Goal: Task Accomplishment & Management: Use online tool/utility

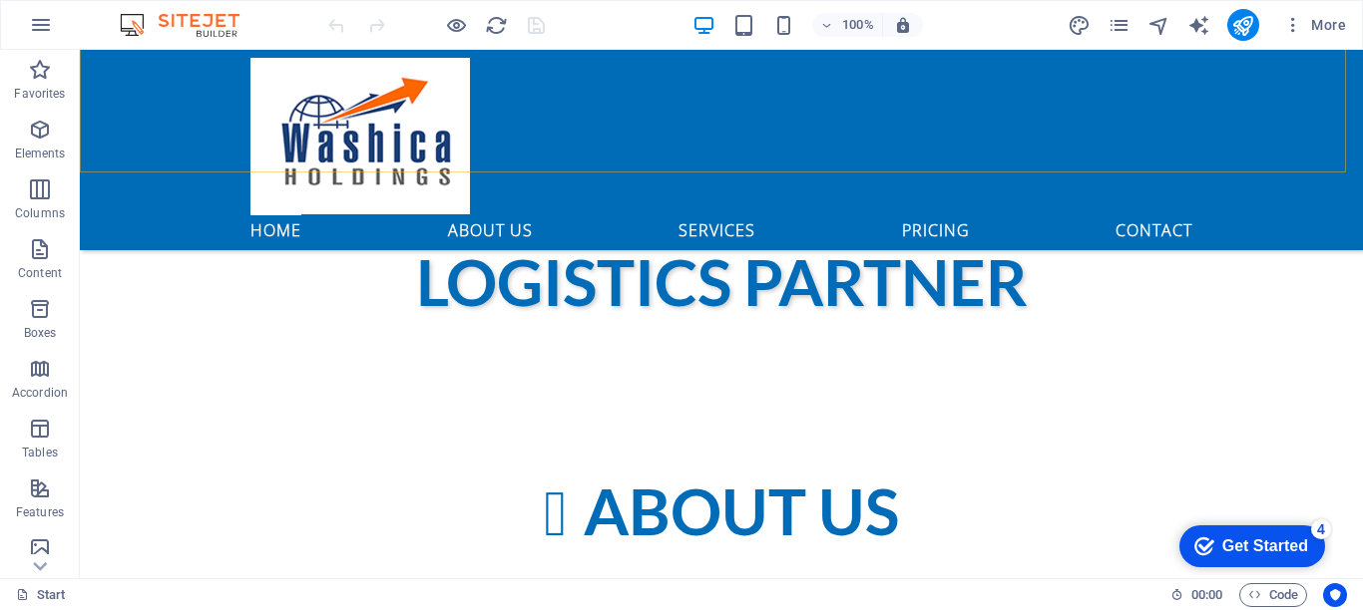
scroll to position [1097, 0]
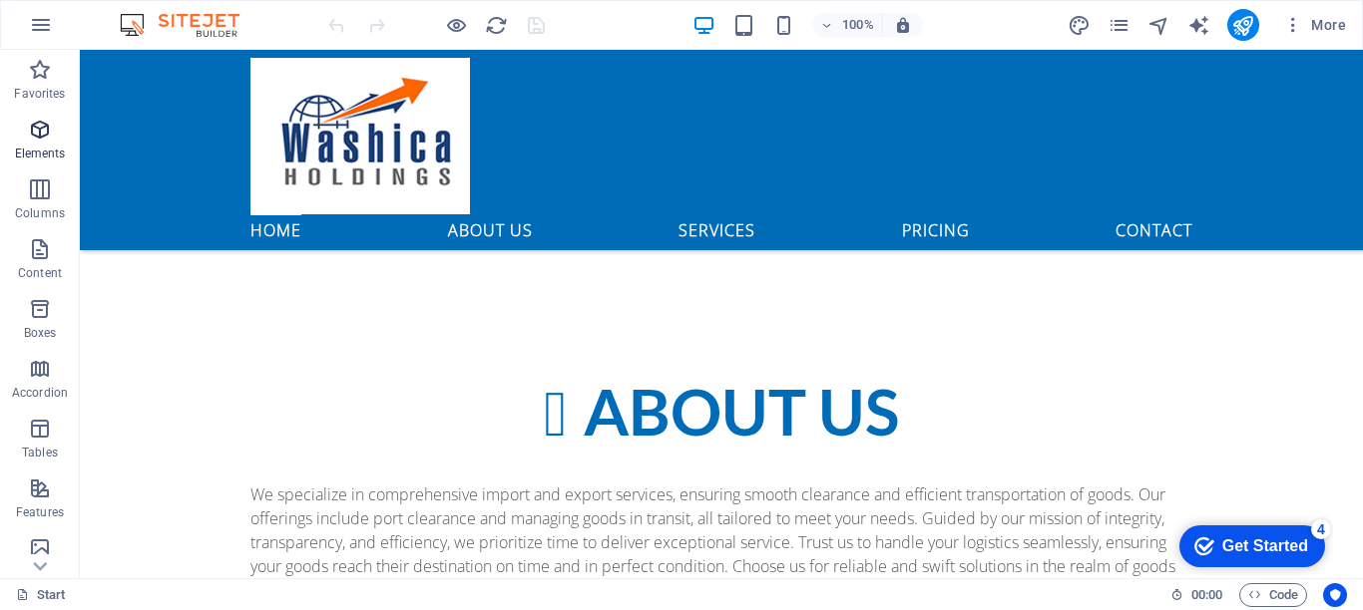
click at [42, 134] on icon "button" at bounding box center [40, 130] width 24 height 24
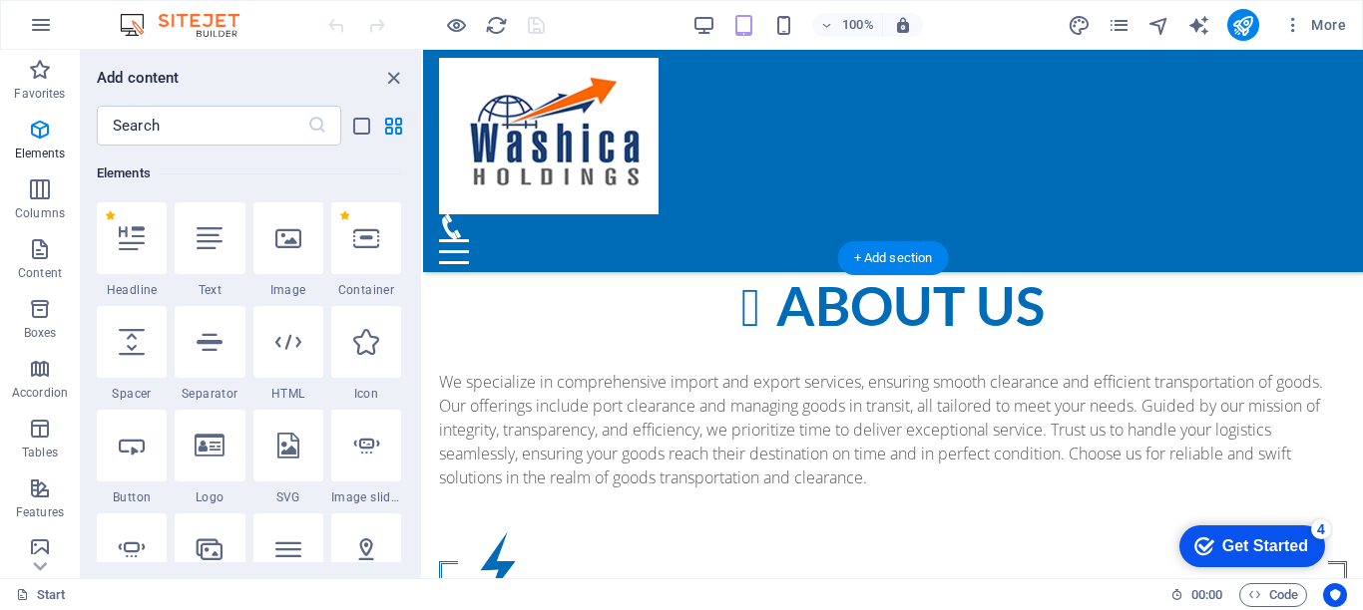
scroll to position [1155, 0]
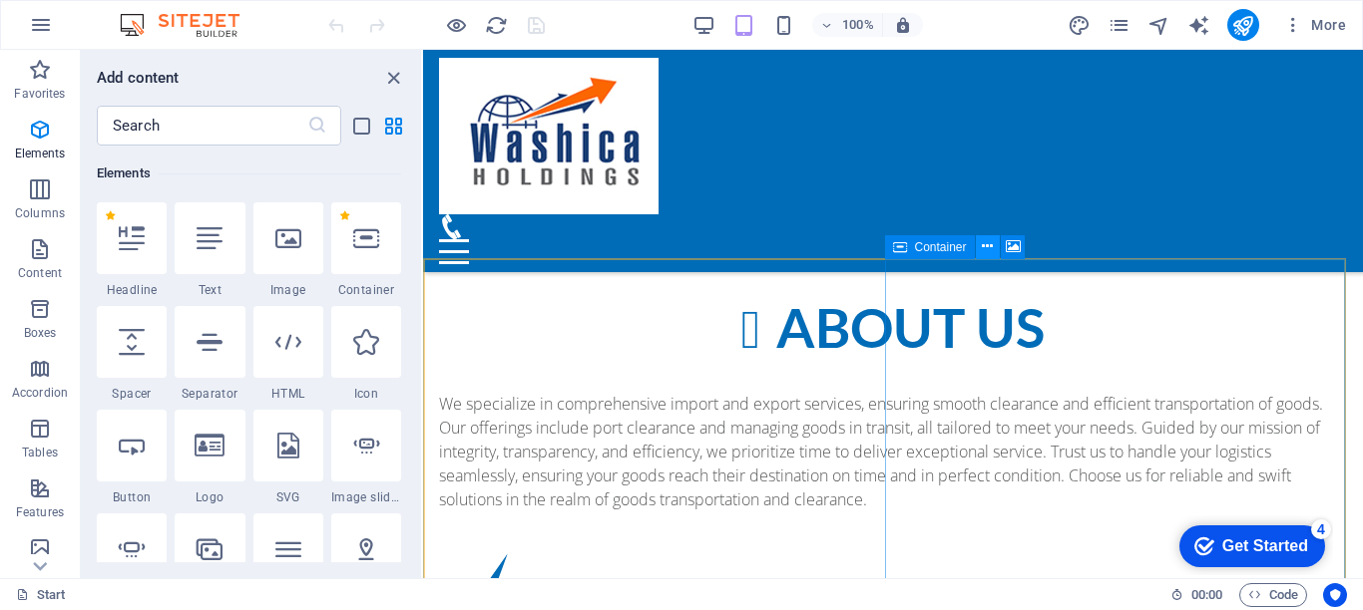
click at [983, 244] on icon at bounding box center [987, 246] width 11 height 21
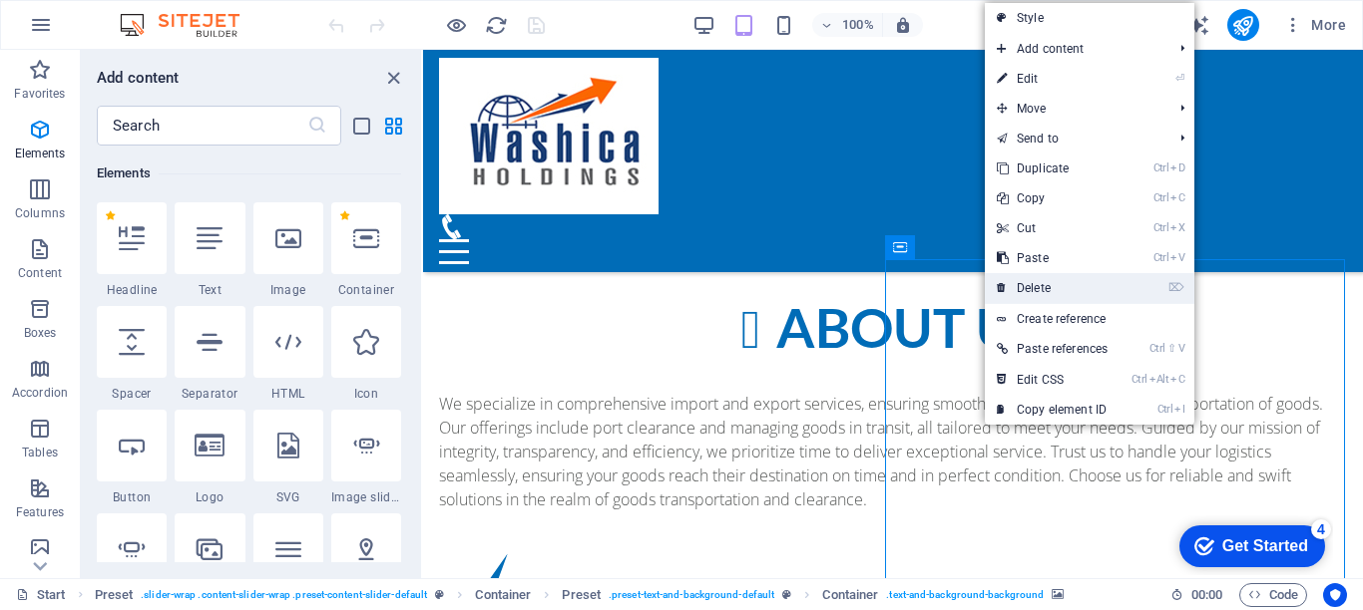
click at [1035, 284] on link "⌦ Delete" at bounding box center [1052, 288] width 135 height 30
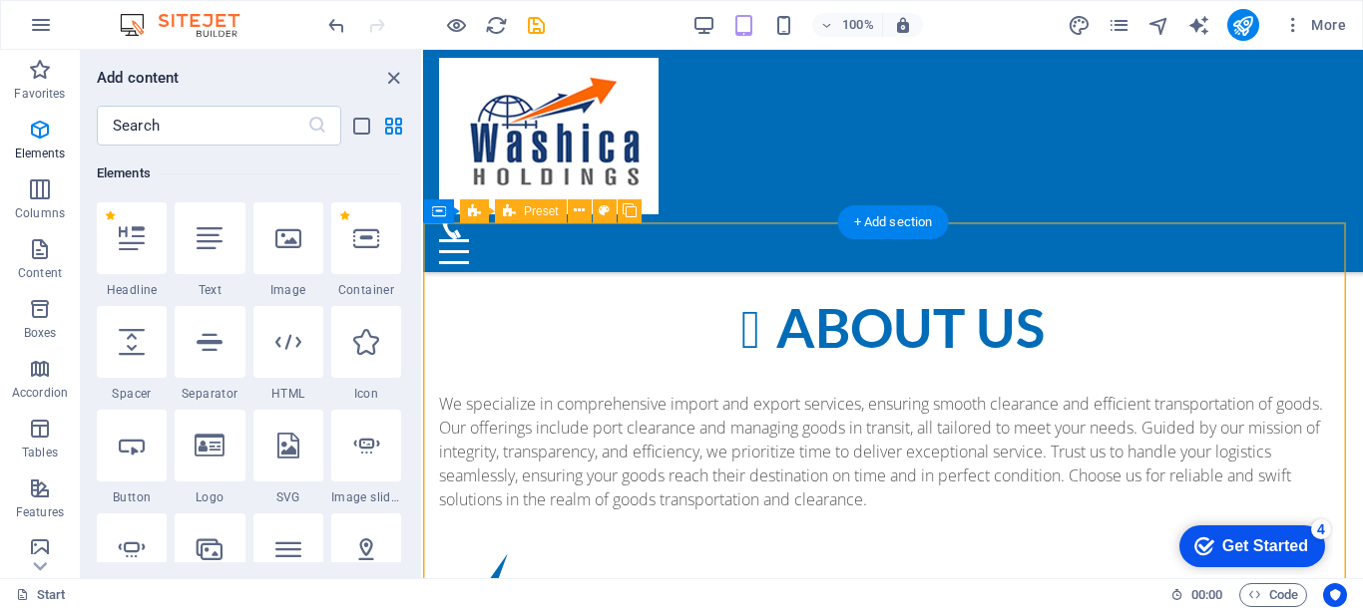
scroll to position [1255, 0]
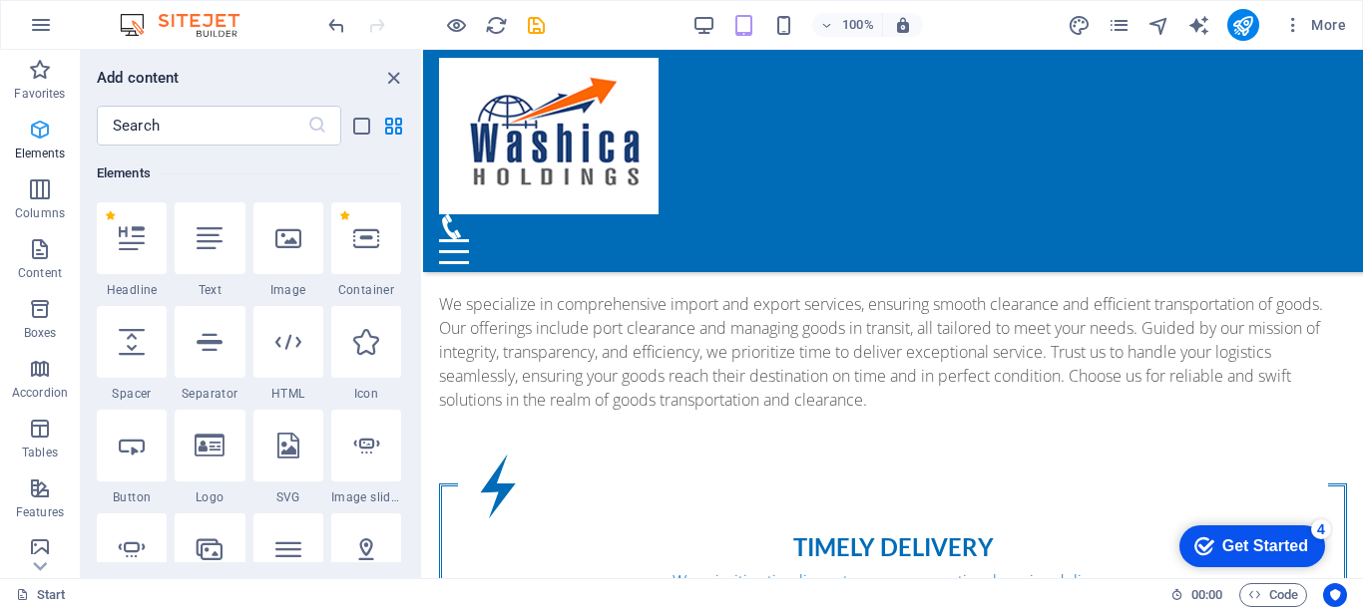
click at [36, 128] on icon "button" at bounding box center [40, 130] width 24 height 24
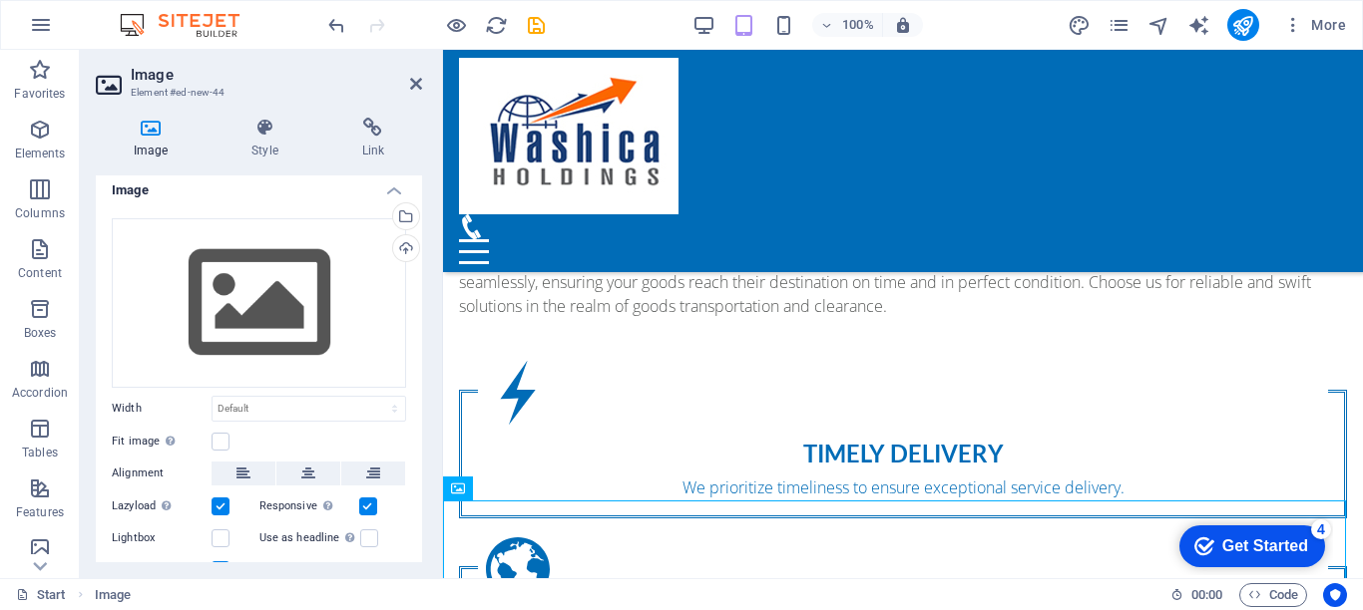
scroll to position [0, 0]
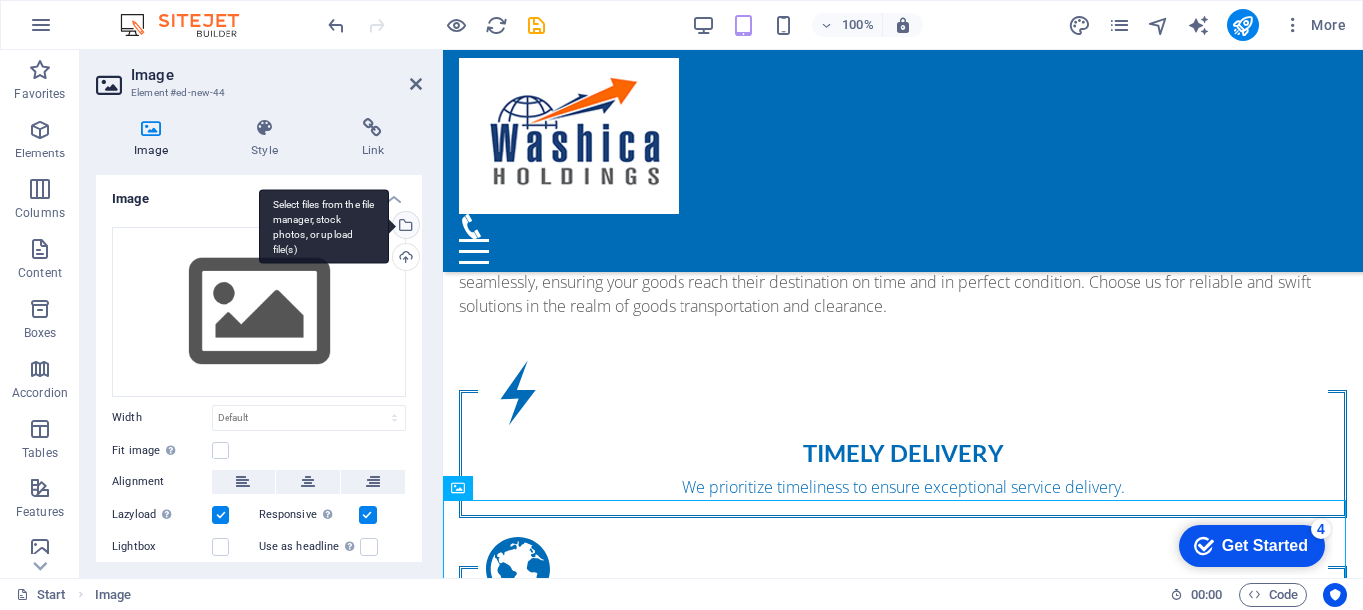
click at [403, 226] on div "Select files from the file manager, stock photos, or upload file(s)" at bounding box center [404, 227] width 30 height 30
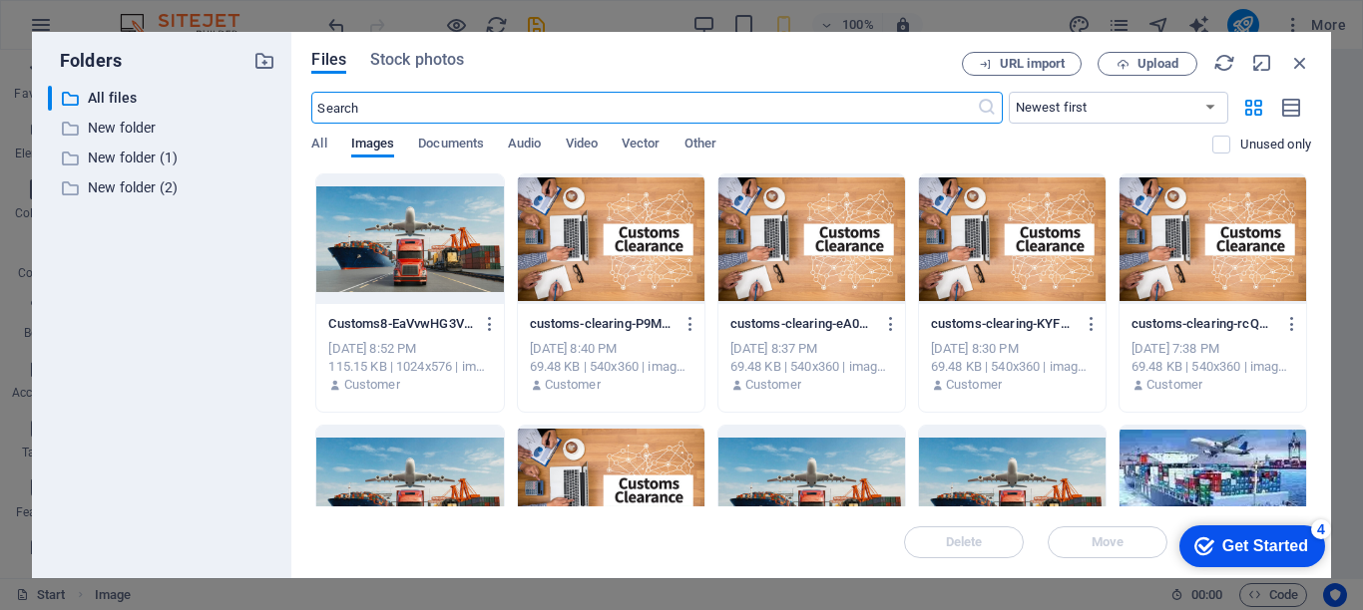
scroll to position [1773, 0]
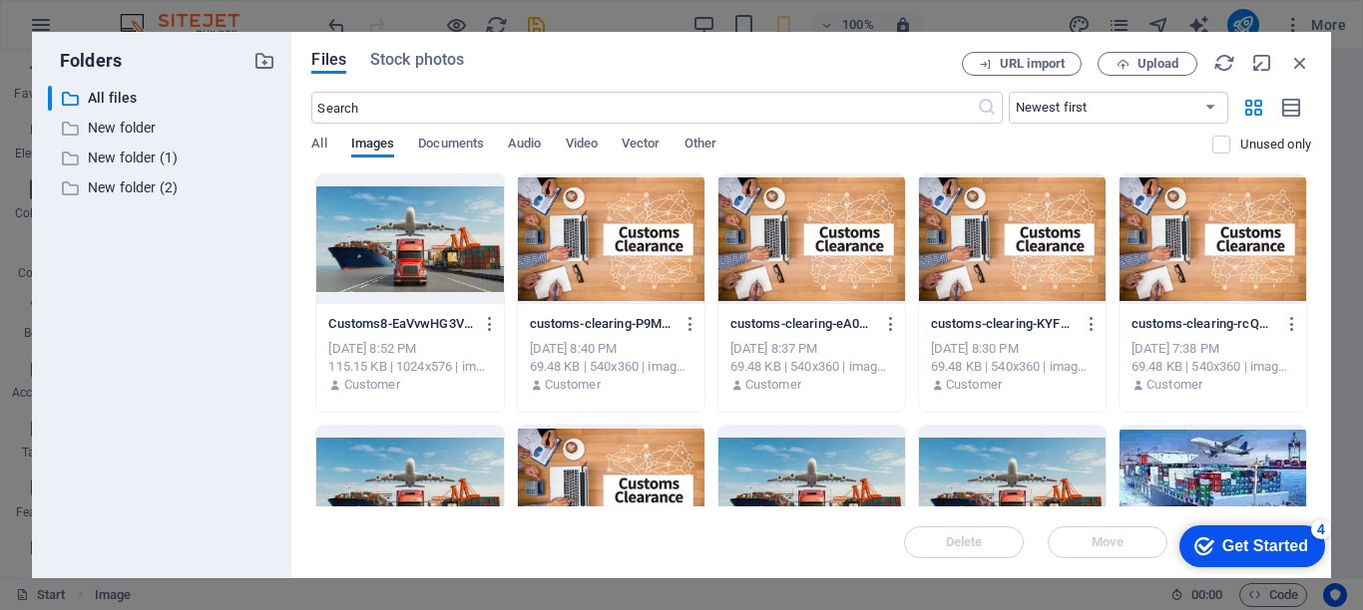
click at [630, 239] on div at bounding box center [611, 240] width 187 height 130
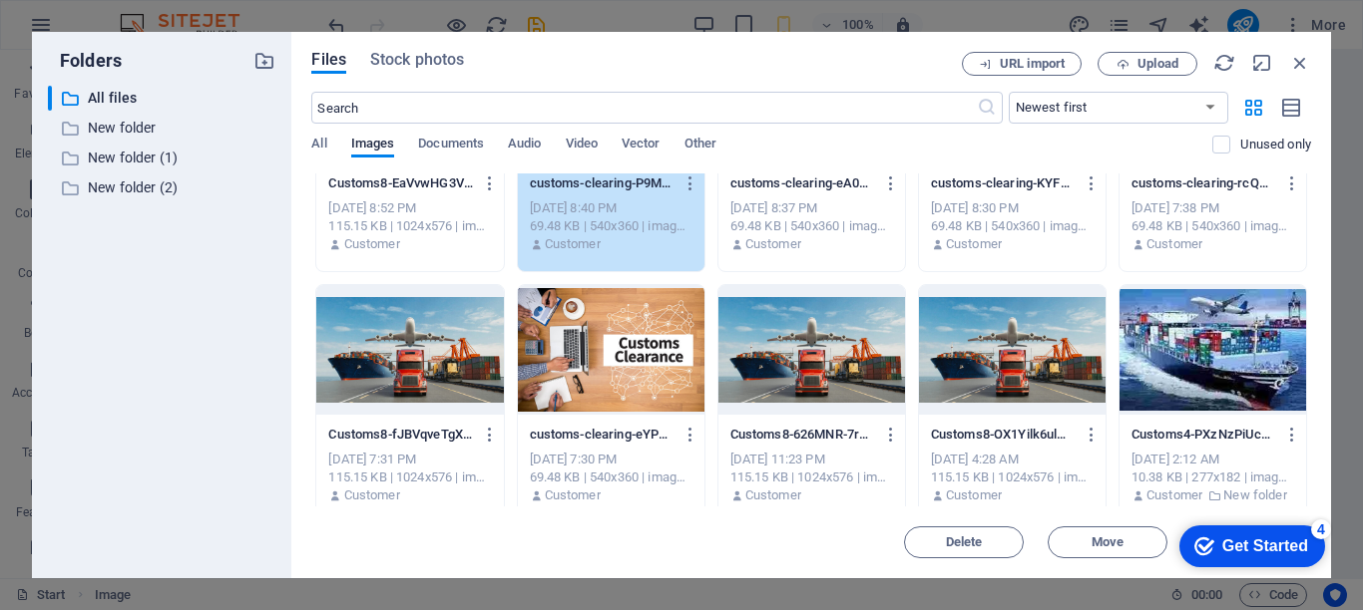
scroll to position [200, 0]
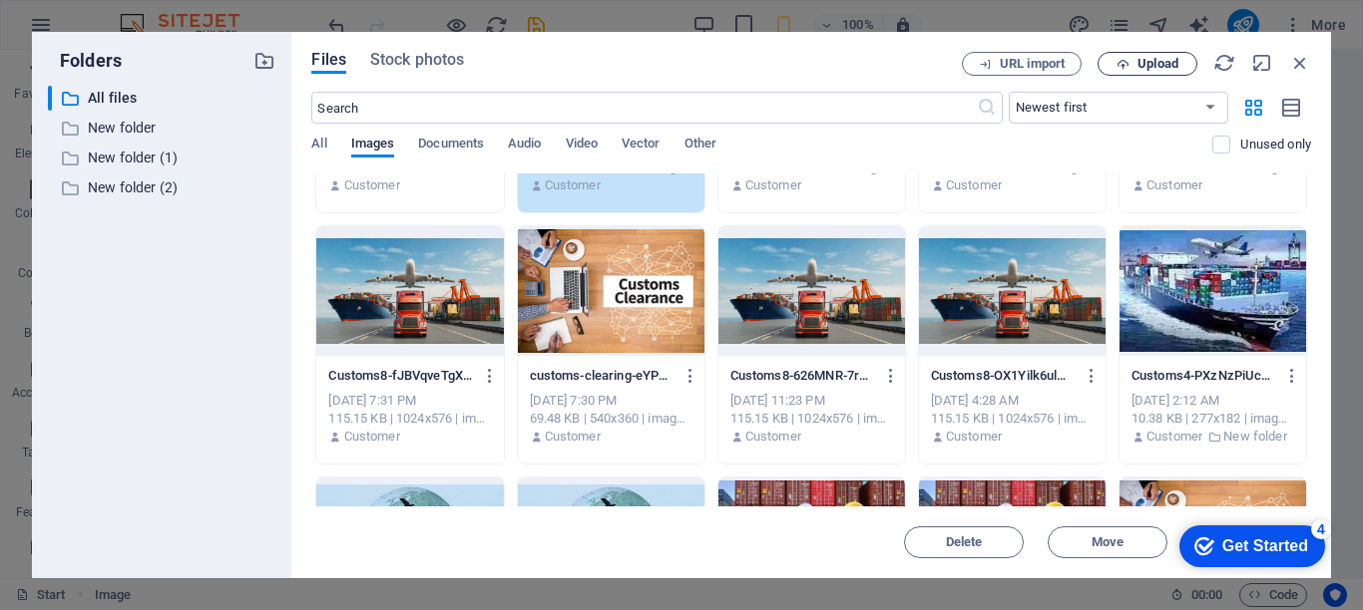
click at [1147, 61] on span "Upload" at bounding box center [1157, 64] width 41 height 12
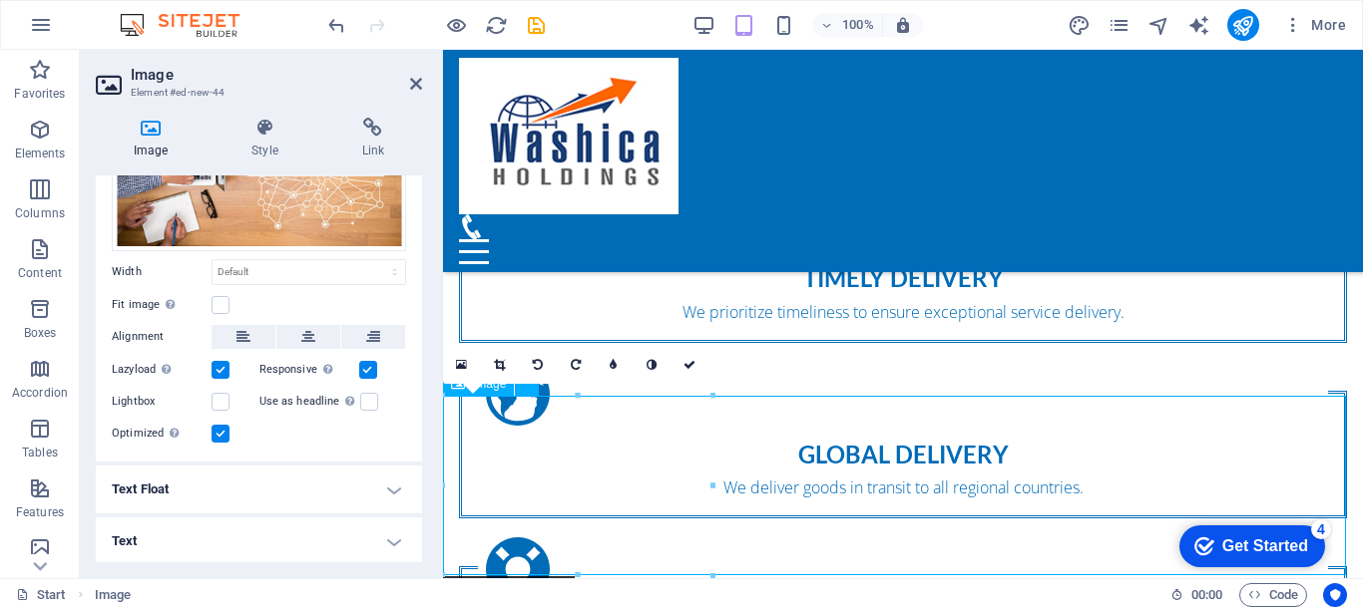
scroll to position [1529, 0]
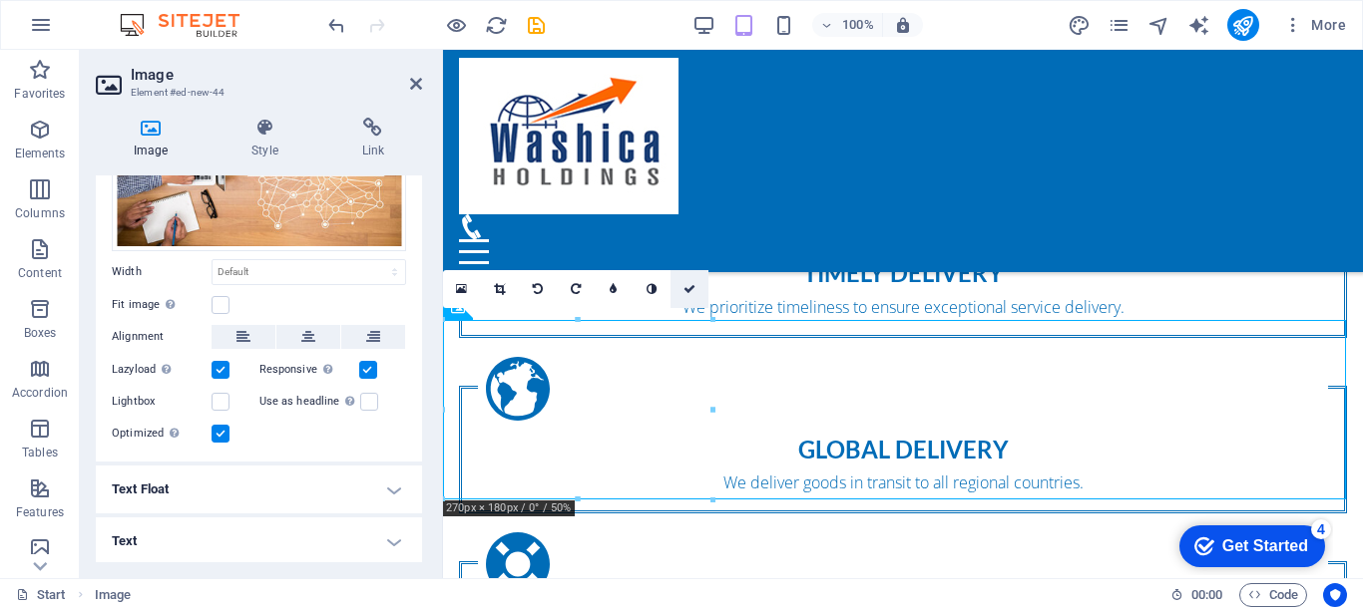
click at [687, 288] on icon at bounding box center [689, 289] width 12 height 12
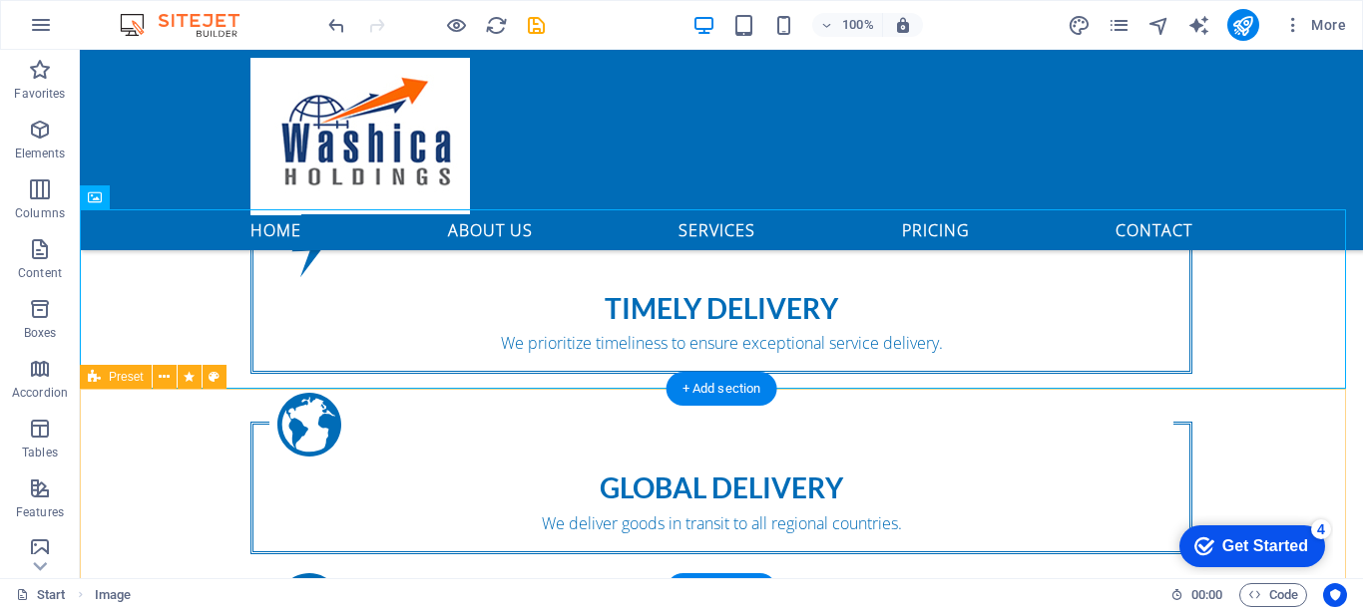
scroll to position [1330, 0]
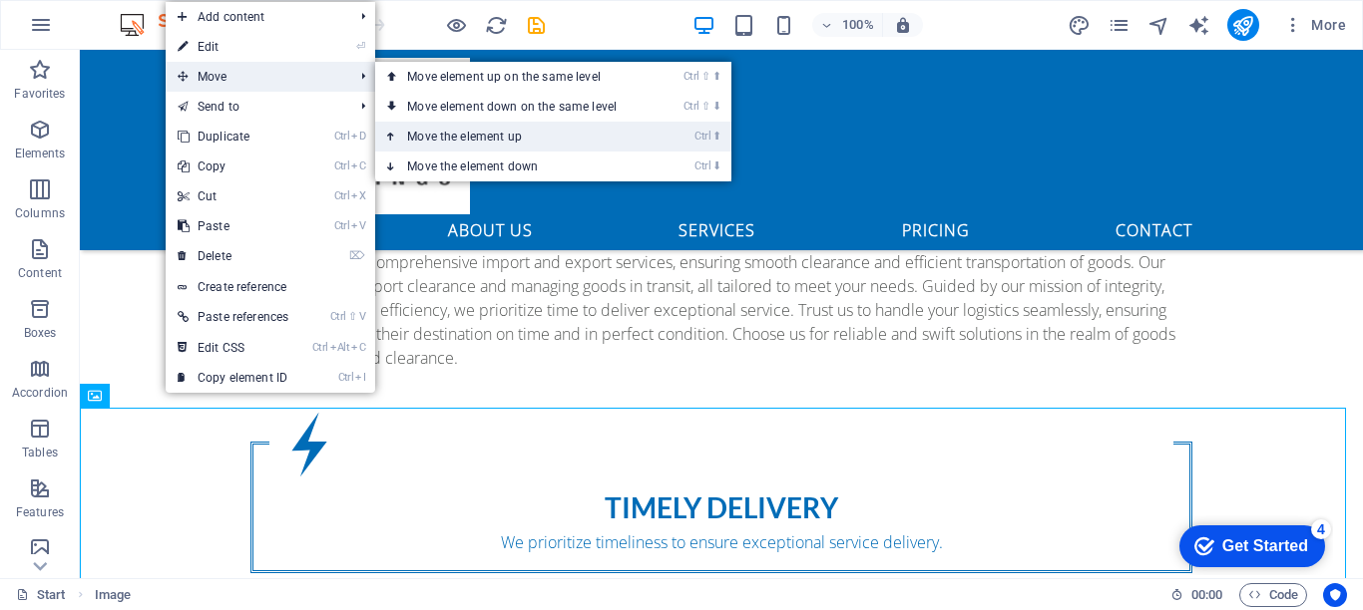
click at [440, 137] on link "Ctrl ⬆ Move the element up" at bounding box center [515, 137] width 281 height 30
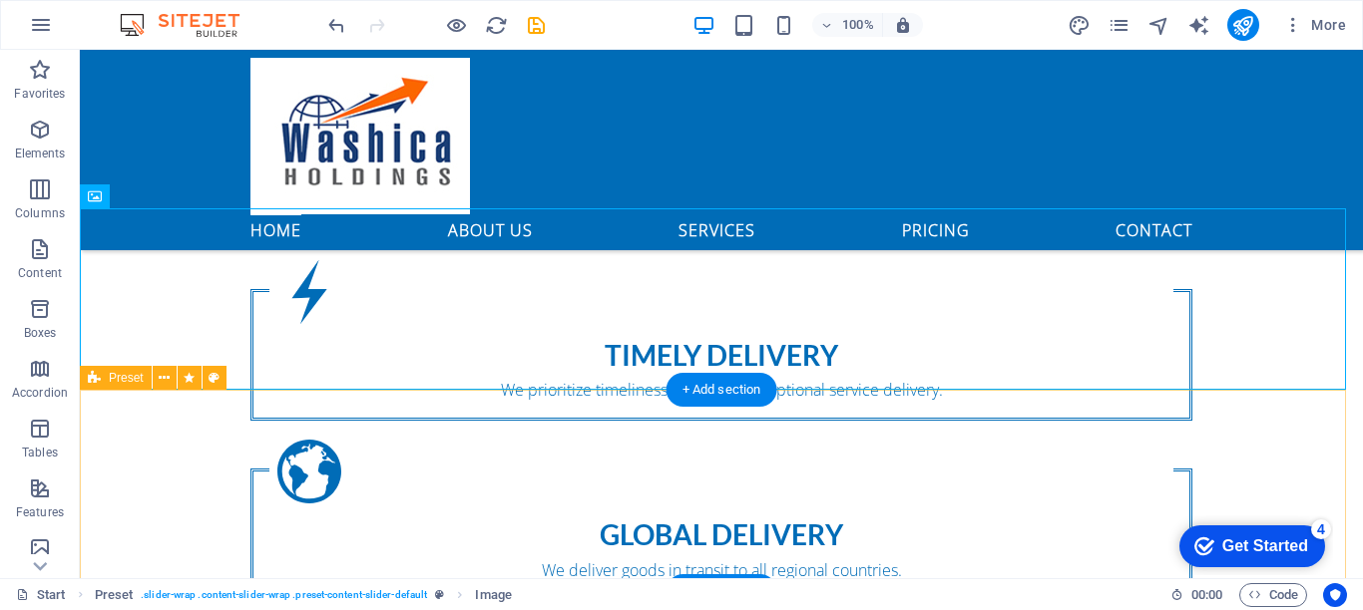
scroll to position [1529, 0]
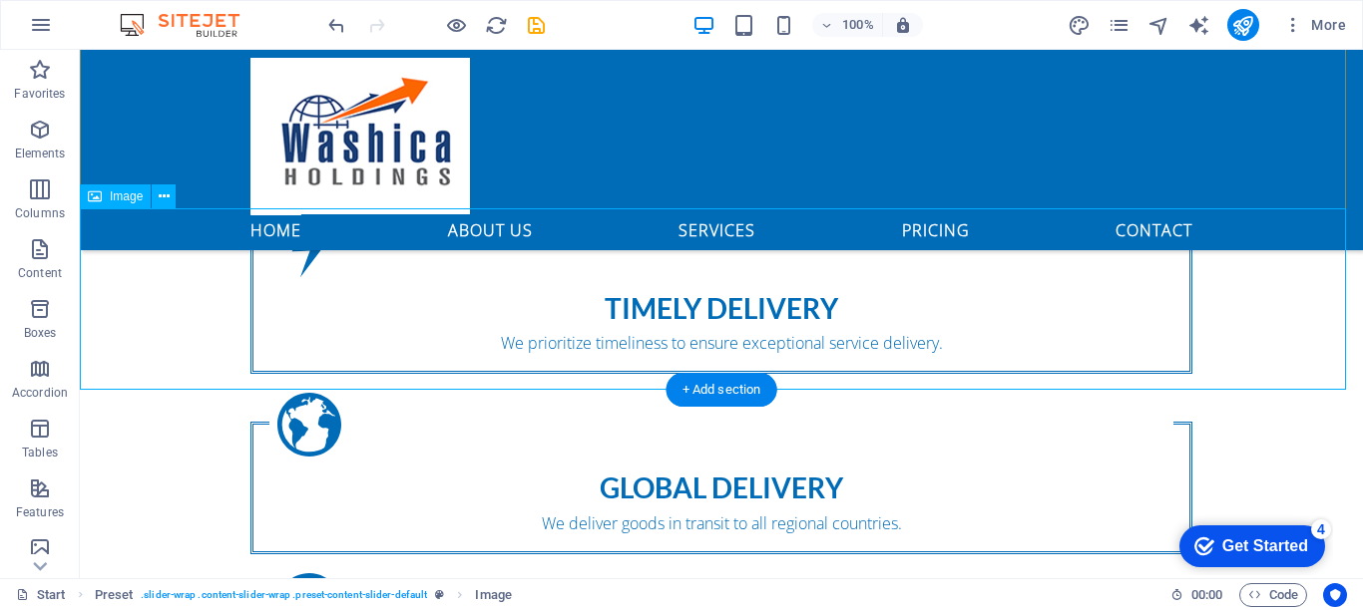
click at [164, 198] on icon at bounding box center [164, 197] width 11 height 21
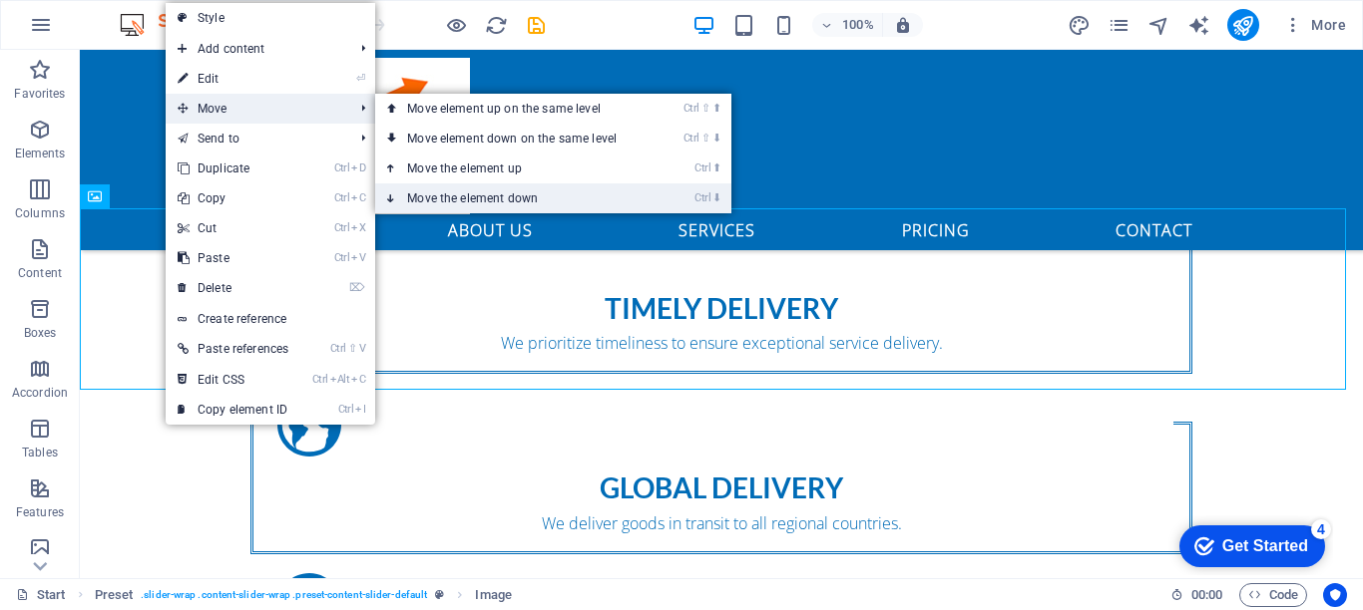
click at [444, 198] on link "Ctrl ⬇ Move the element down" at bounding box center [515, 199] width 281 height 30
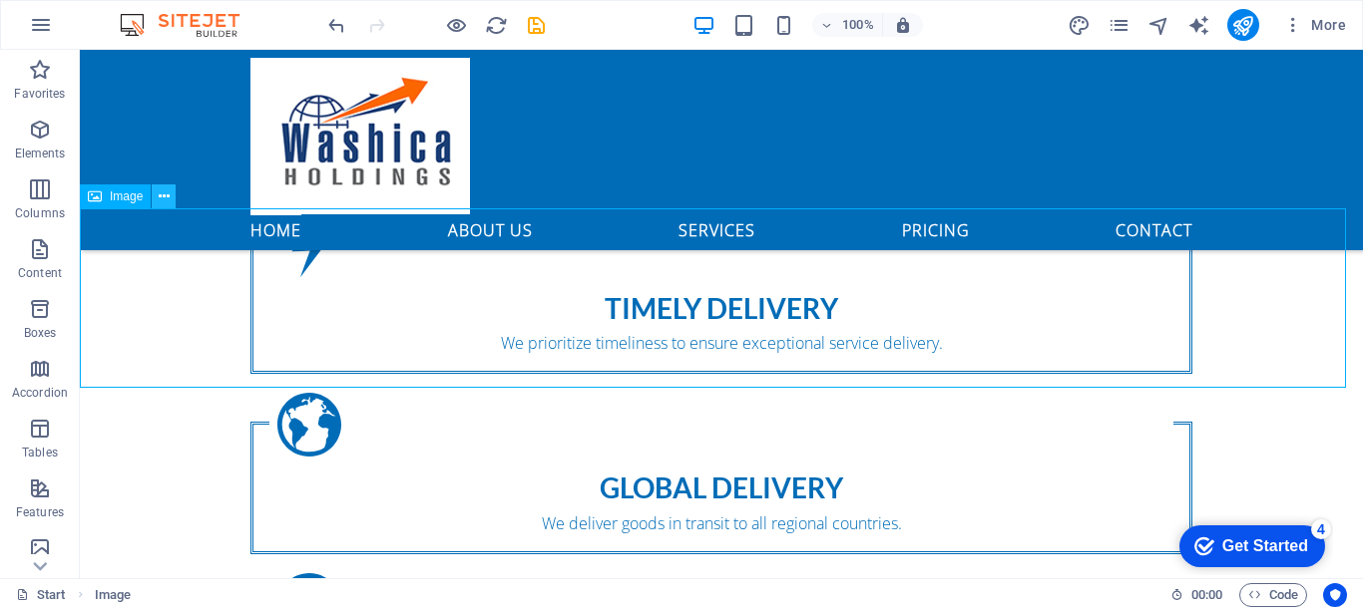
click at [165, 194] on icon at bounding box center [164, 197] width 11 height 21
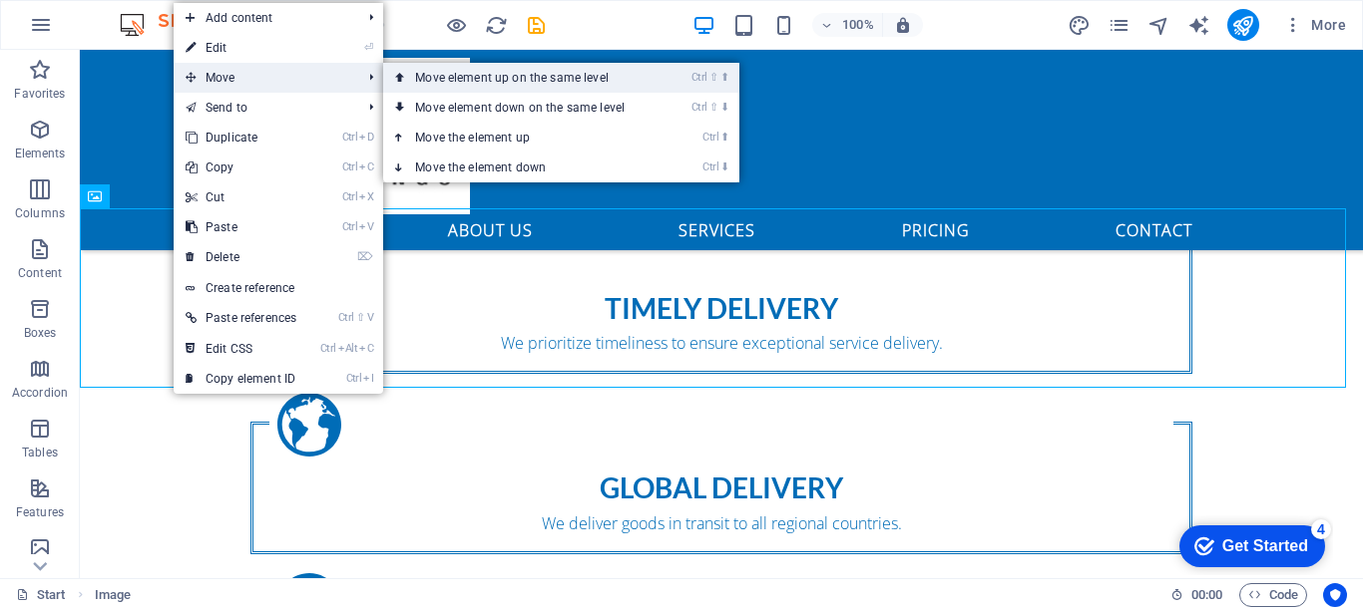
click at [450, 79] on link "Ctrl ⇧ ⬆ Move element up on the same level" at bounding box center [523, 78] width 281 height 30
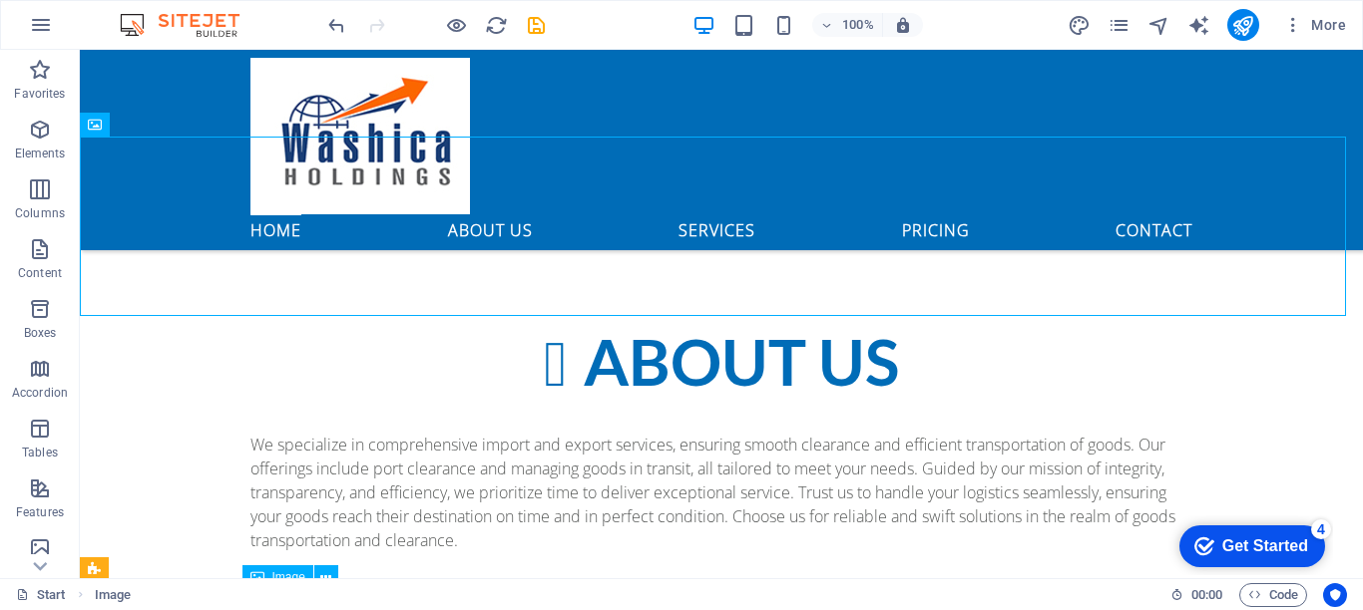
scroll to position [1059, 0]
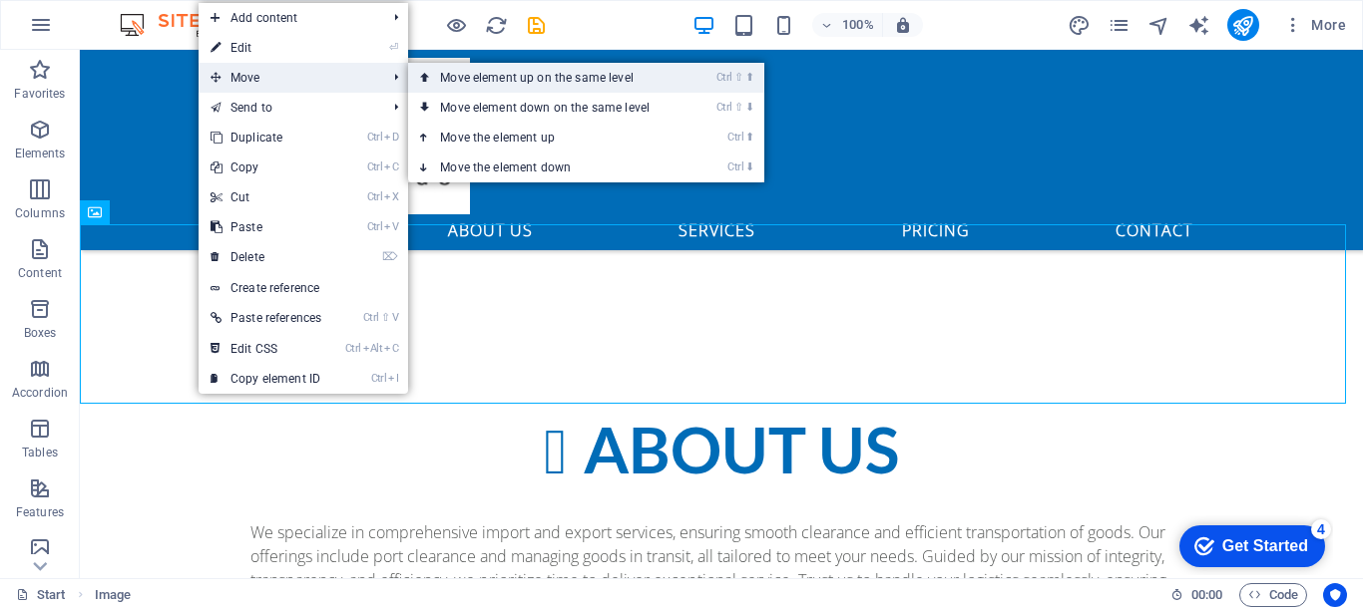
click at [509, 77] on link "Ctrl ⇧ ⬆ Move element up on the same level" at bounding box center [548, 78] width 281 height 30
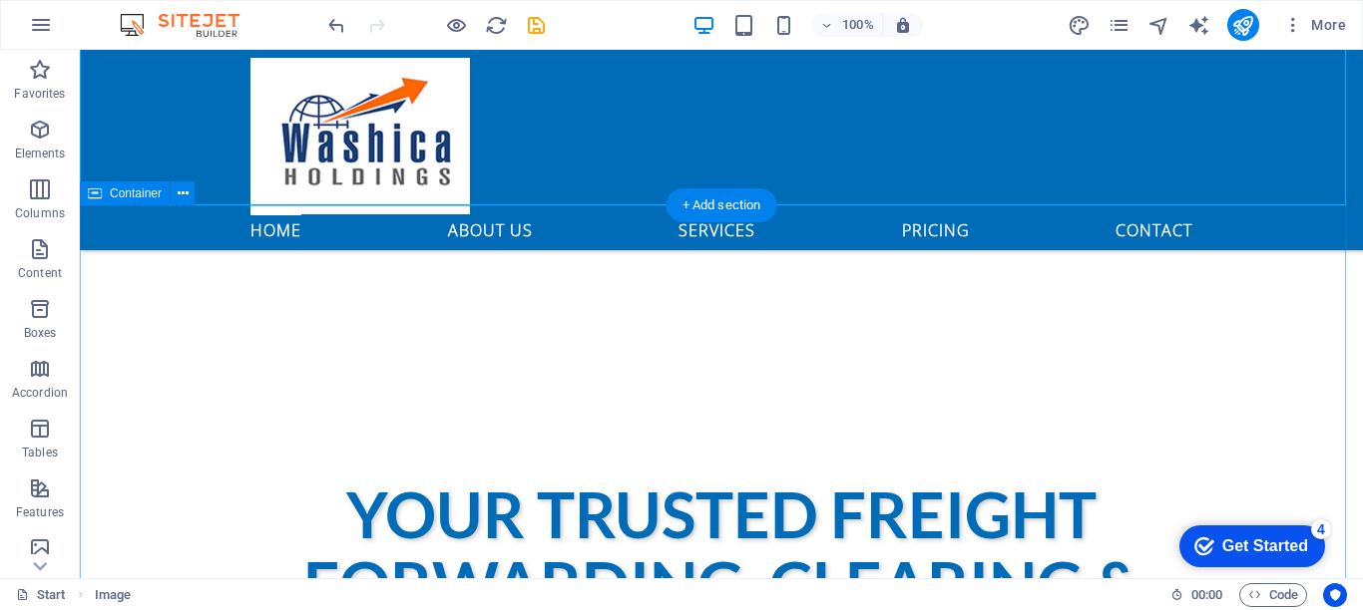
scroll to position [425, 0]
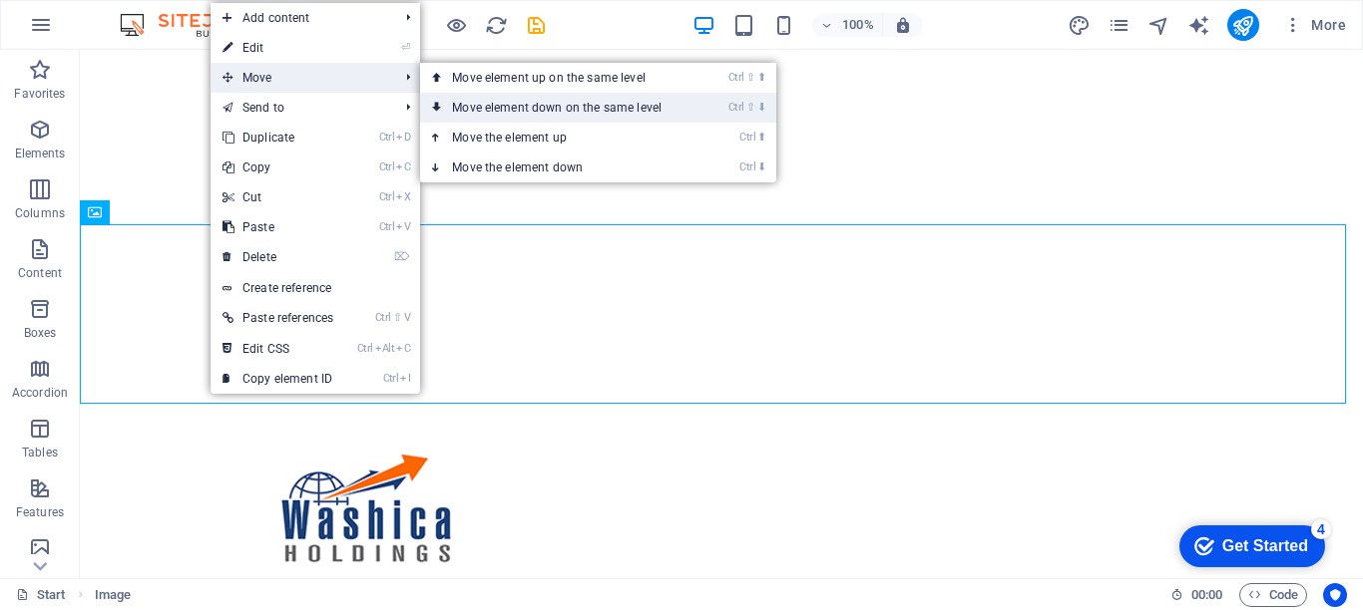
click at [485, 106] on link "Ctrl ⇧ ⬇ Move element down on the same level" at bounding box center [560, 108] width 281 height 30
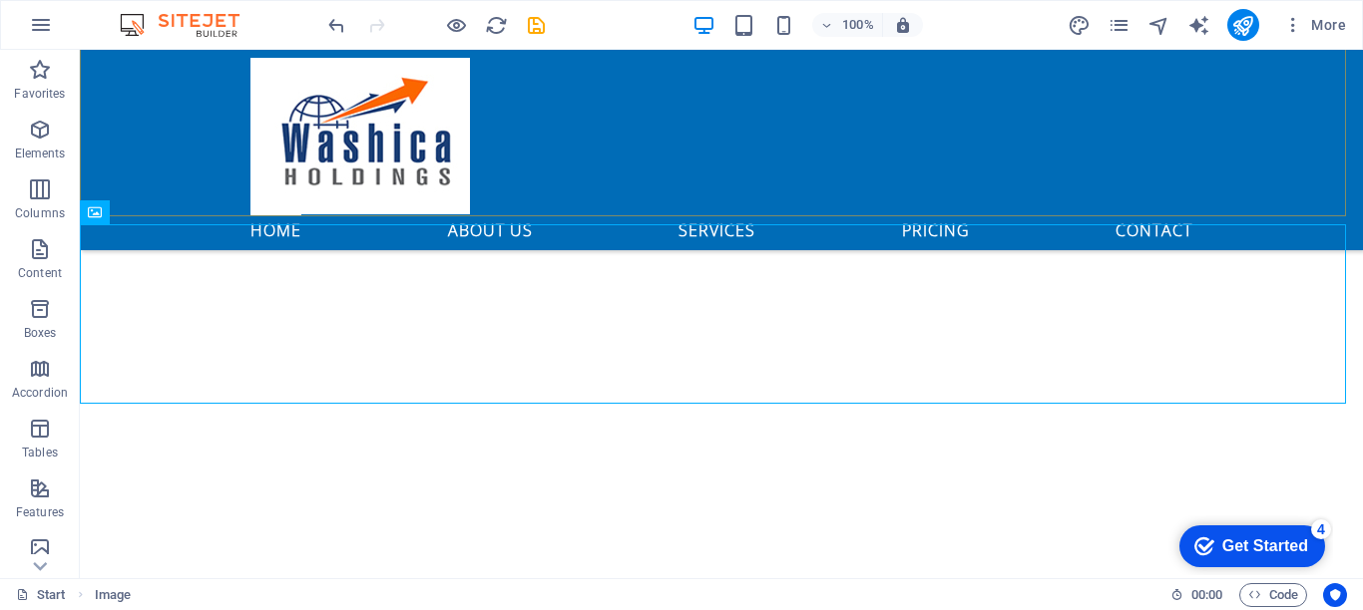
scroll to position [1059, 0]
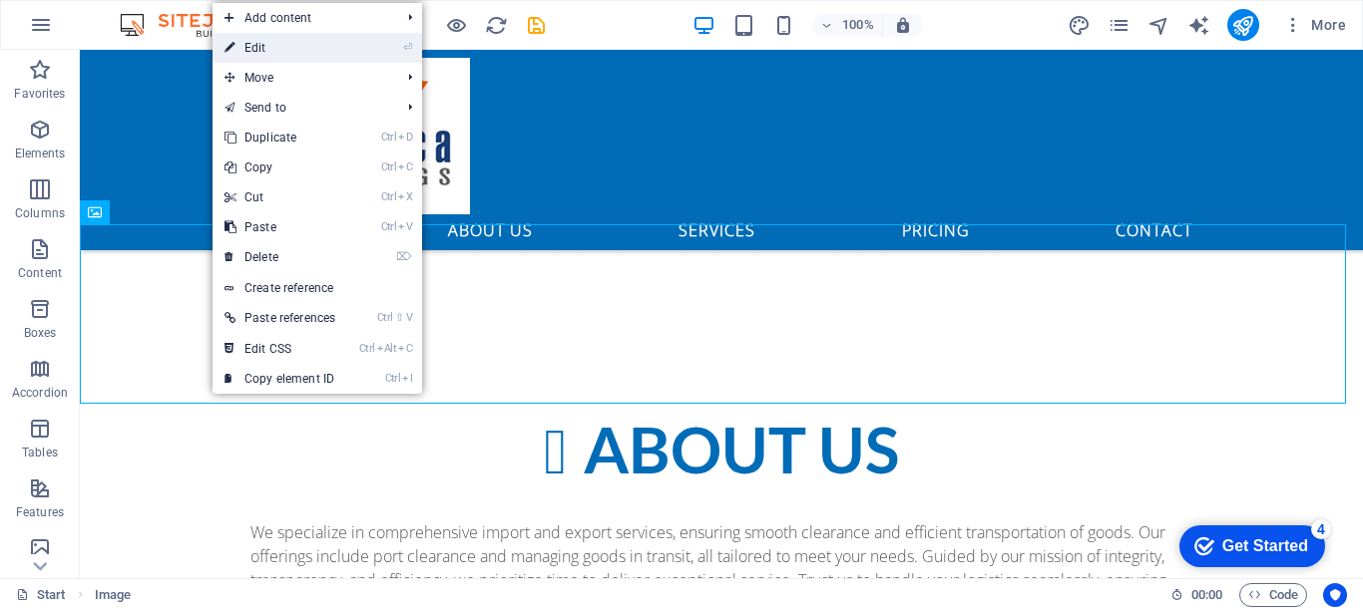
click at [359, 47] on li "⏎ Edit" at bounding box center [316, 48] width 209 height 30
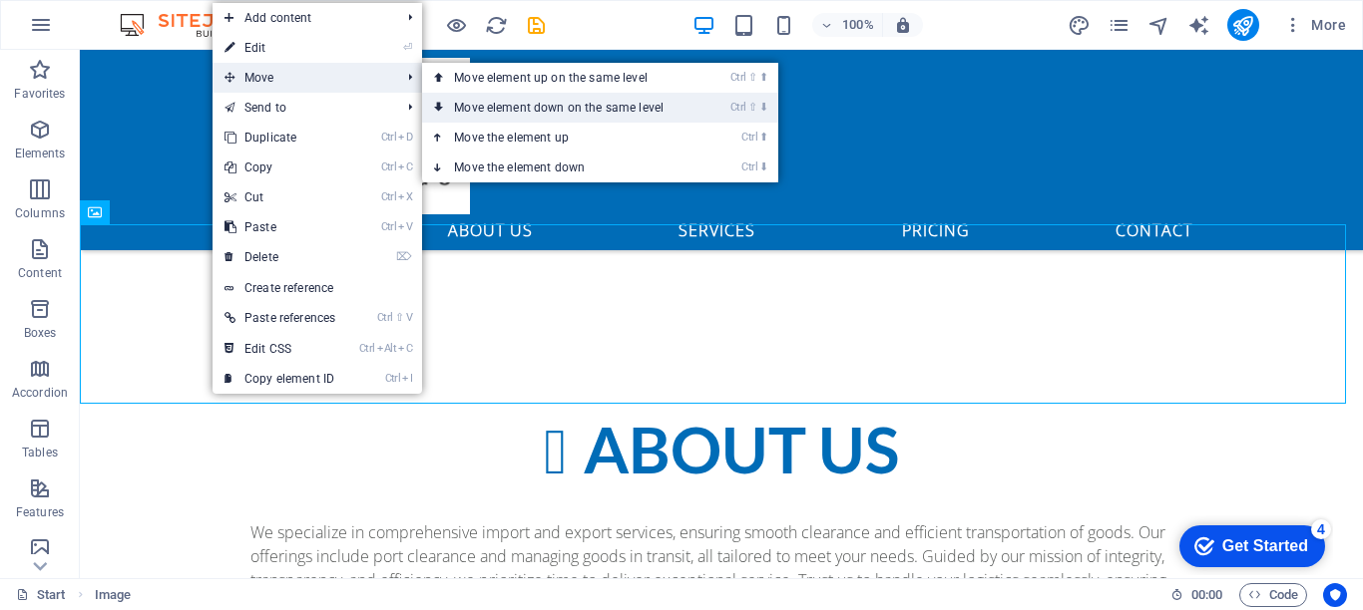
click at [506, 107] on link "Ctrl ⇧ ⬇ Move element down on the same level" at bounding box center [562, 108] width 281 height 30
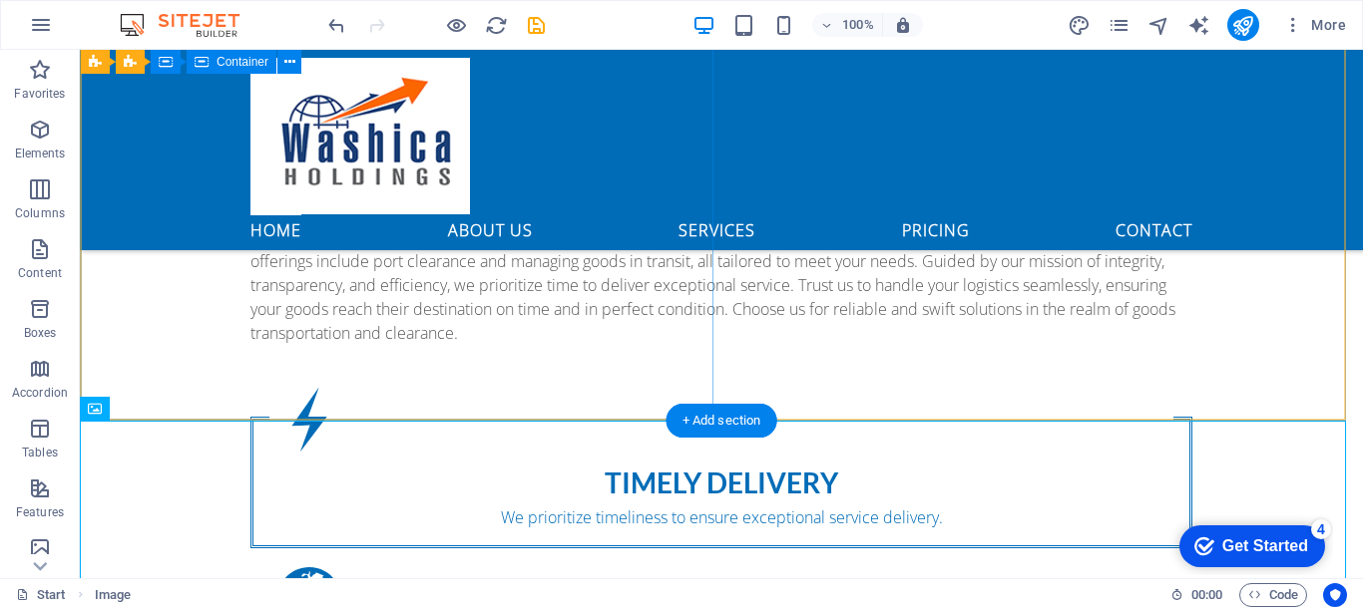
scroll to position [1314, 0]
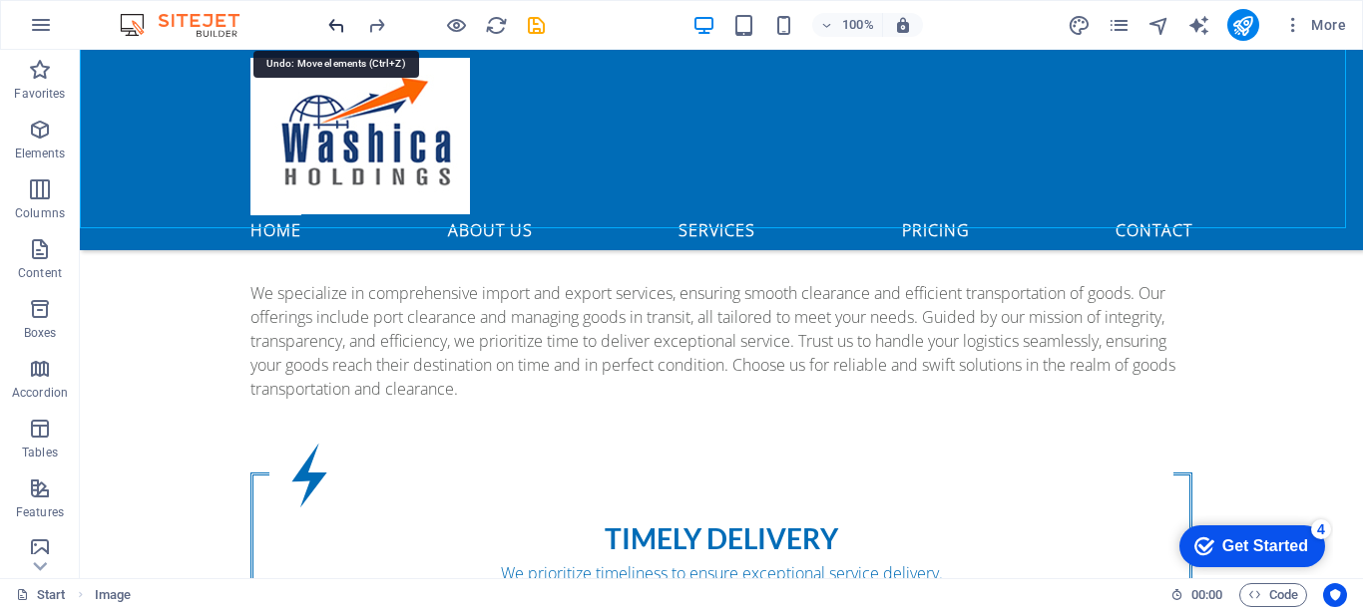
scroll to position [1059, 0]
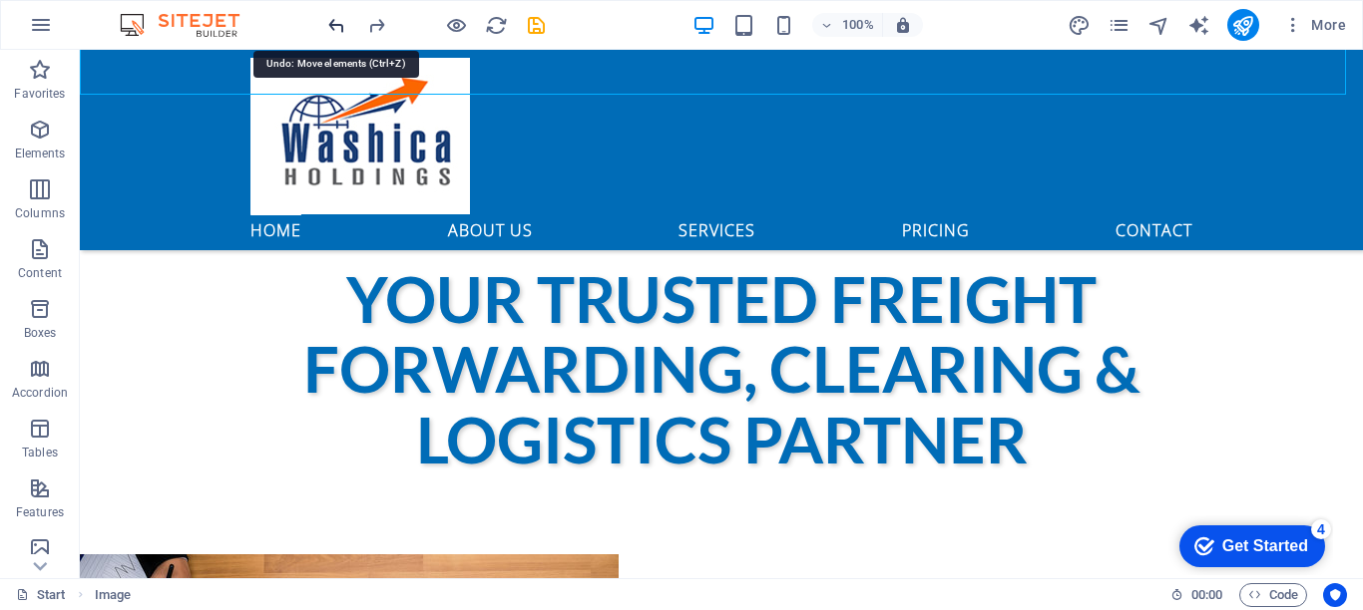
scroll to position [425, 0]
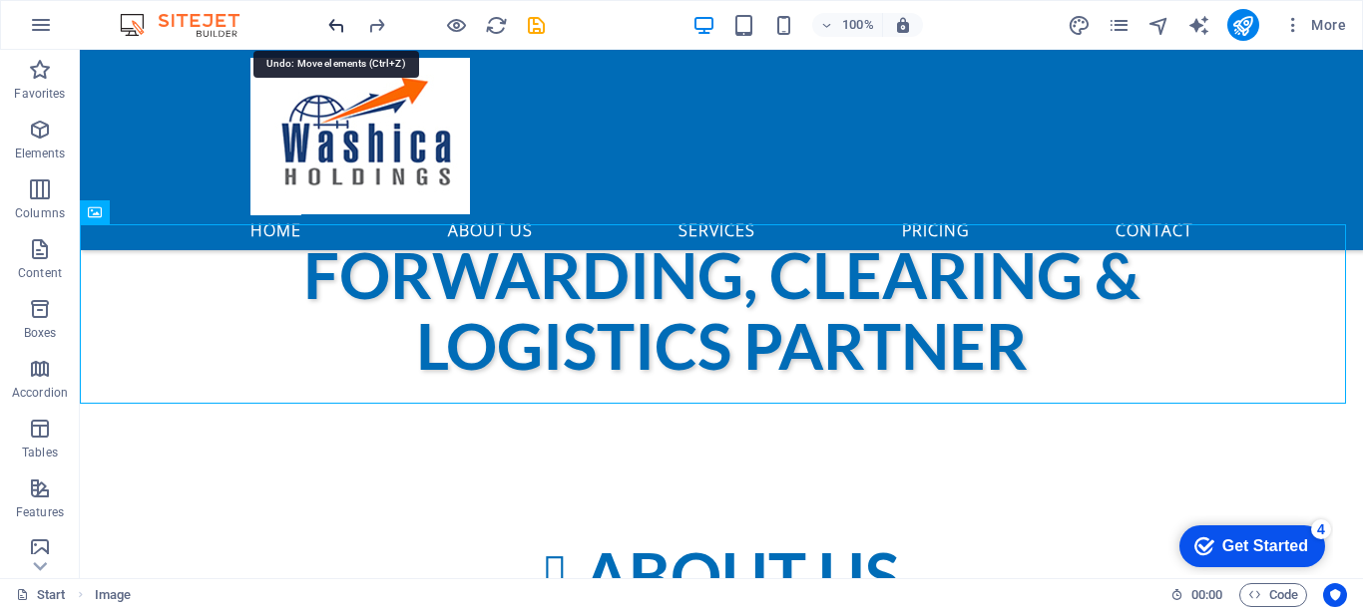
scroll to position [1059, 0]
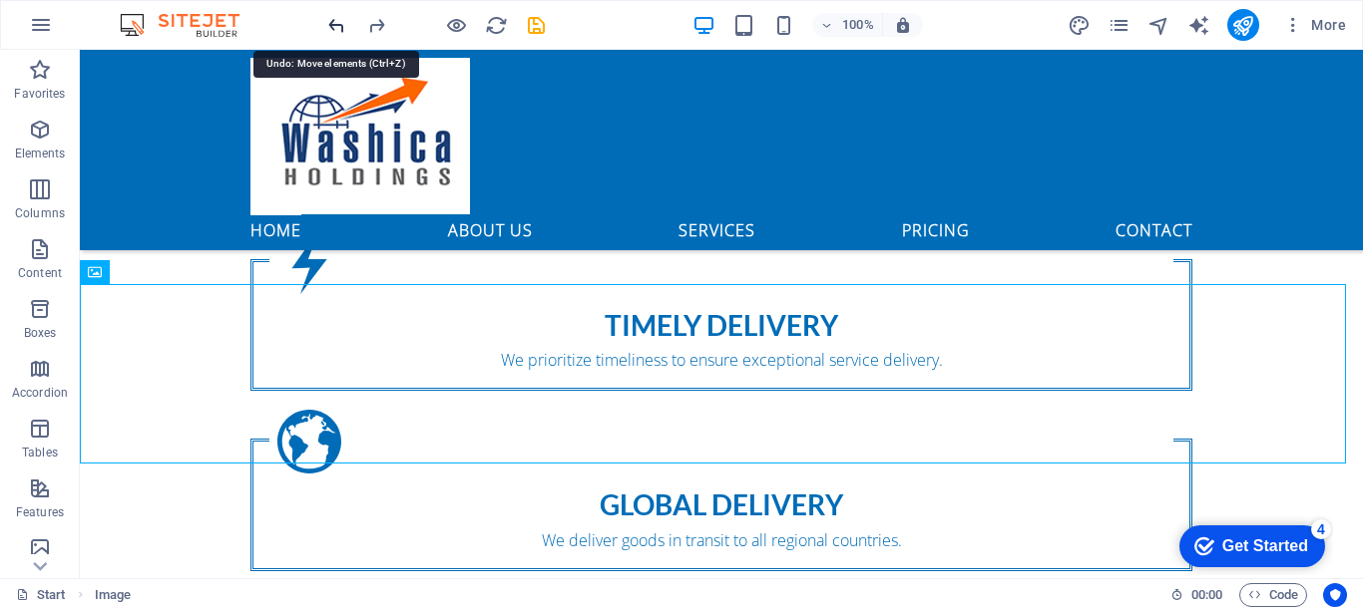
scroll to position [1513, 0]
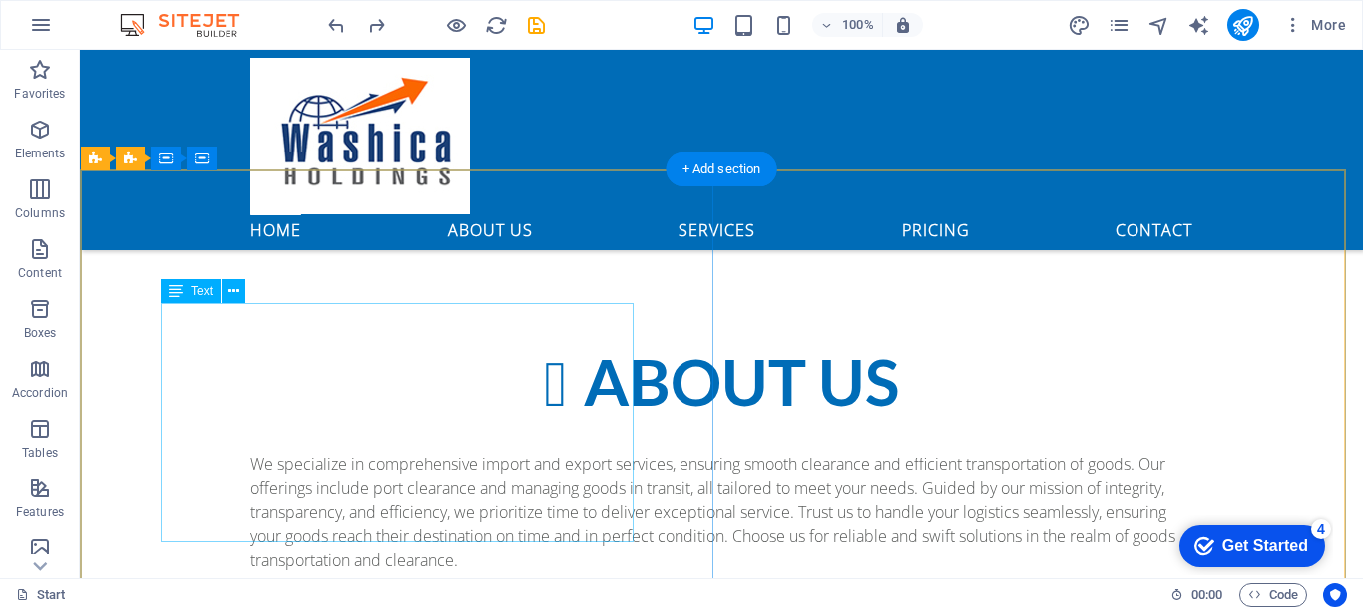
scroll to position [1114, 0]
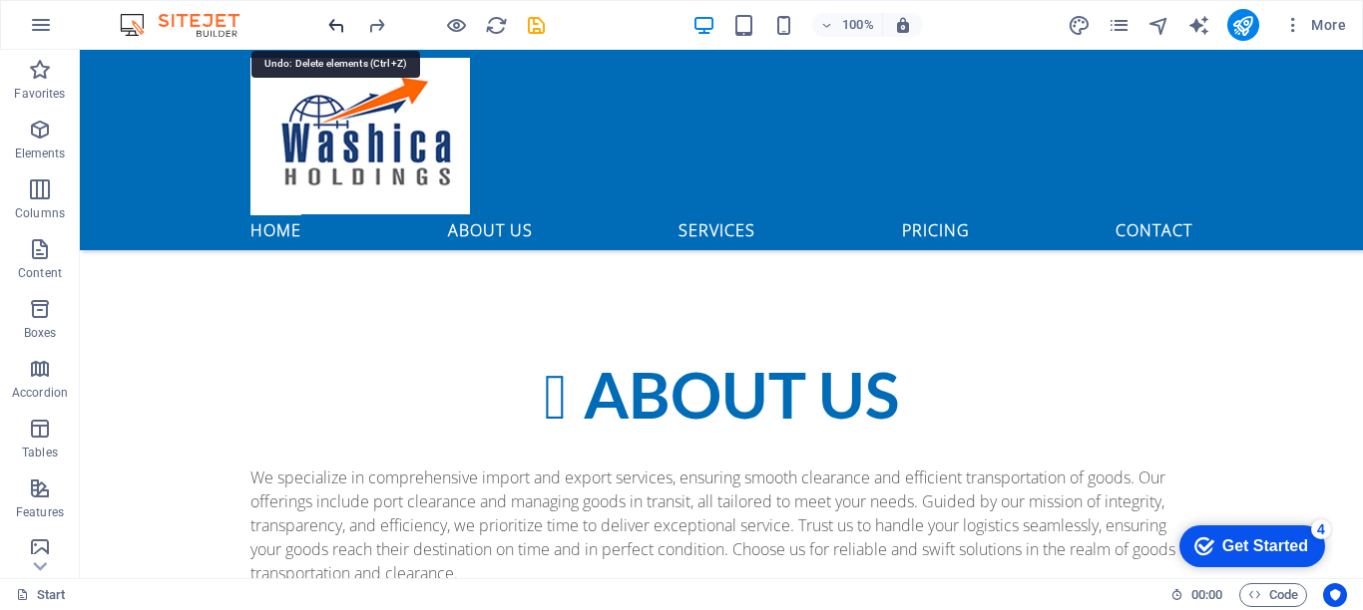
click at [41, 127] on icon "button" at bounding box center [40, 130] width 24 height 24
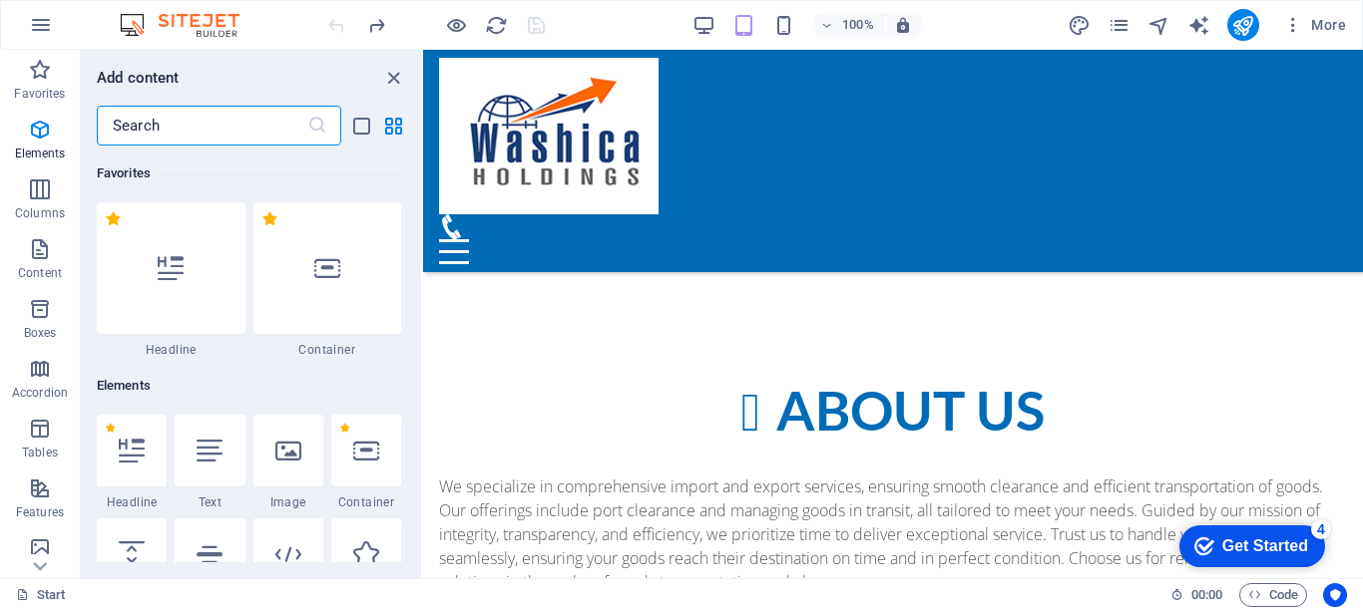
scroll to position [212, 0]
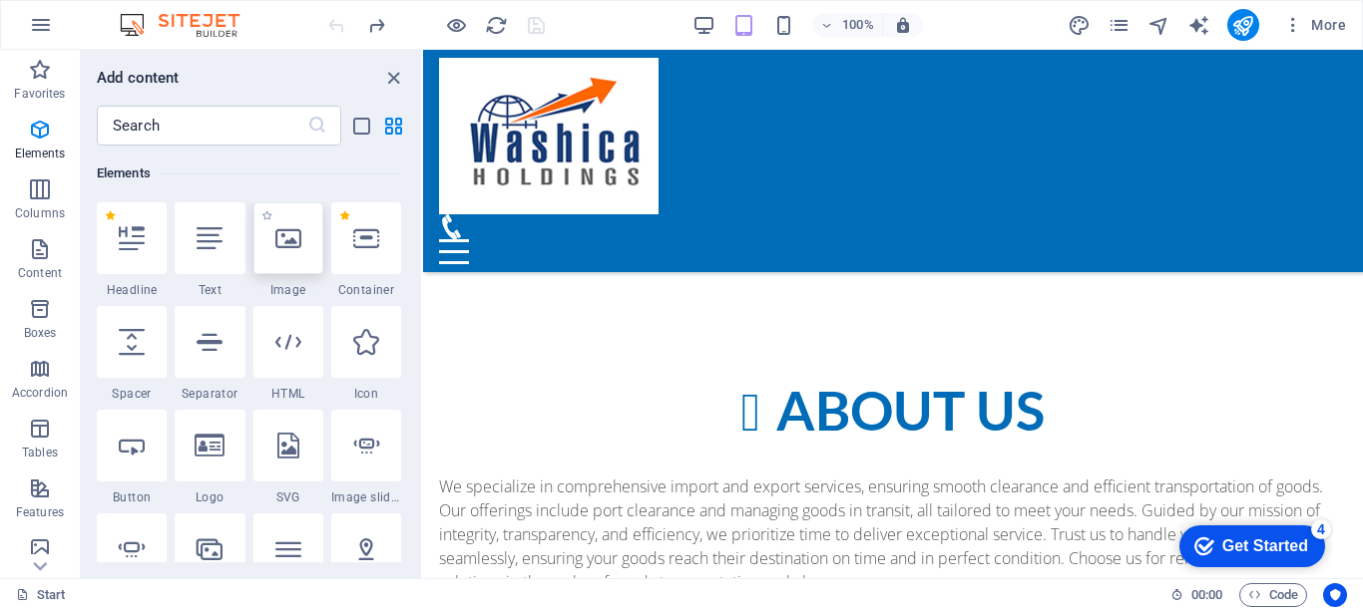
click at [294, 253] on div at bounding box center [288, 239] width 70 height 72
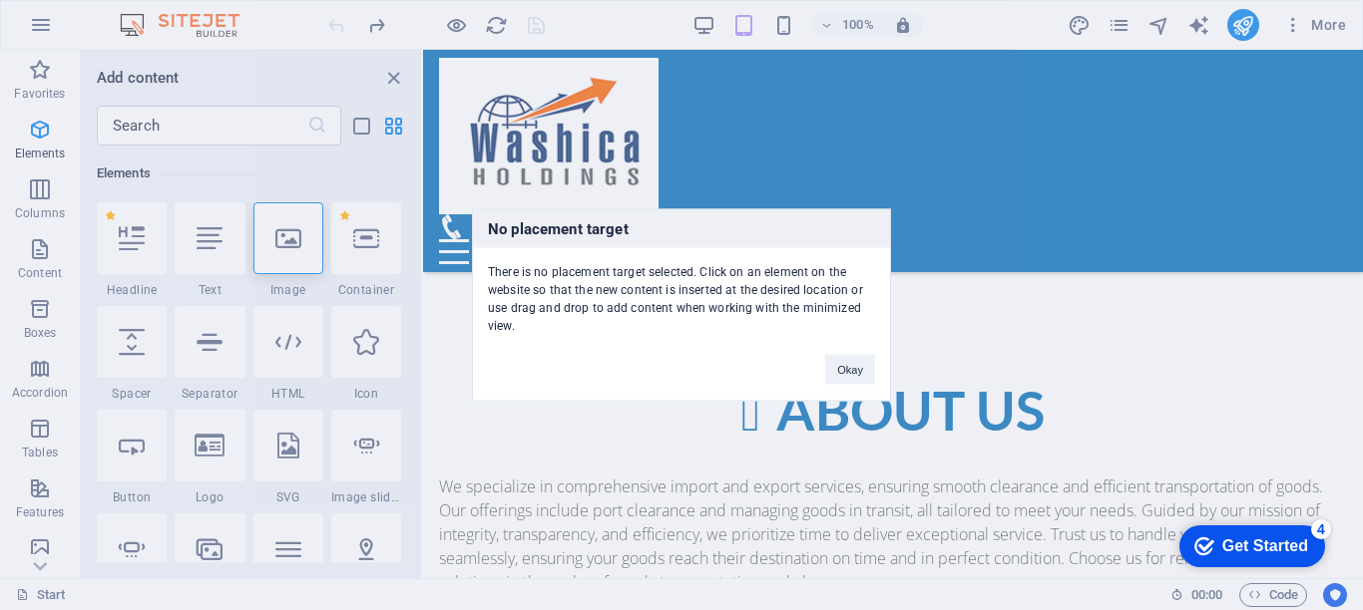
drag, startPoint x: 295, startPoint y: 237, endPoint x: 1106, endPoint y: 518, distance: 858.1
click at [1106, 518] on div "No placement target There is no placement target selected. Click on an element …" at bounding box center [681, 305] width 1363 height 610
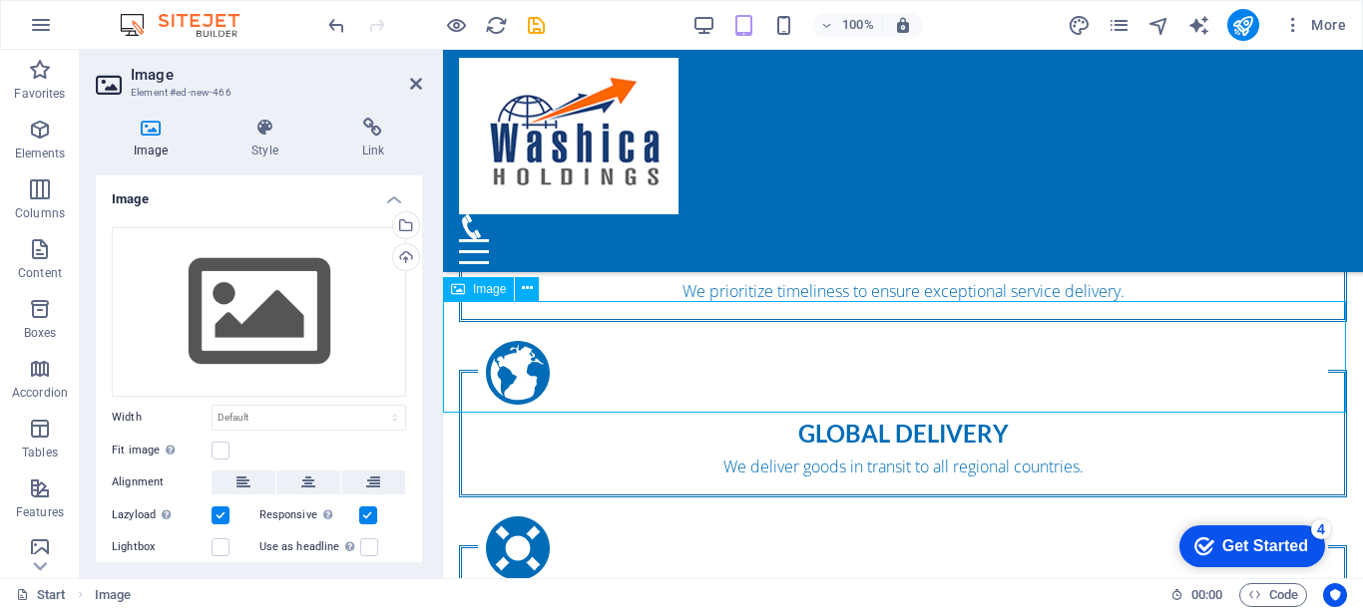
scroll to position [1548, 0]
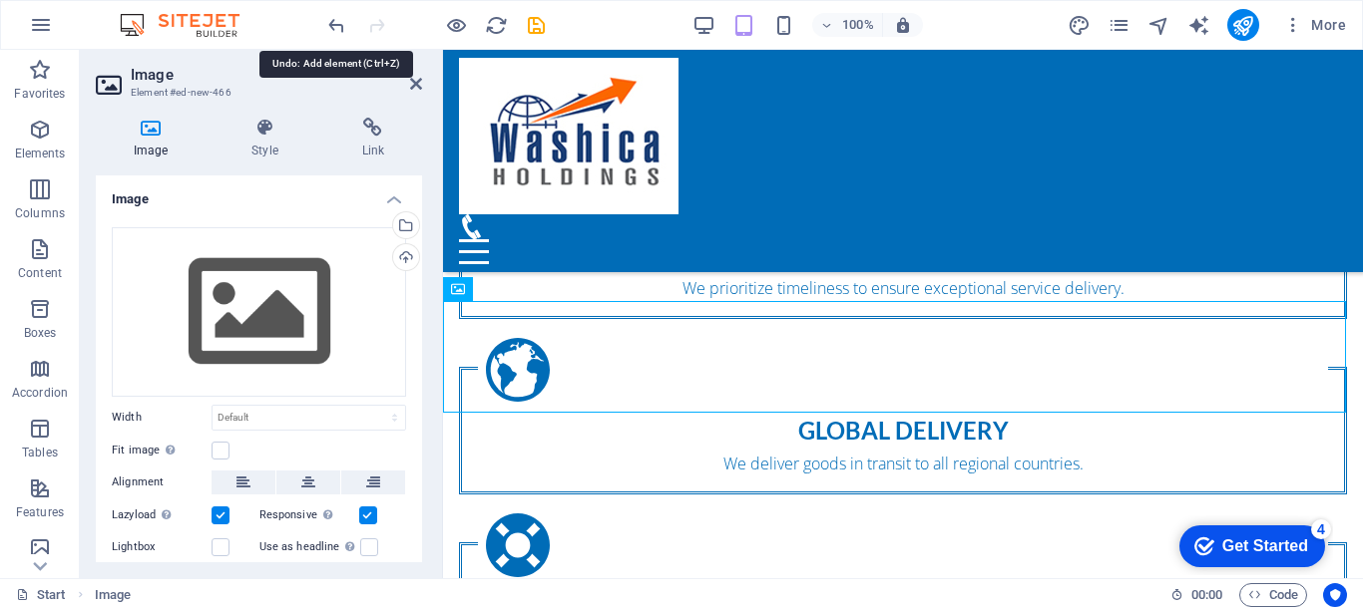
drag, startPoint x: 334, startPoint y: 20, endPoint x: 340, endPoint y: 36, distance: 17.0
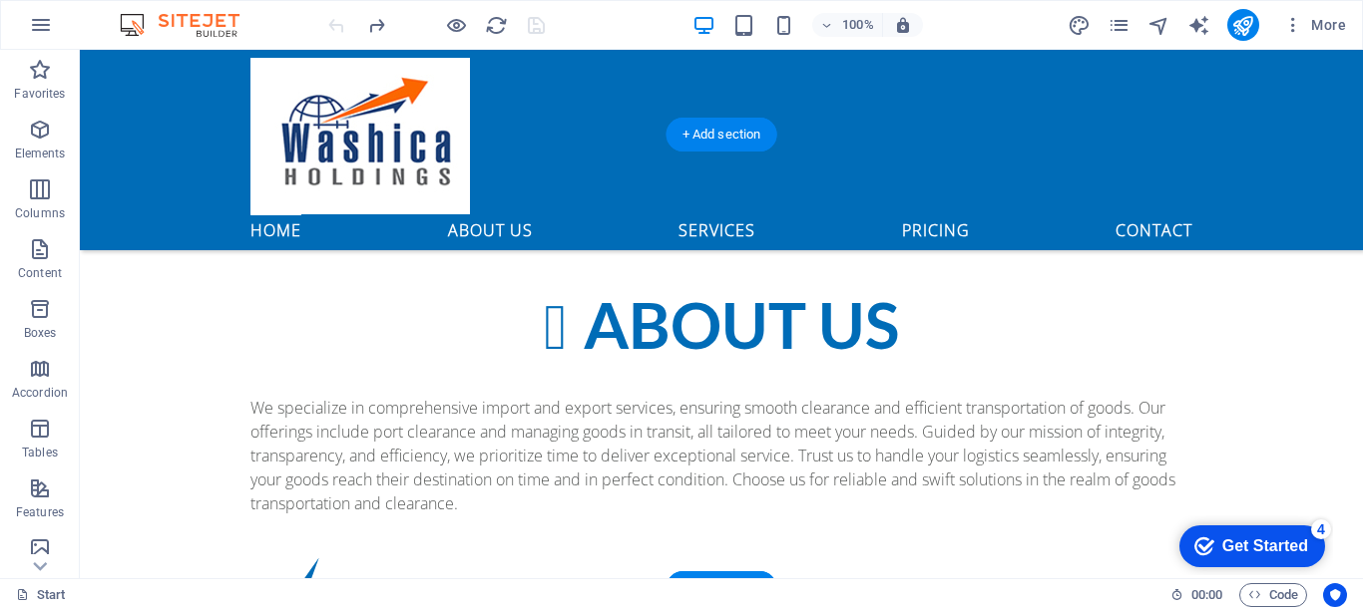
scroll to position [1149, 0]
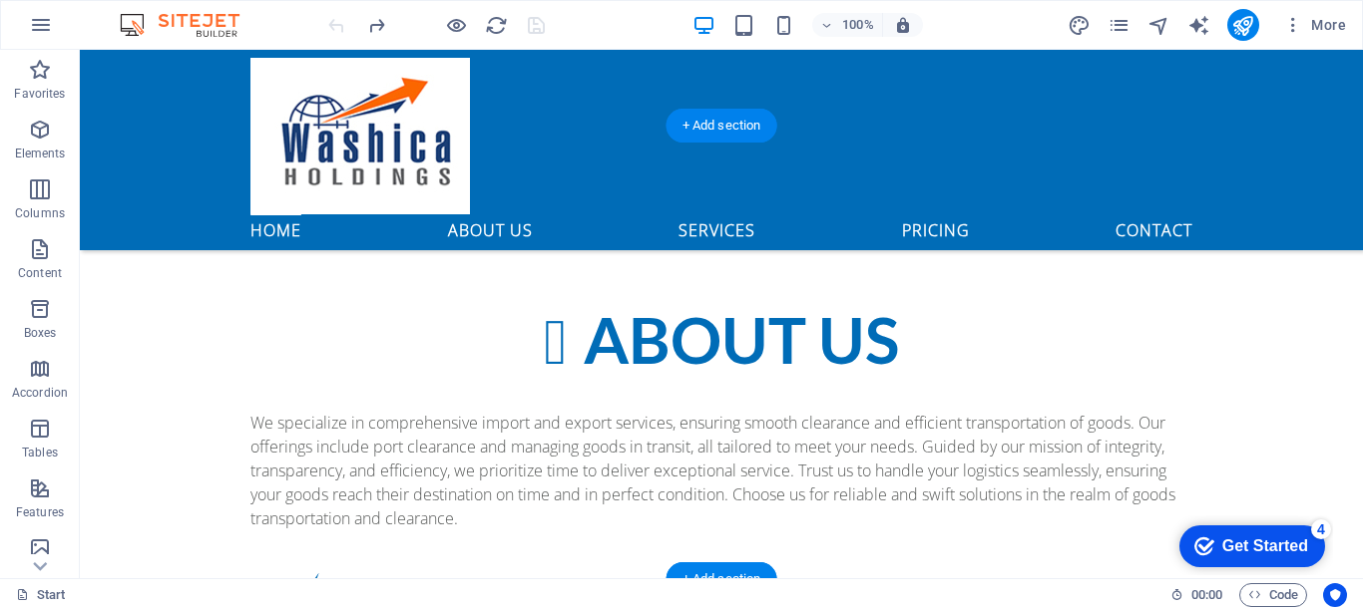
drag, startPoint x: 1189, startPoint y: 377, endPoint x: 1070, endPoint y: 443, distance: 135.7
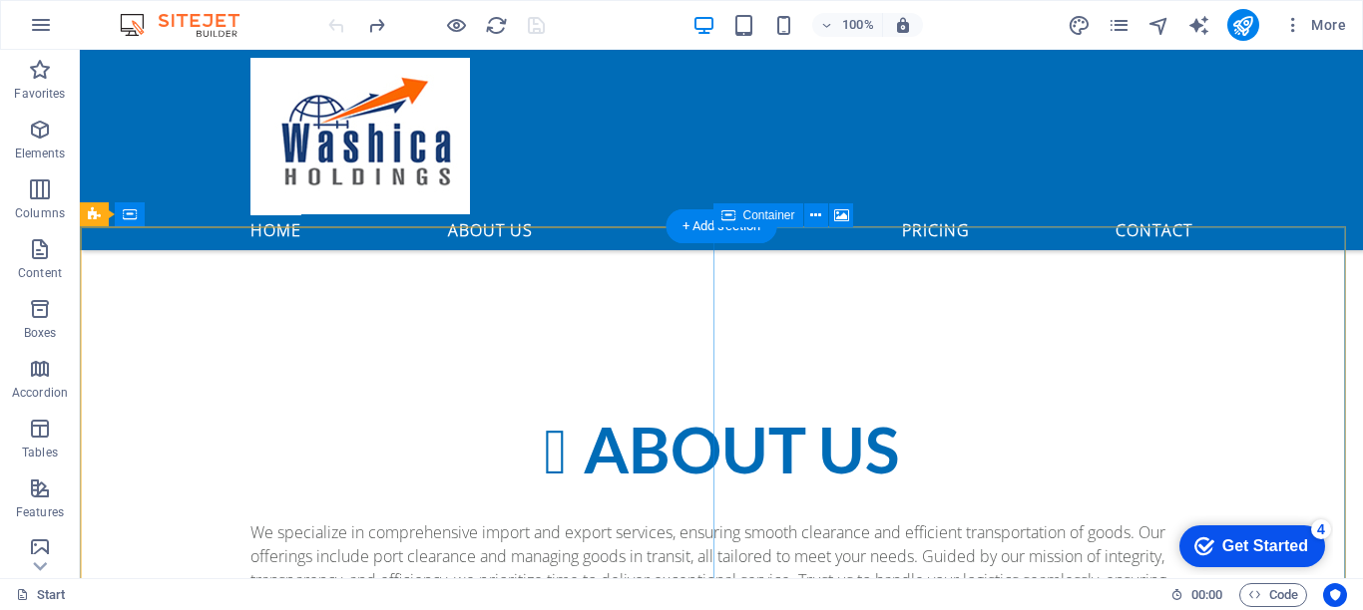
scroll to position [960, 0]
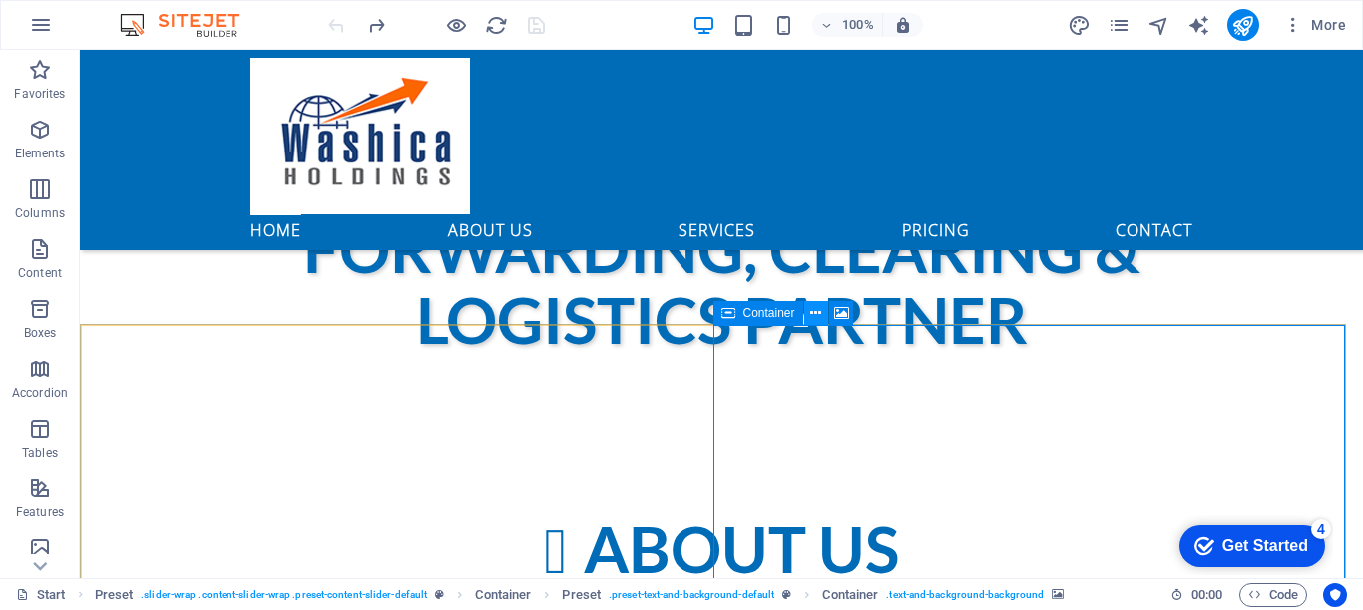
click at [814, 311] on icon at bounding box center [815, 313] width 11 height 21
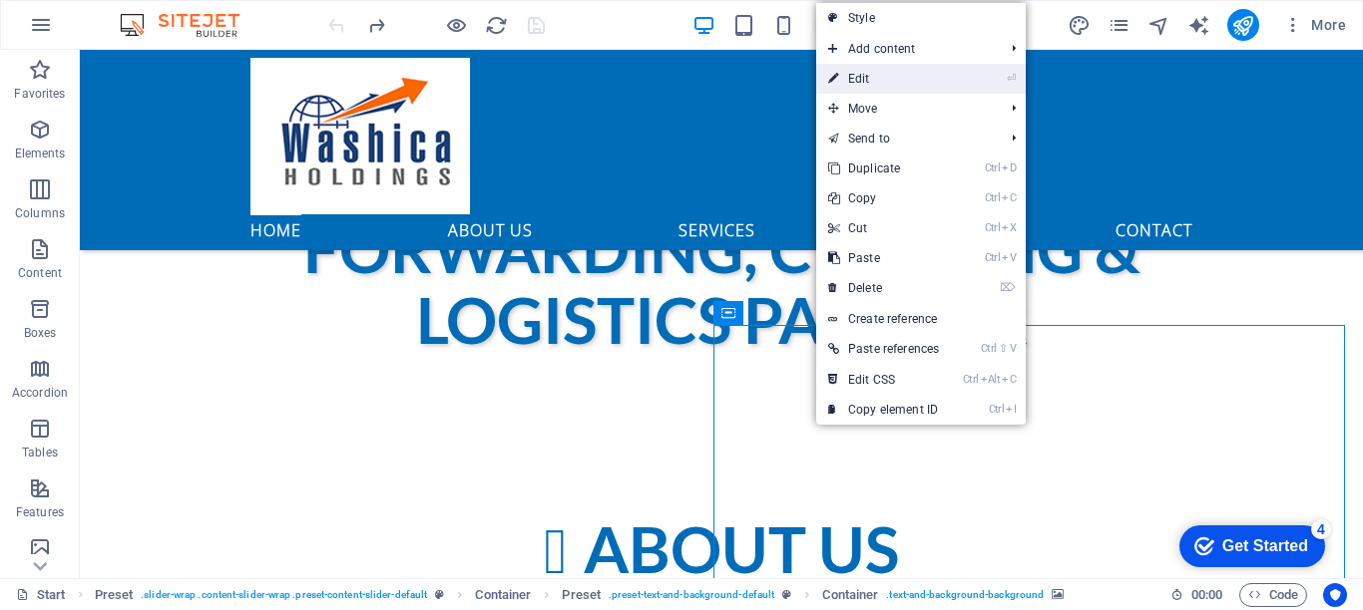
drag, startPoint x: 882, startPoint y: 80, endPoint x: 311, endPoint y: 201, distance: 583.2
click at [882, 80] on link "⏎ Edit" at bounding box center [883, 79] width 135 height 30
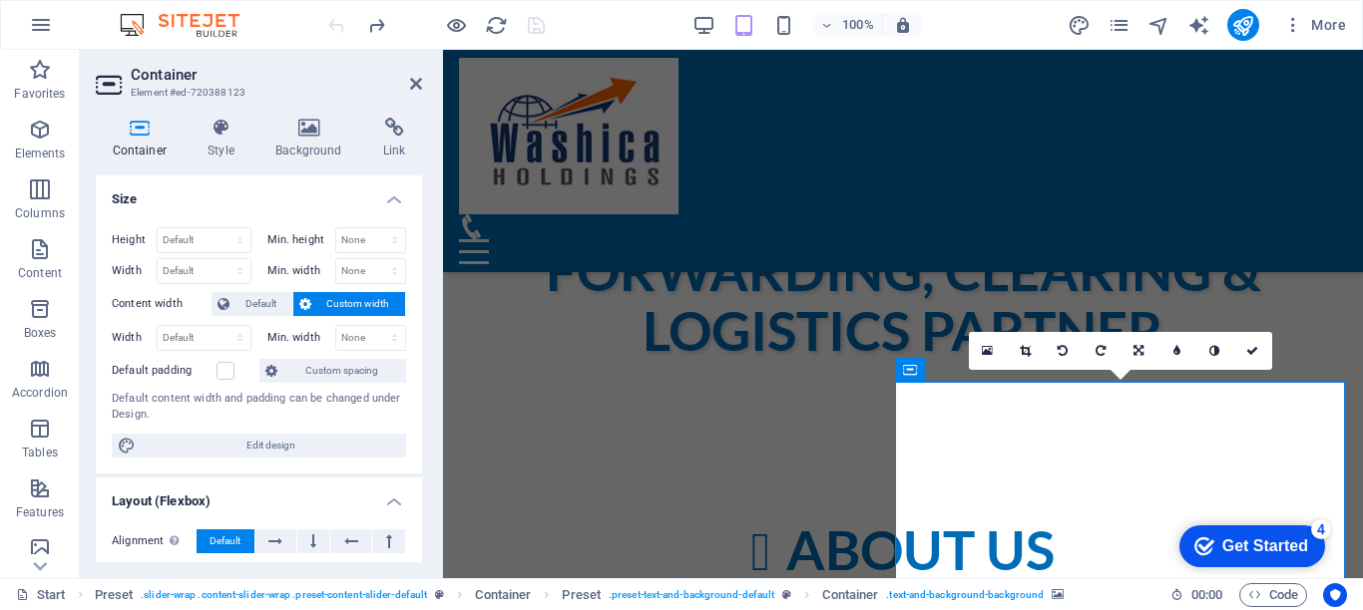
scroll to position [1032, 0]
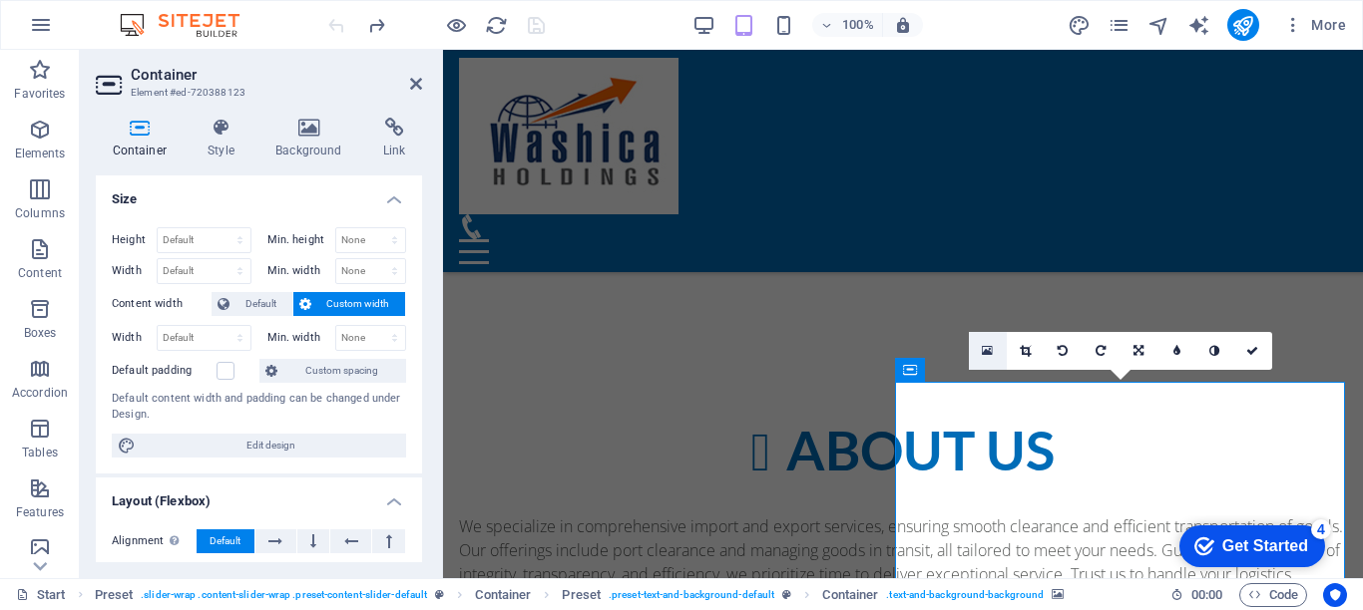
click at [986, 351] on icon at bounding box center [987, 351] width 11 height 14
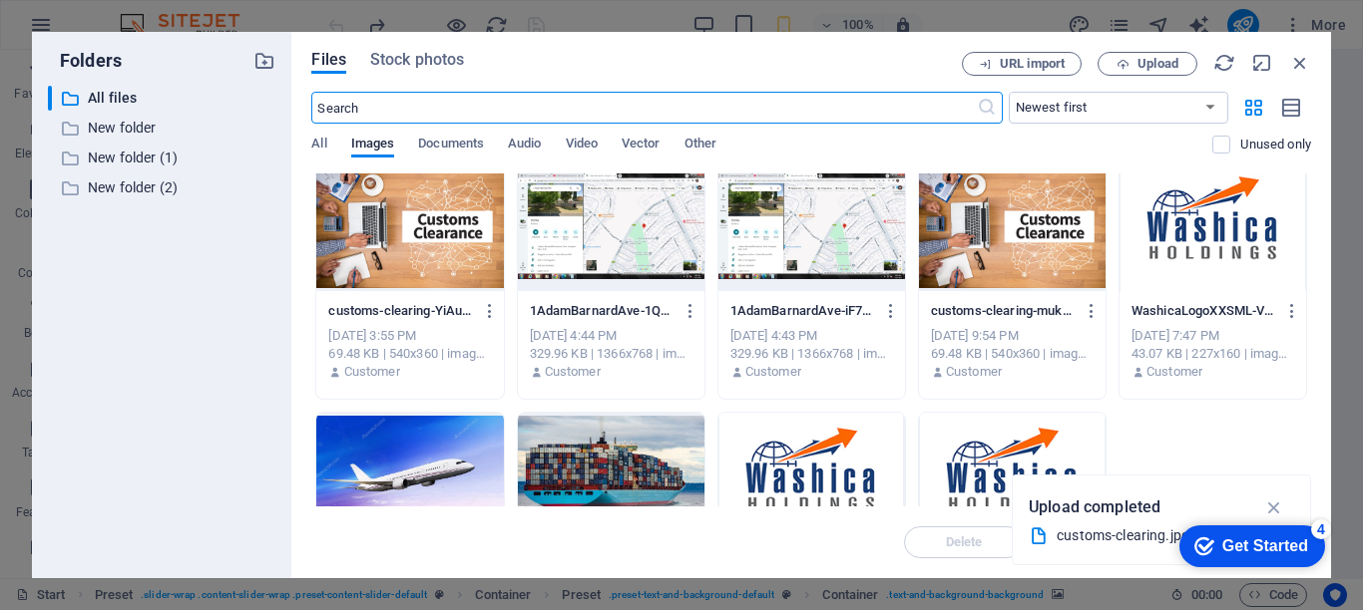
scroll to position [712, 0]
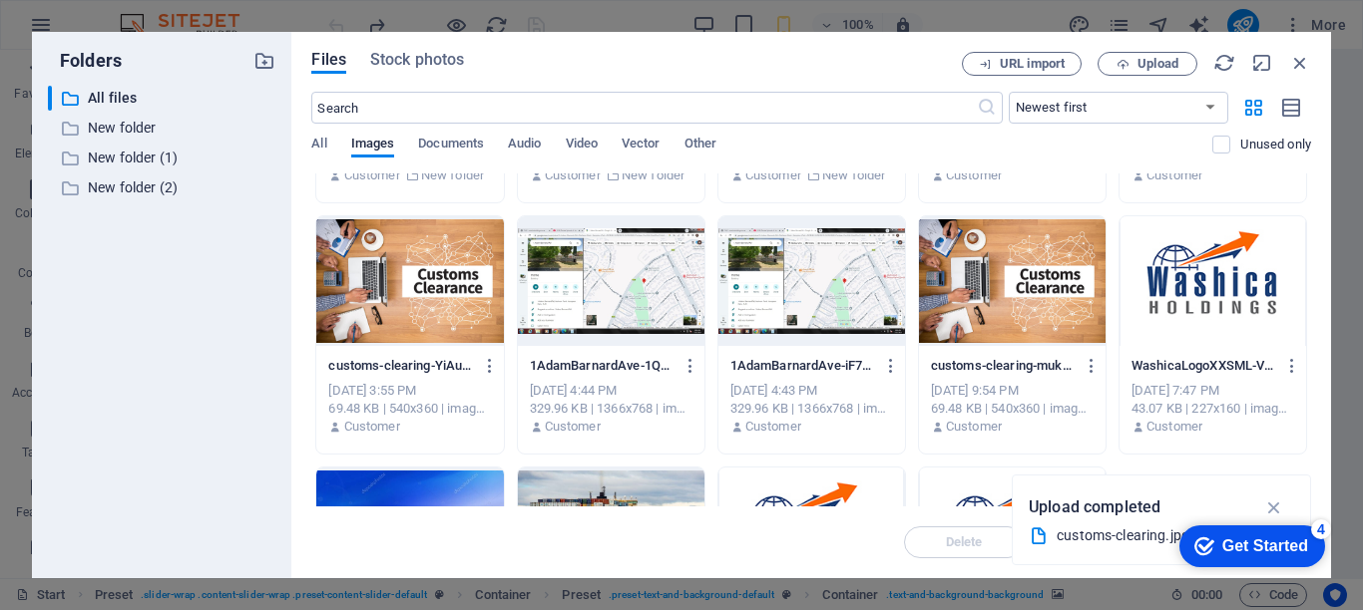
click at [998, 279] on div at bounding box center [1012, 281] width 187 height 130
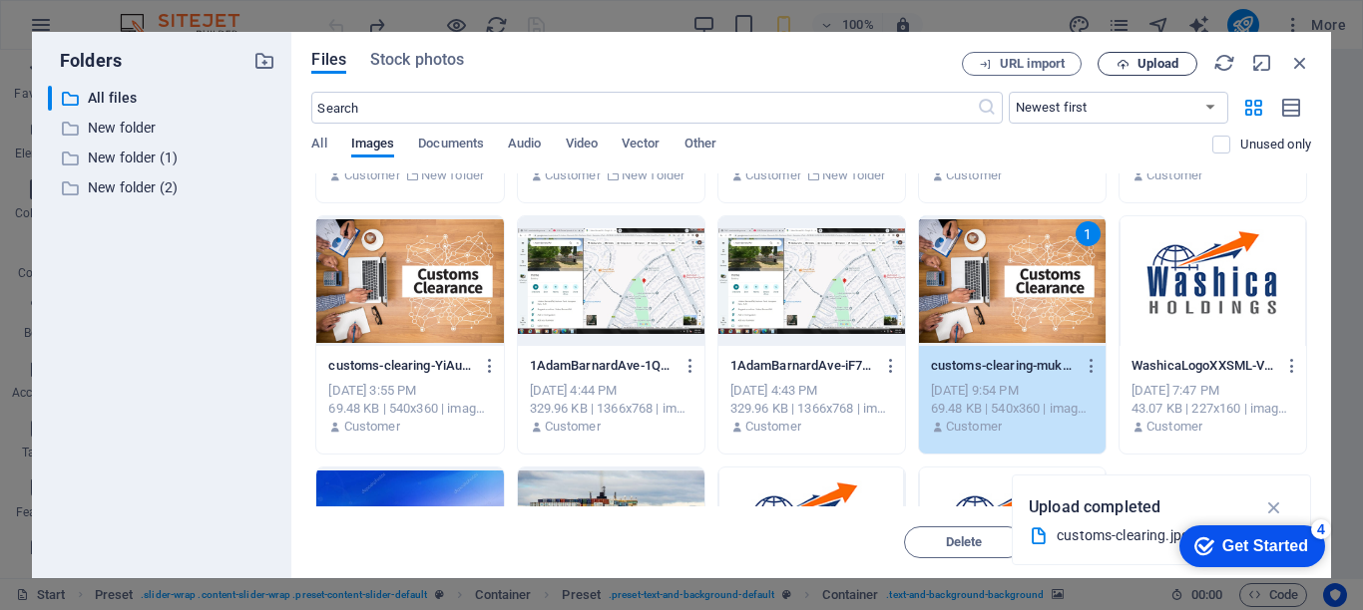
click at [1152, 60] on span "Upload" at bounding box center [1157, 64] width 41 height 12
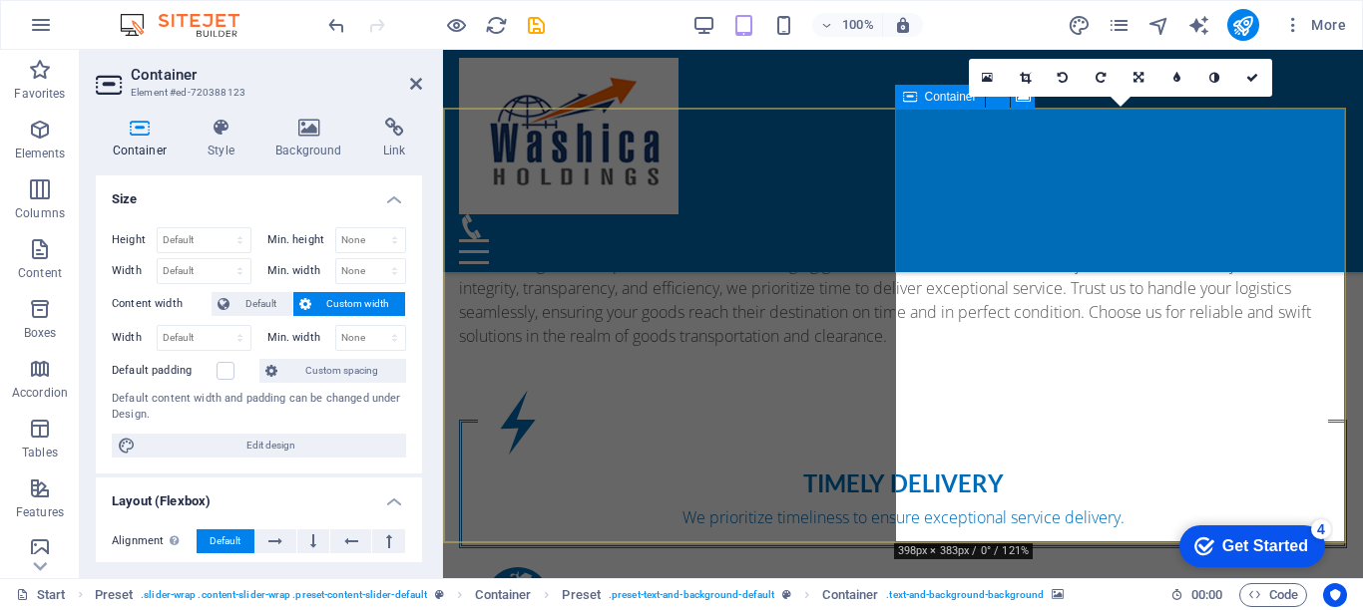
scroll to position [1219, 0]
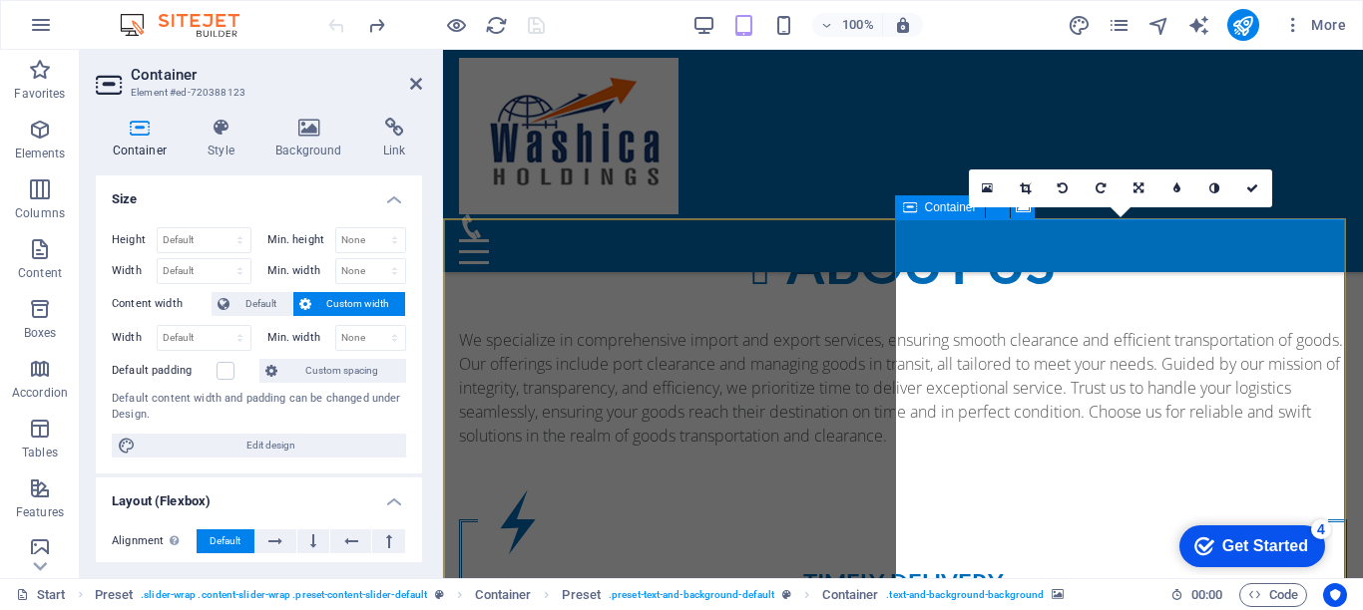
scroll to position [1119, 0]
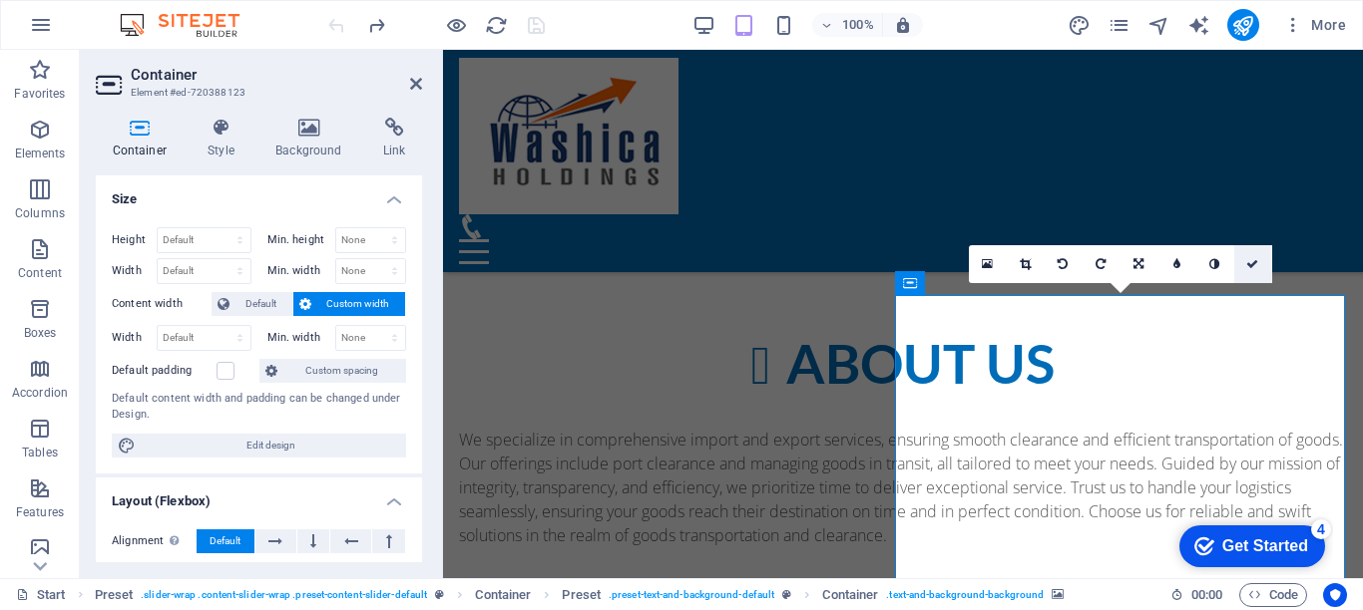
click at [1250, 259] on icon at bounding box center [1252, 264] width 12 height 12
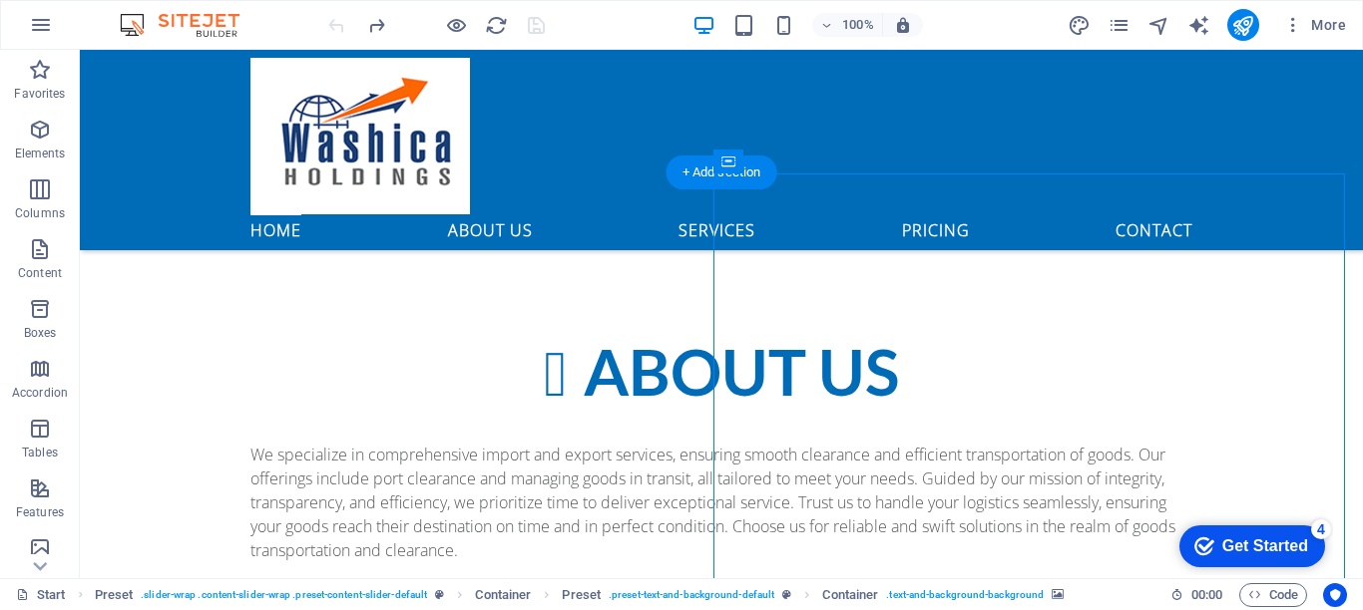
scroll to position [1037, 0]
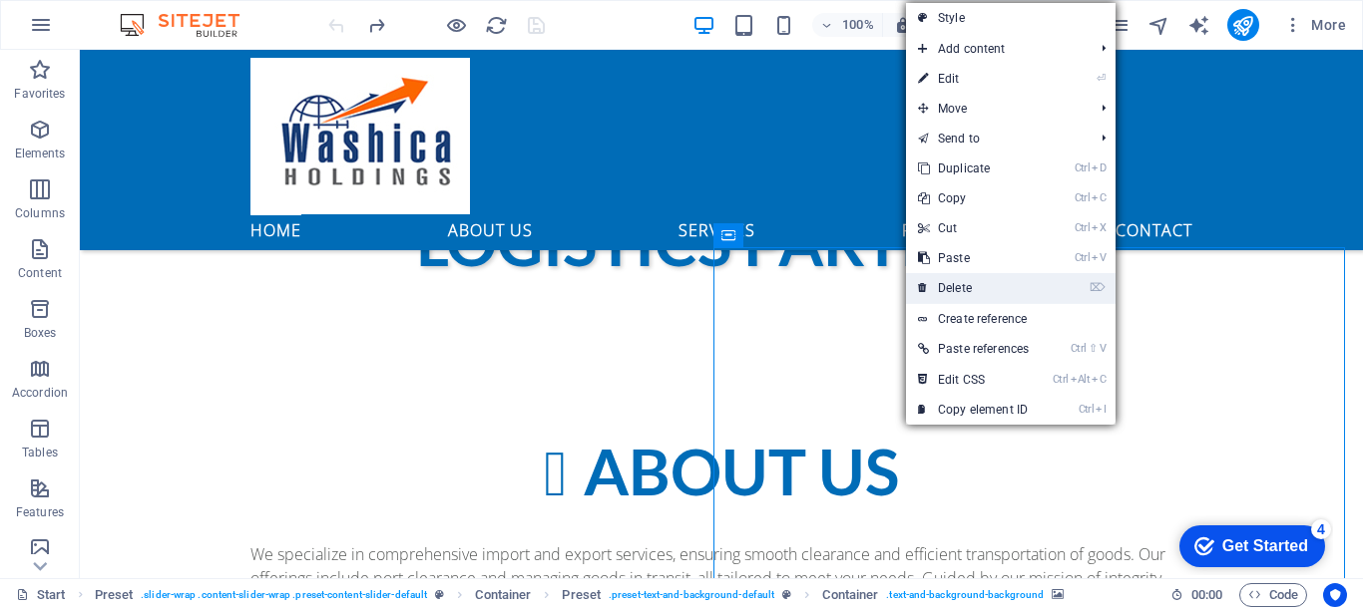
click at [970, 288] on link "⌦ Delete" at bounding box center [973, 288] width 135 height 30
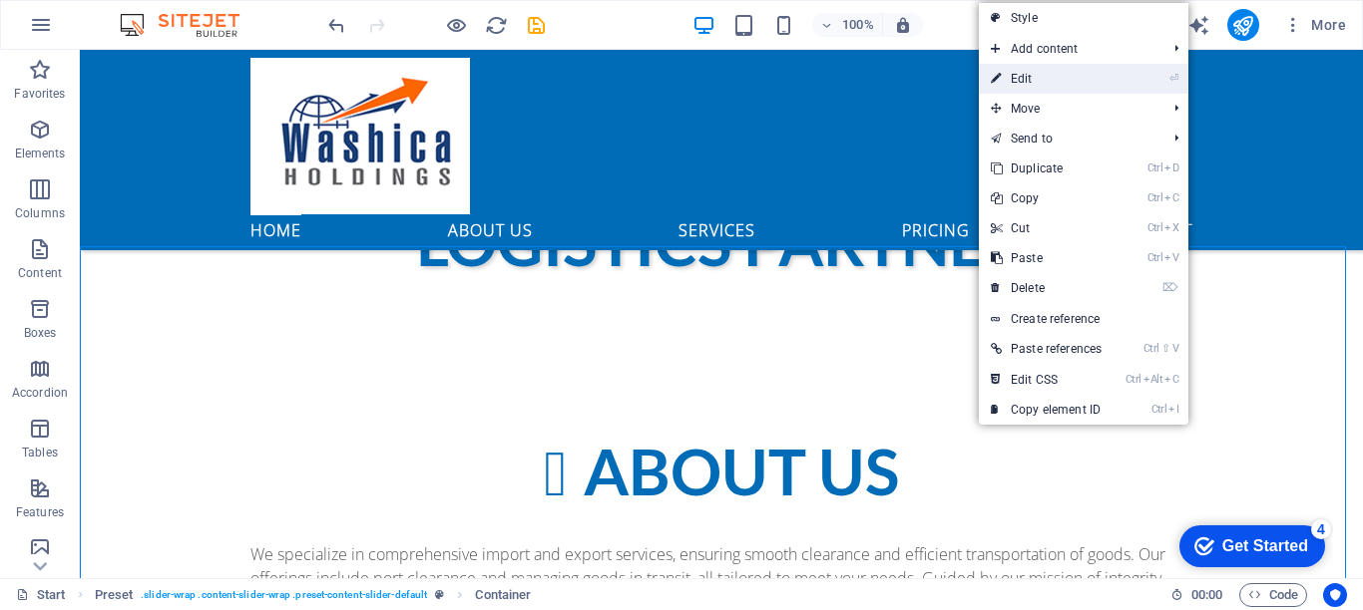
drag, startPoint x: 1055, startPoint y: 75, endPoint x: 65, endPoint y: 314, distance: 1019.1
click at [1055, 75] on link "⏎ Edit" at bounding box center [1046, 79] width 135 height 30
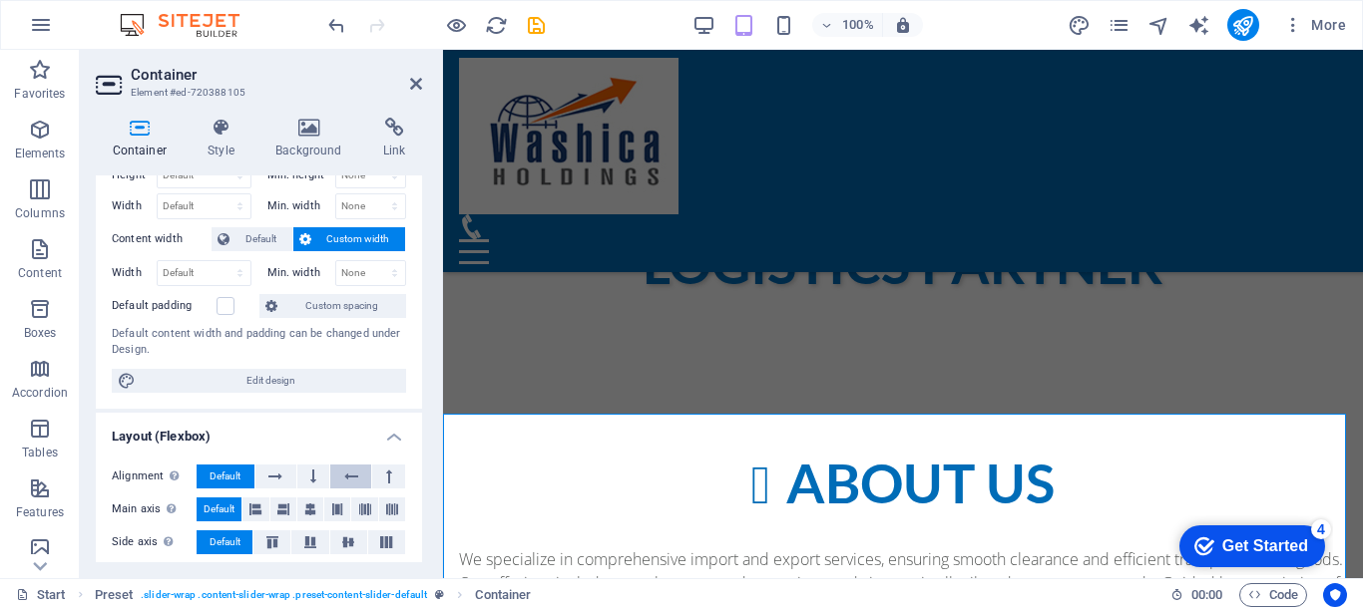
scroll to position [100, 0]
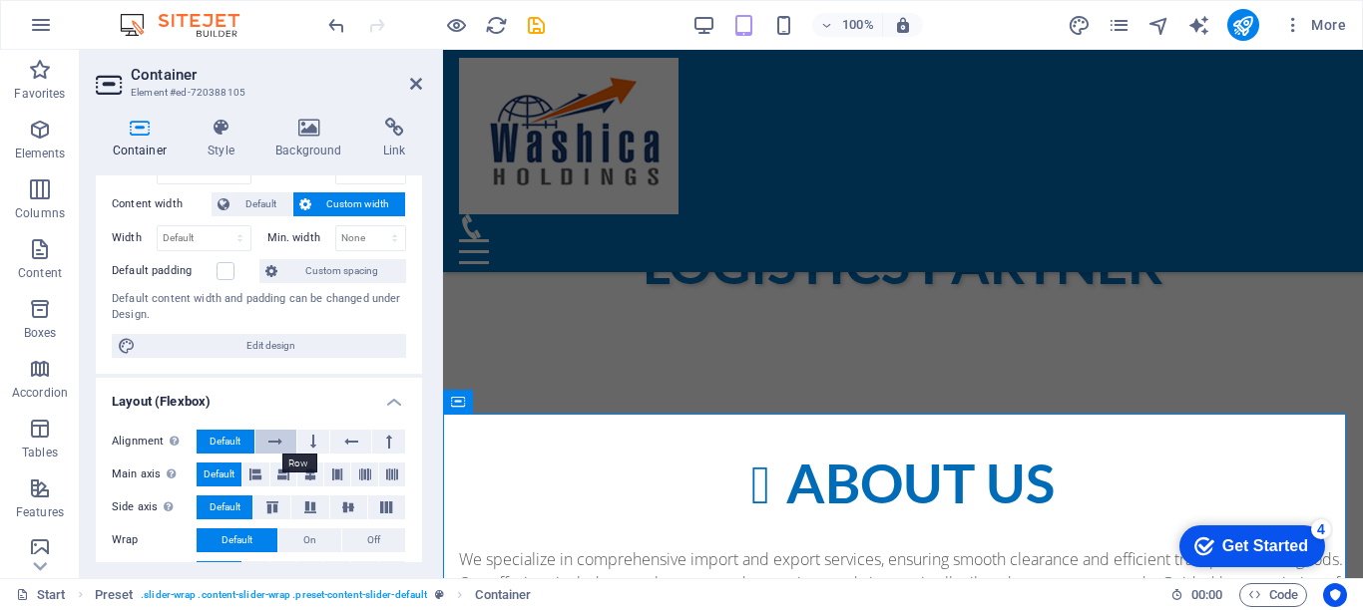
click at [275, 436] on icon at bounding box center [275, 442] width 14 height 24
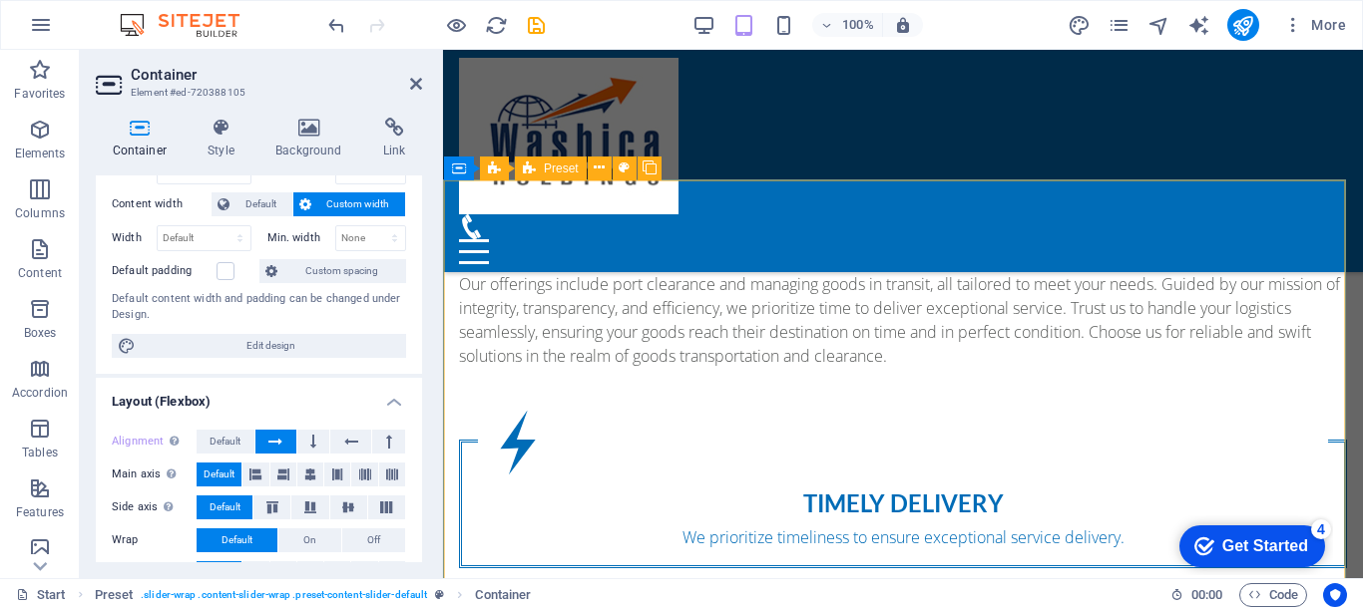
scroll to position [1199, 0]
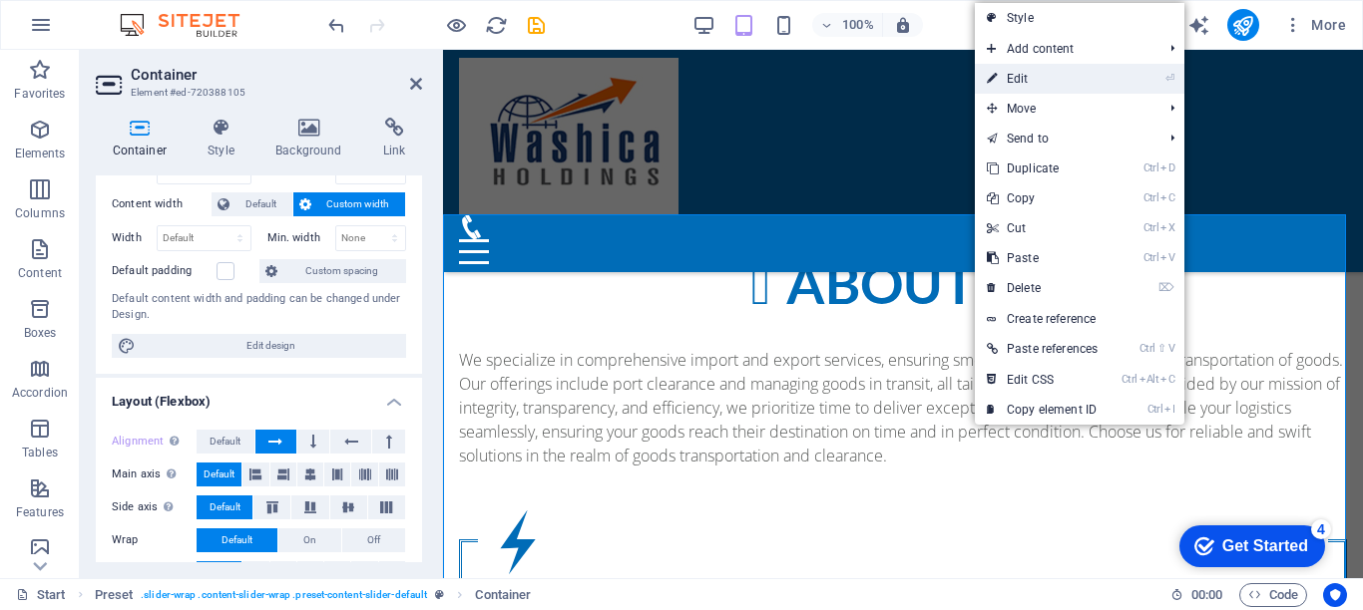
click at [1029, 75] on link "⏎ Edit" at bounding box center [1042, 79] width 135 height 30
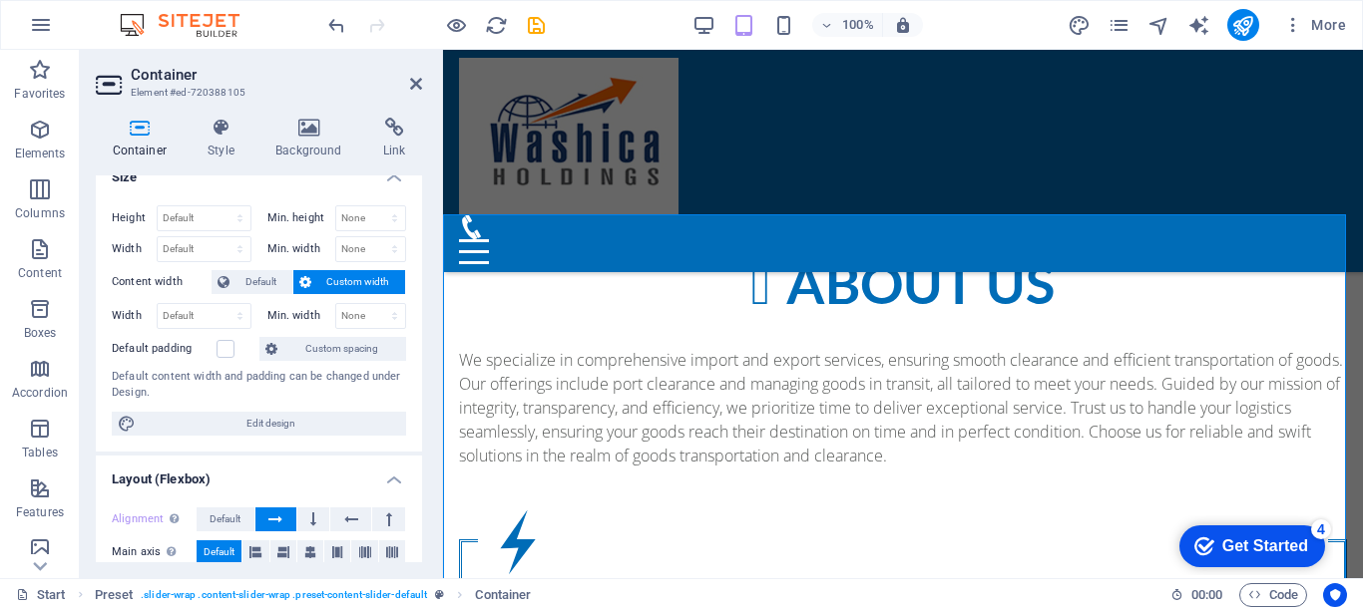
scroll to position [21, 0]
click at [41, 129] on icon "button" at bounding box center [40, 130] width 24 height 24
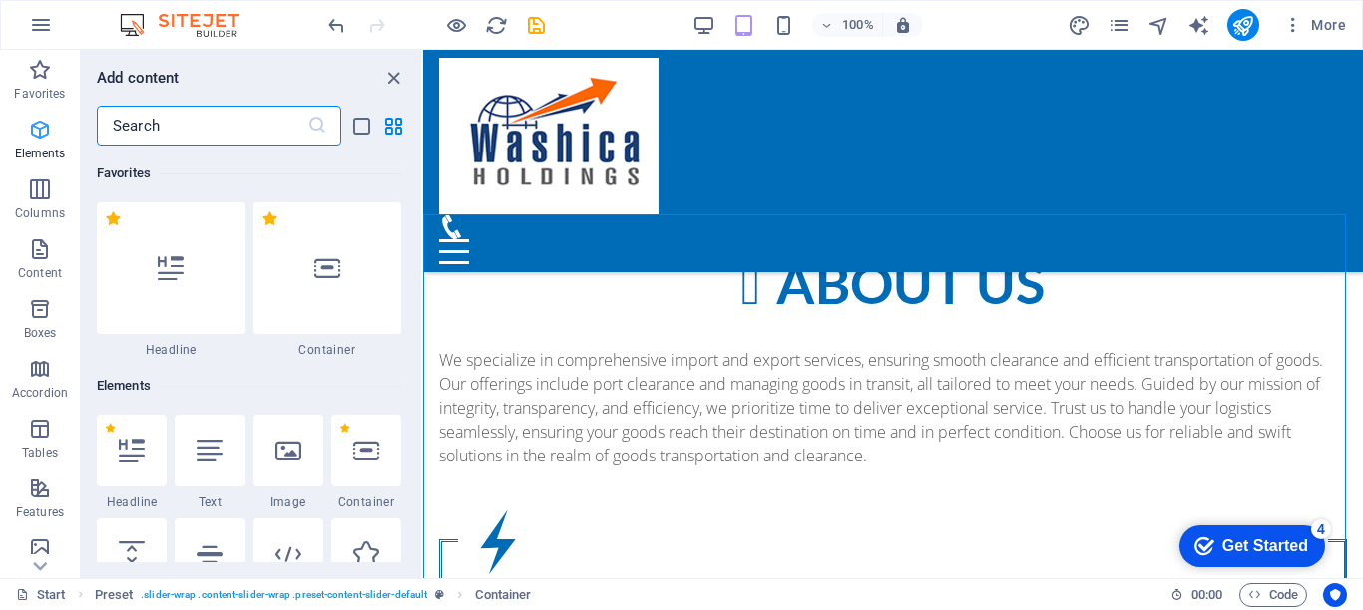
scroll to position [212, 0]
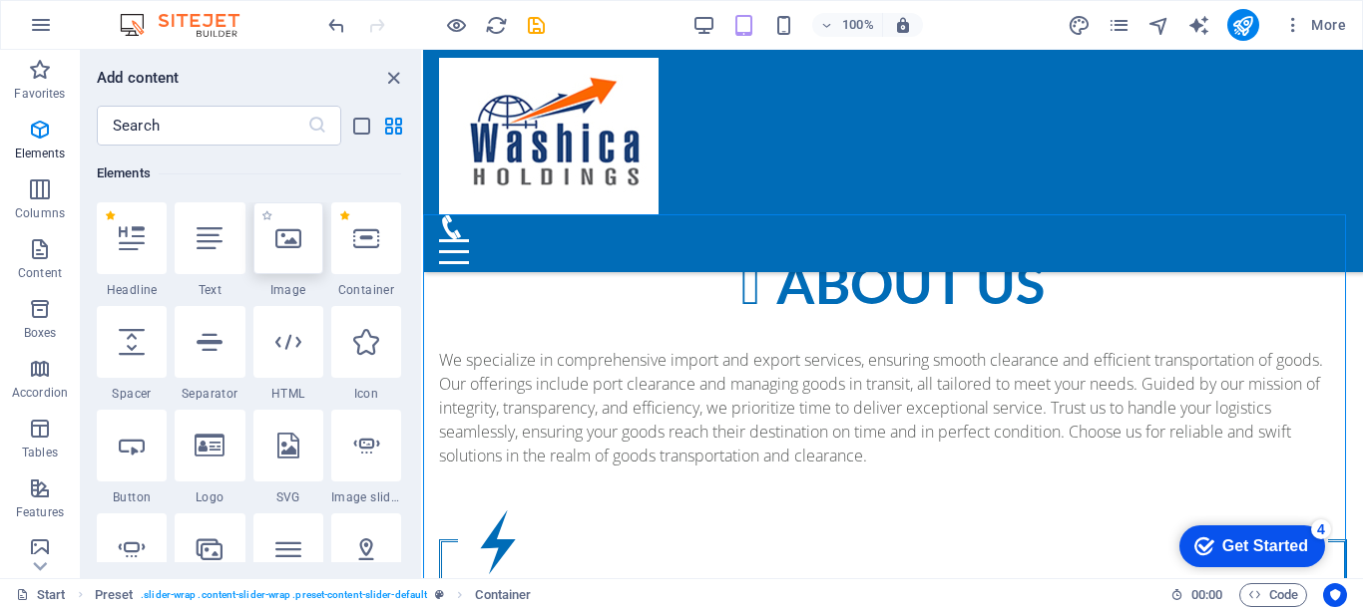
click at [287, 237] on icon at bounding box center [288, 238] width 26 height 26
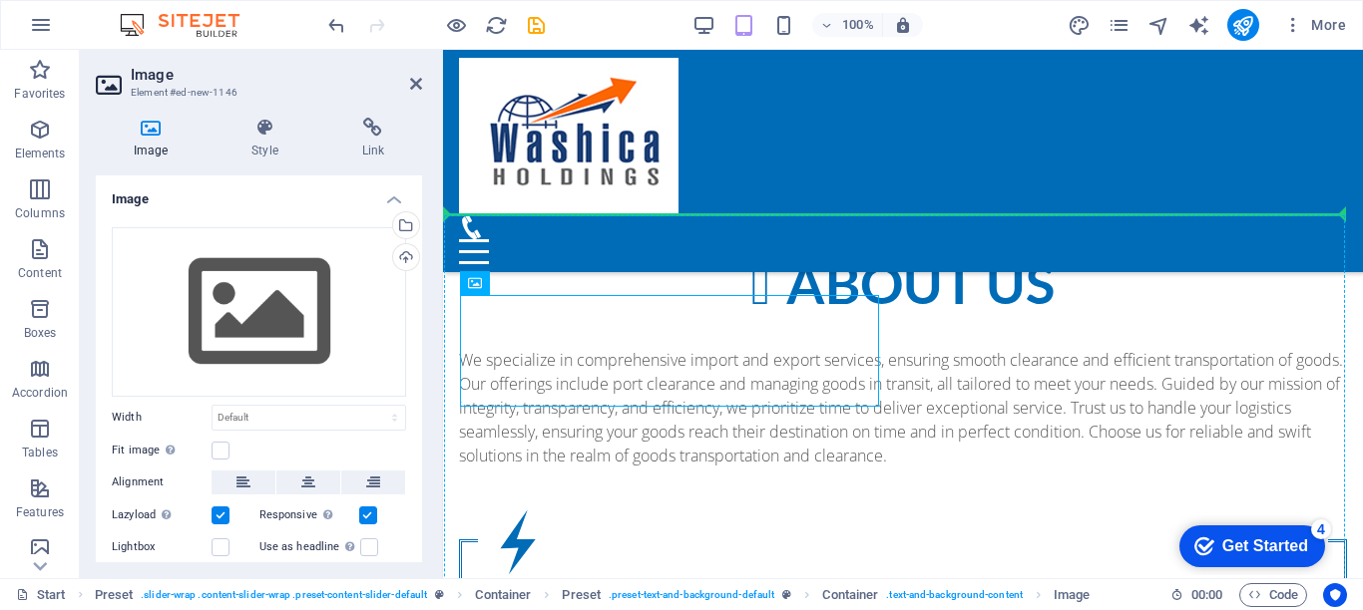
drag, startPoint x: 572, startPoint y: 351, endPoint x: 1109, endPoint y: 412, distance: 541.1
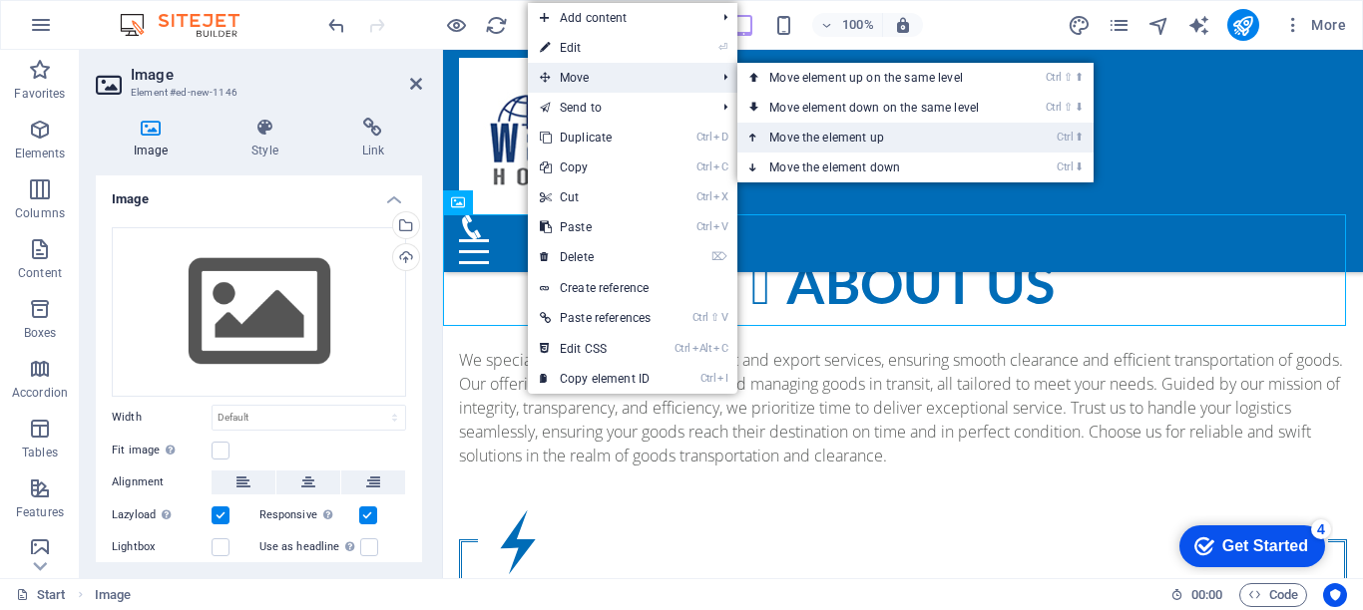
click at [799, 134] on link "Ctrl ⬆ Move the element up" at bounding box center [877, 138] width 281 height 30
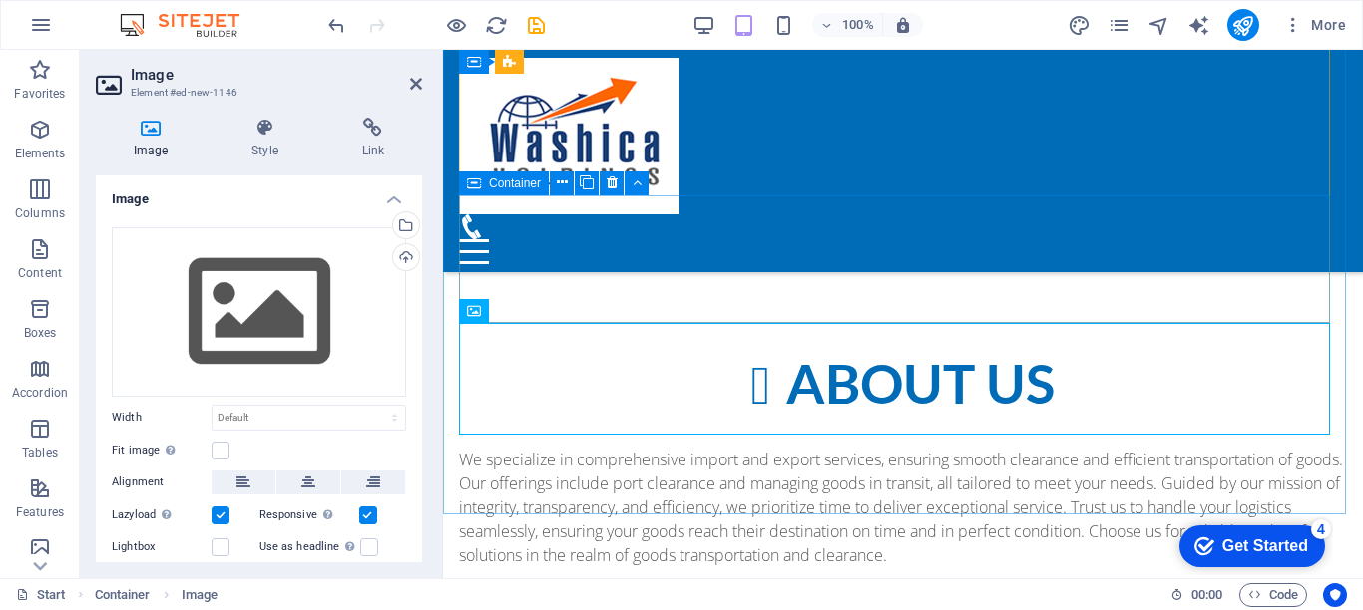
scroll to position [900, 0]
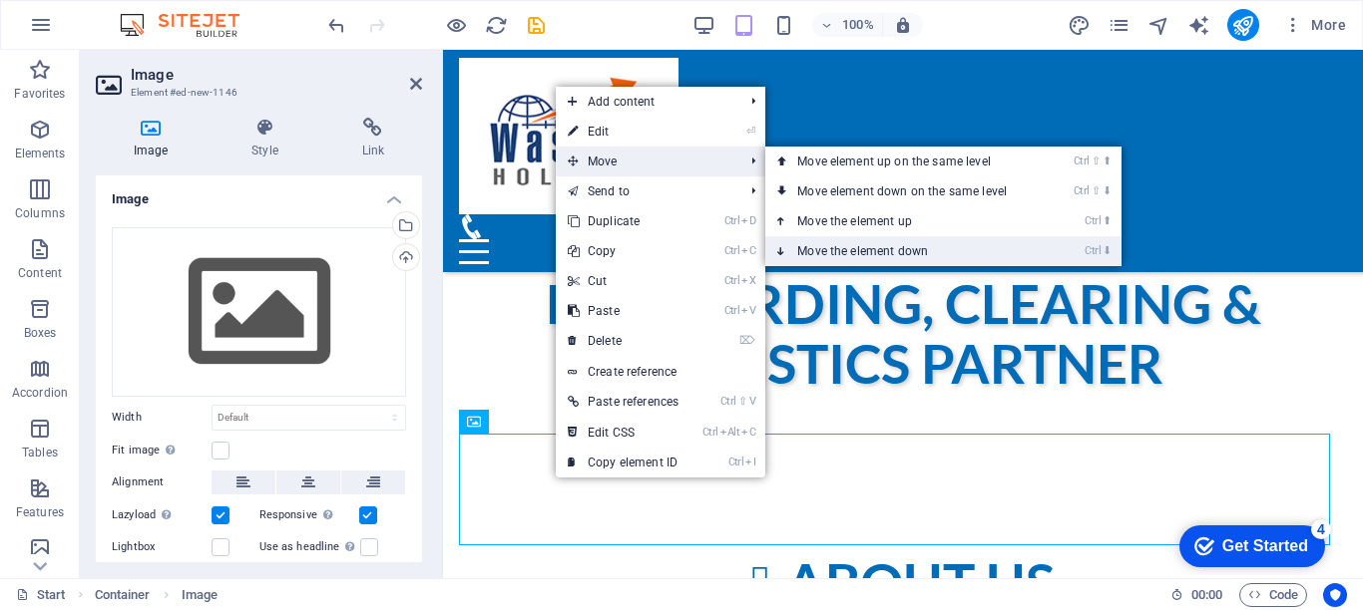
click at [851, 247] on link "Ctrl ⬇ Move the element down" at bounding box center [905, 251] width 281 height 30
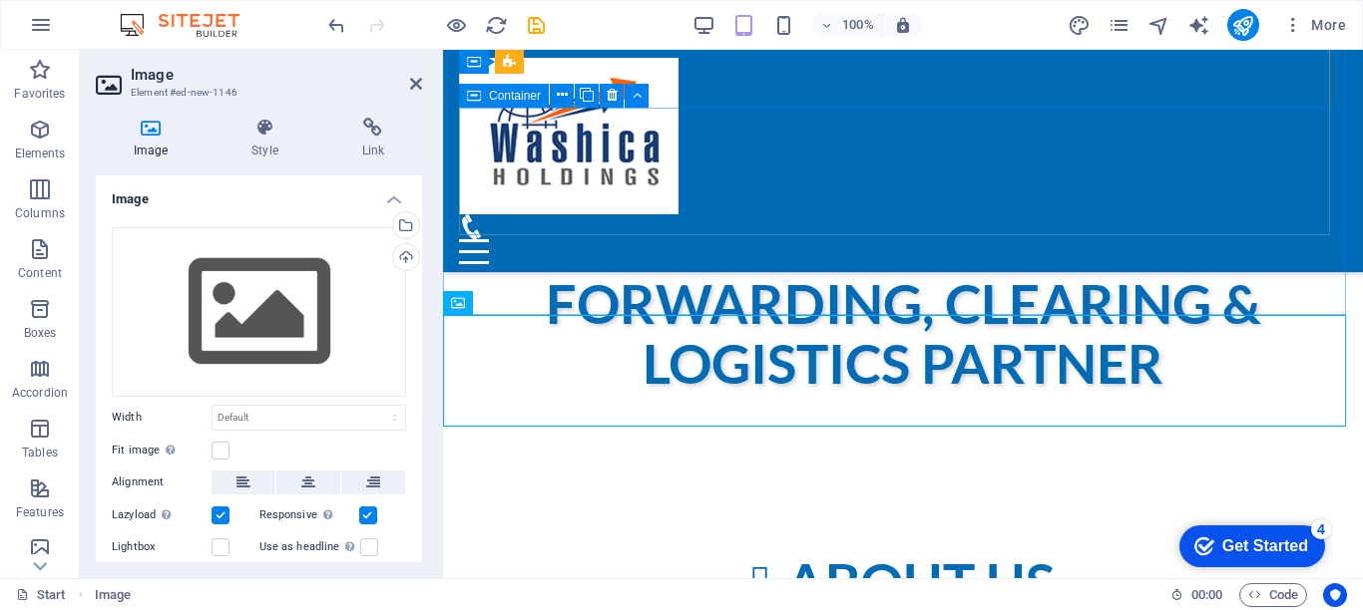
scroll to position [1099, 0]
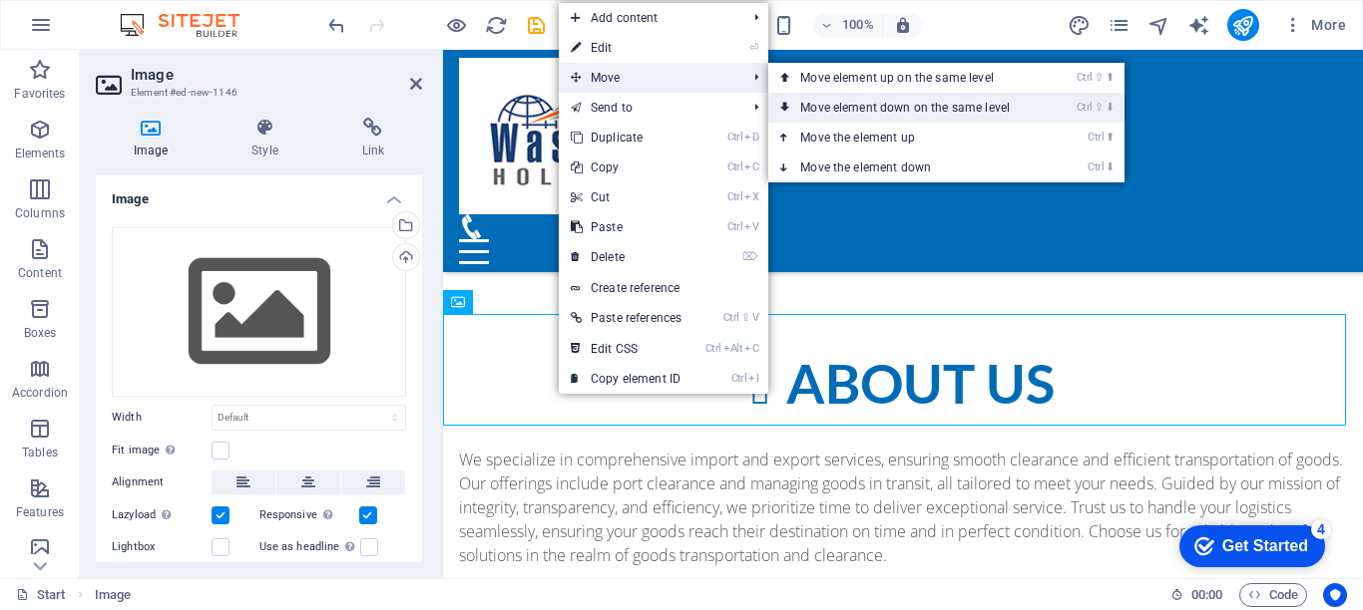
click at [862, 106] on link "Ctrl ⇧ ⬇ Move element down on the same level" at bounding box center [908, 108] width 281 height 30
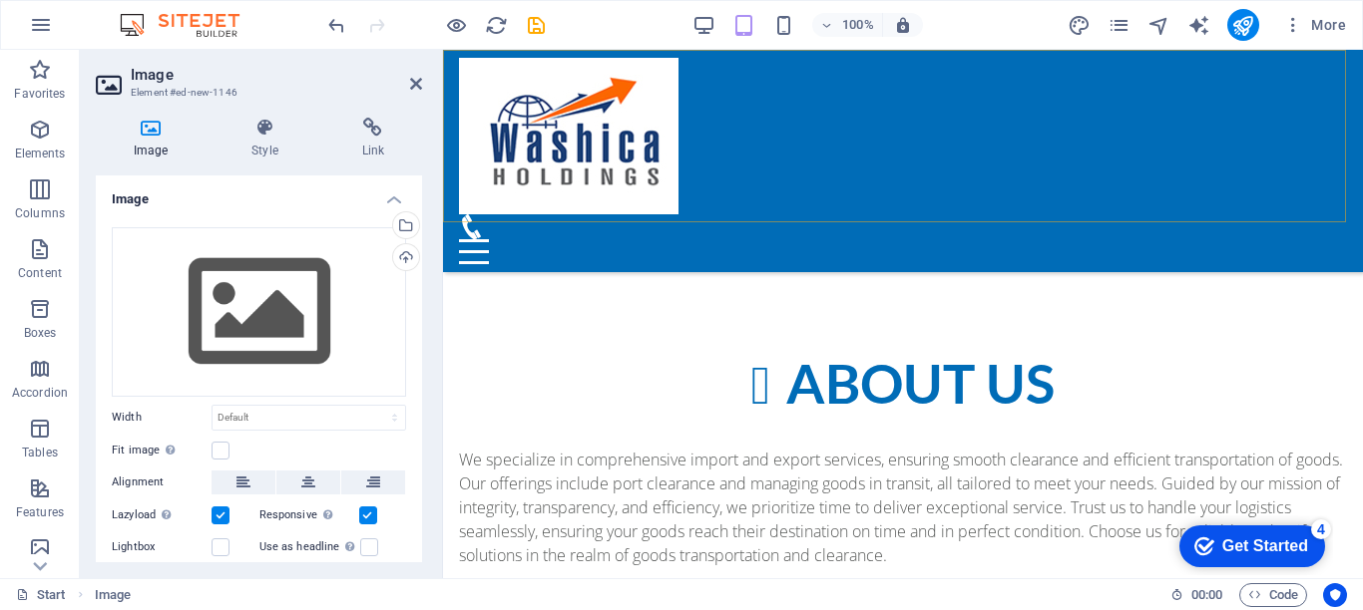
scroll to position [1591, 0]
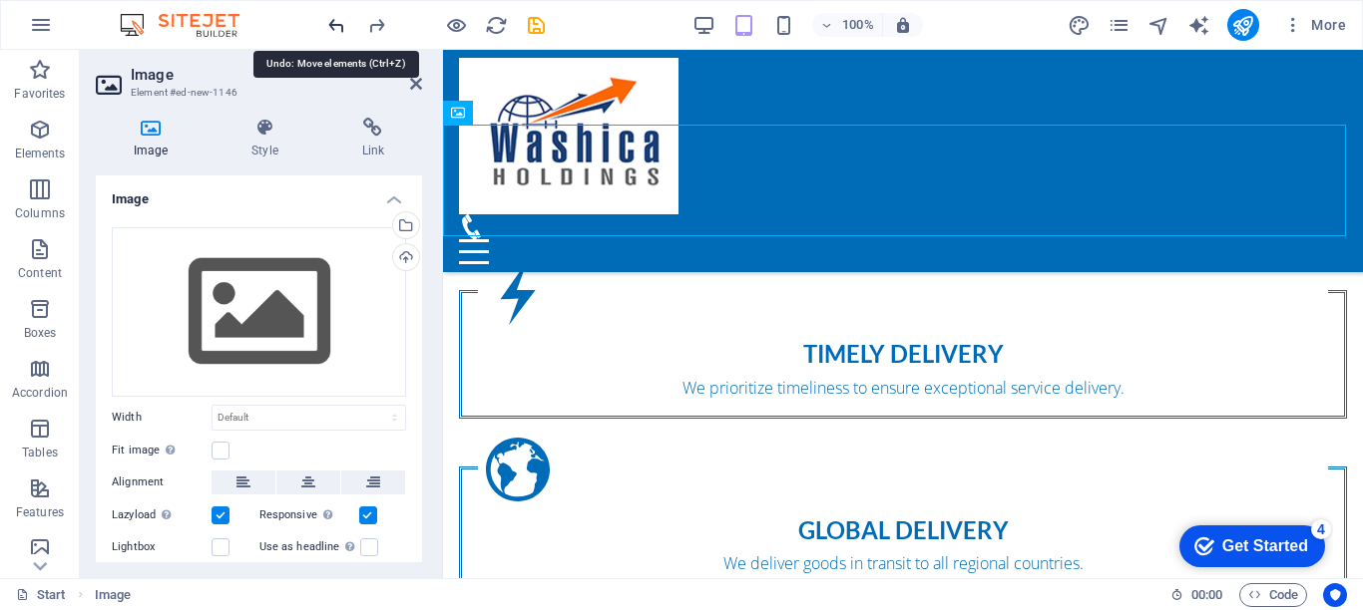
scroll to position [1155, 0]
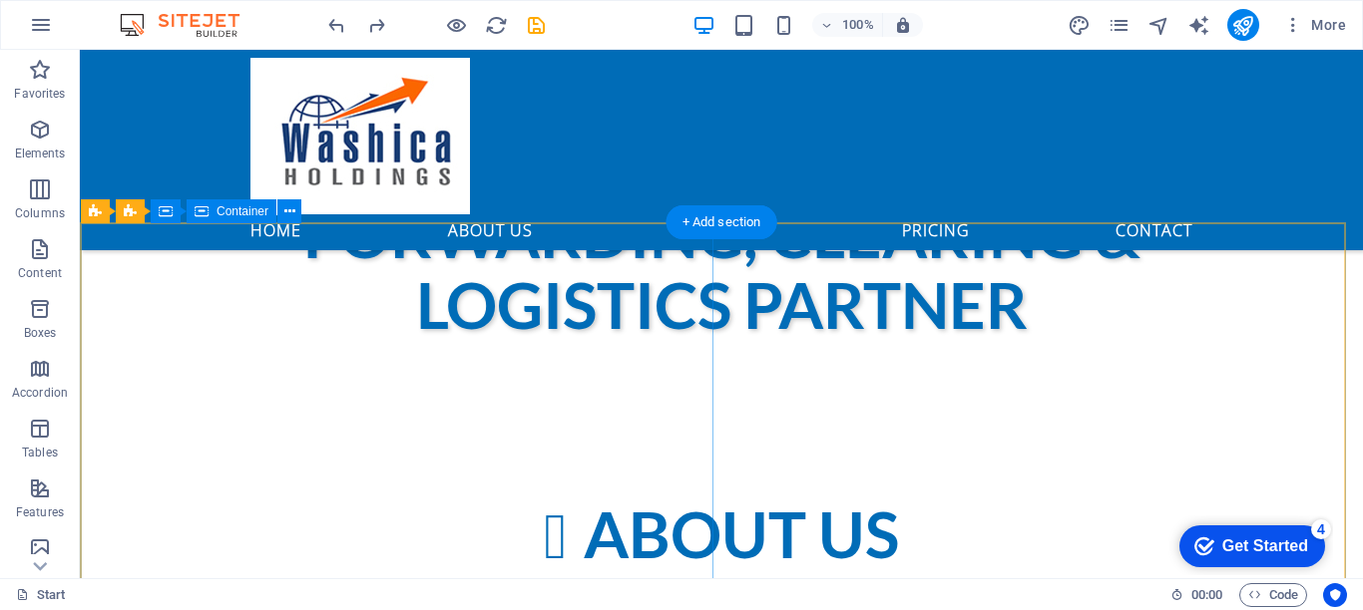
scroll to position [1173, 0]
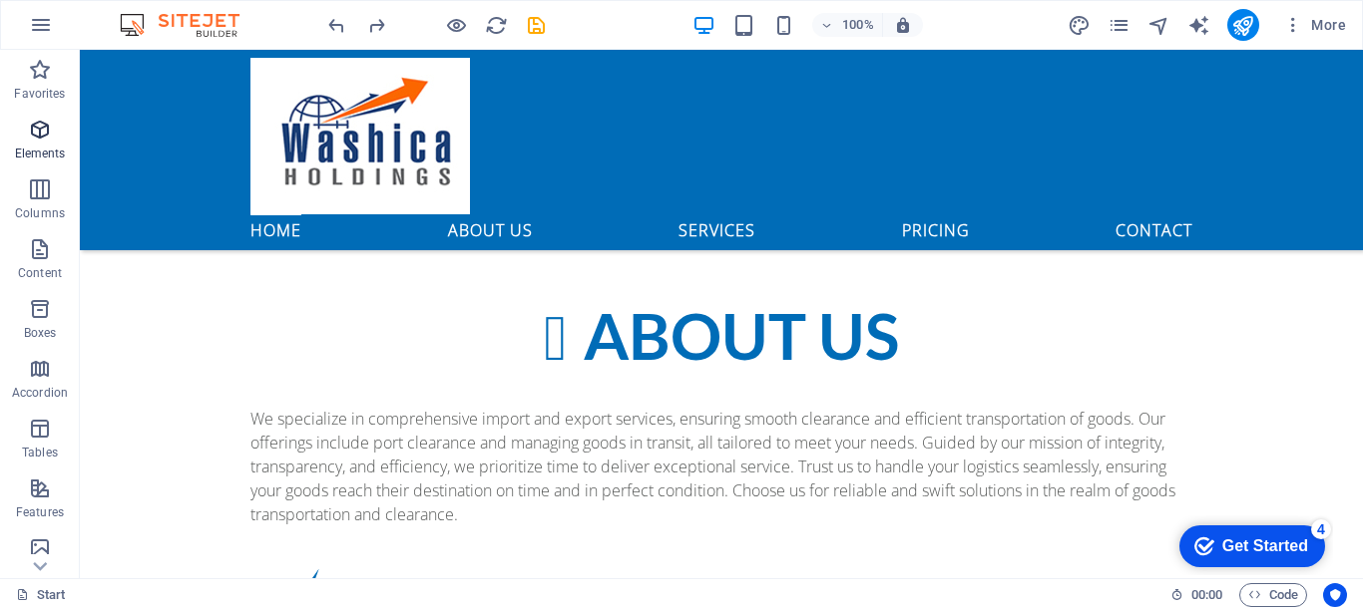
click at [37, 133] on icon "button" at bounding box center [40, 130] width 24 height 24
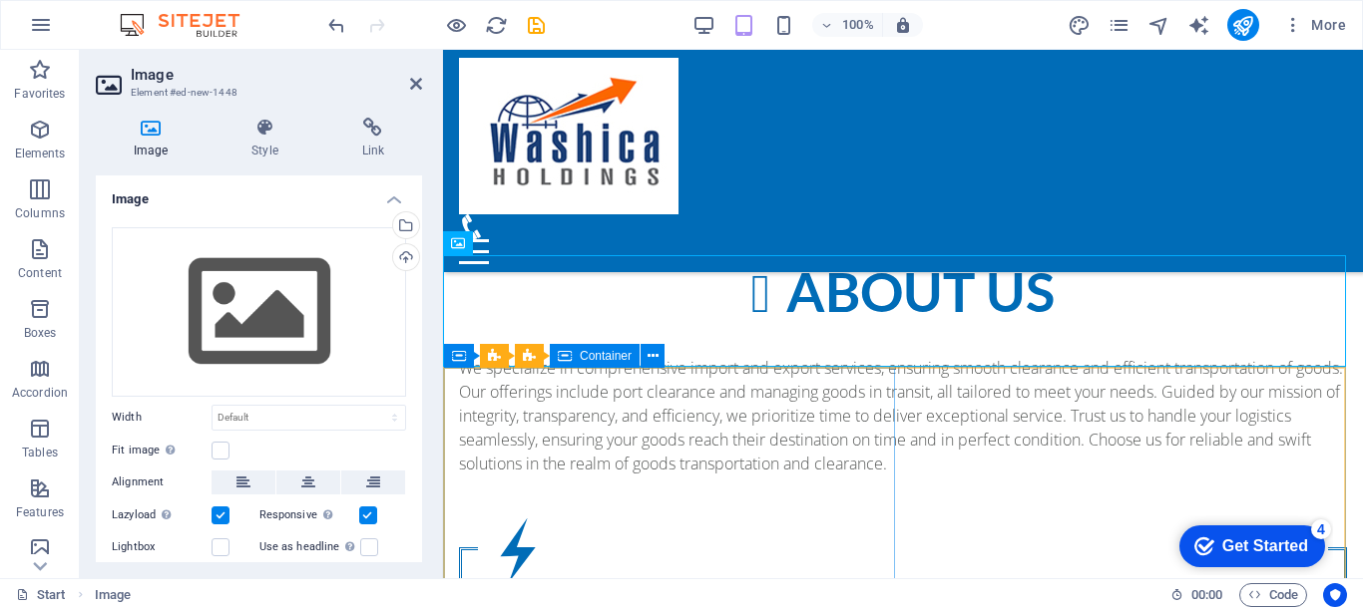
scroll to position [1158, 0]
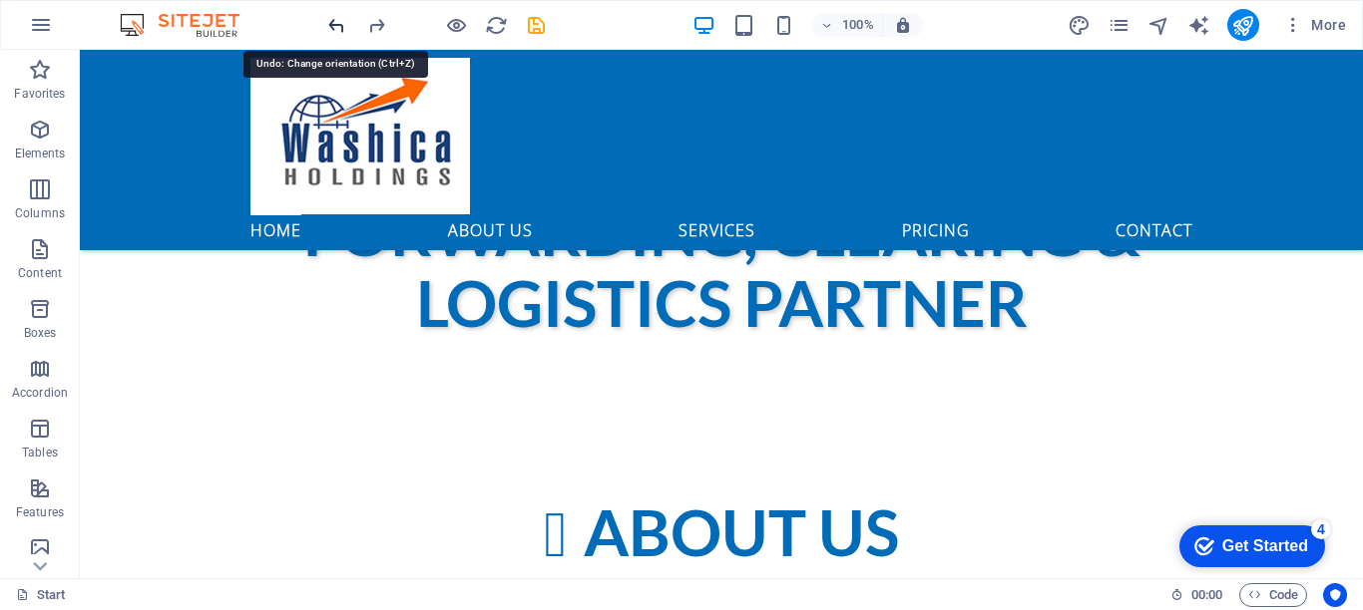
drag, startPoint x: 335, startPoint y: 21, endPoint x: 372, endPoint y: 46, distance: 44.5
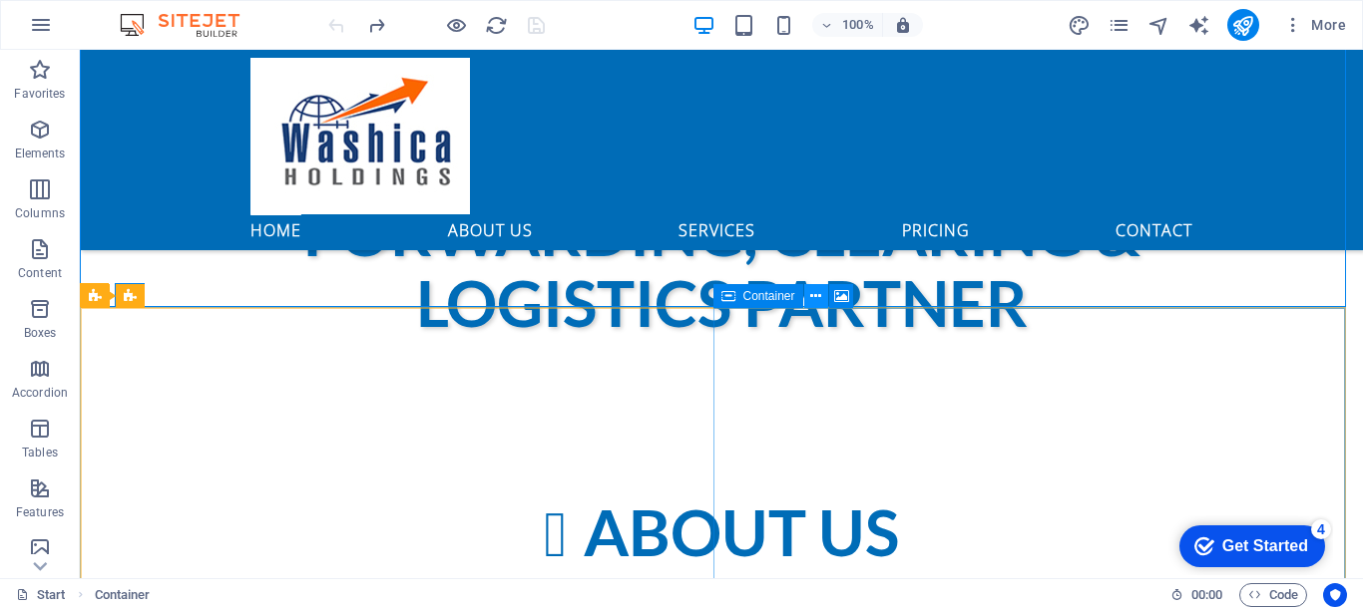
click at [816, 296] on icon at bounding box center [815, 296] width 11 height 21
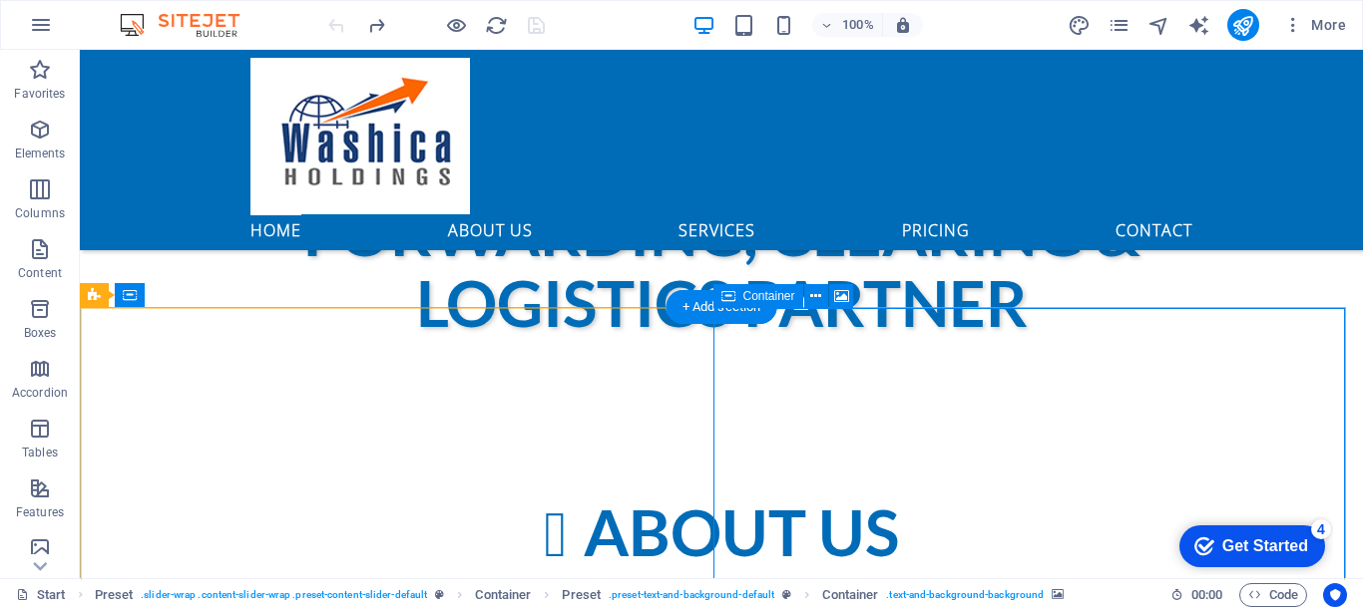
click at [813, 295] on icon at bounding box center [815, 296] width 11 height 21
click at [838, 295] on icon at bounding box center [841, 296] width 15 height 21
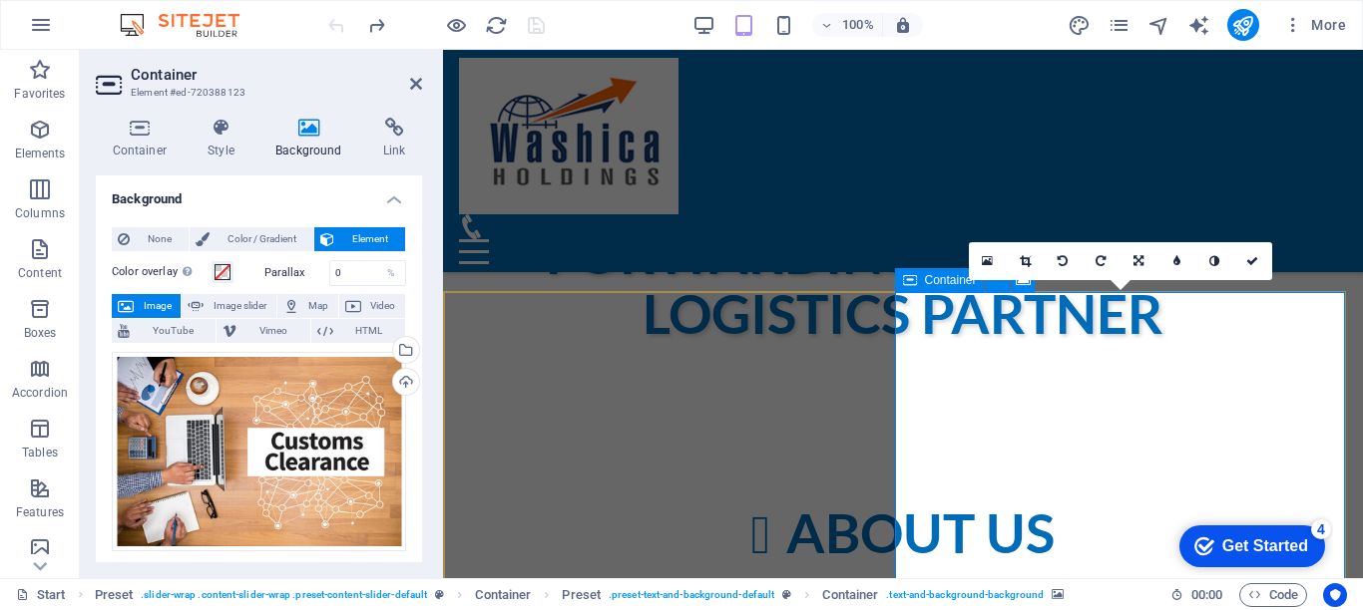
scroll to position [1149, 0]
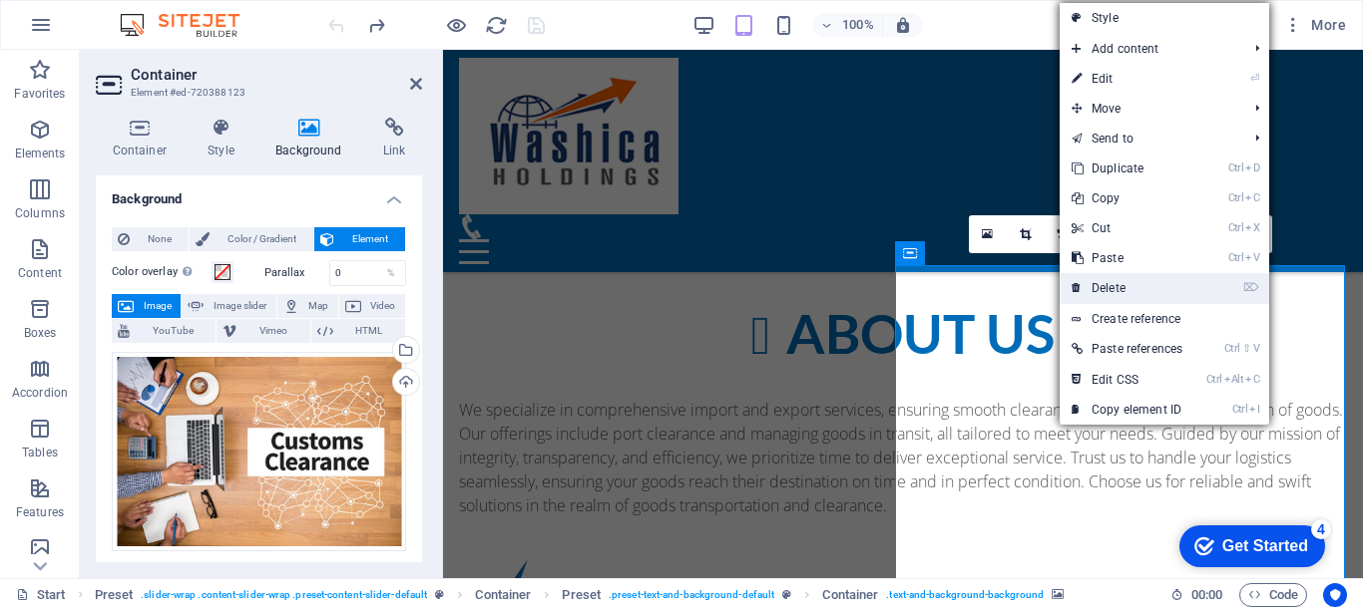
click at [1103, 282] on link "⌦ Delete" at bounding box center [1126, 288] width 135 height 30
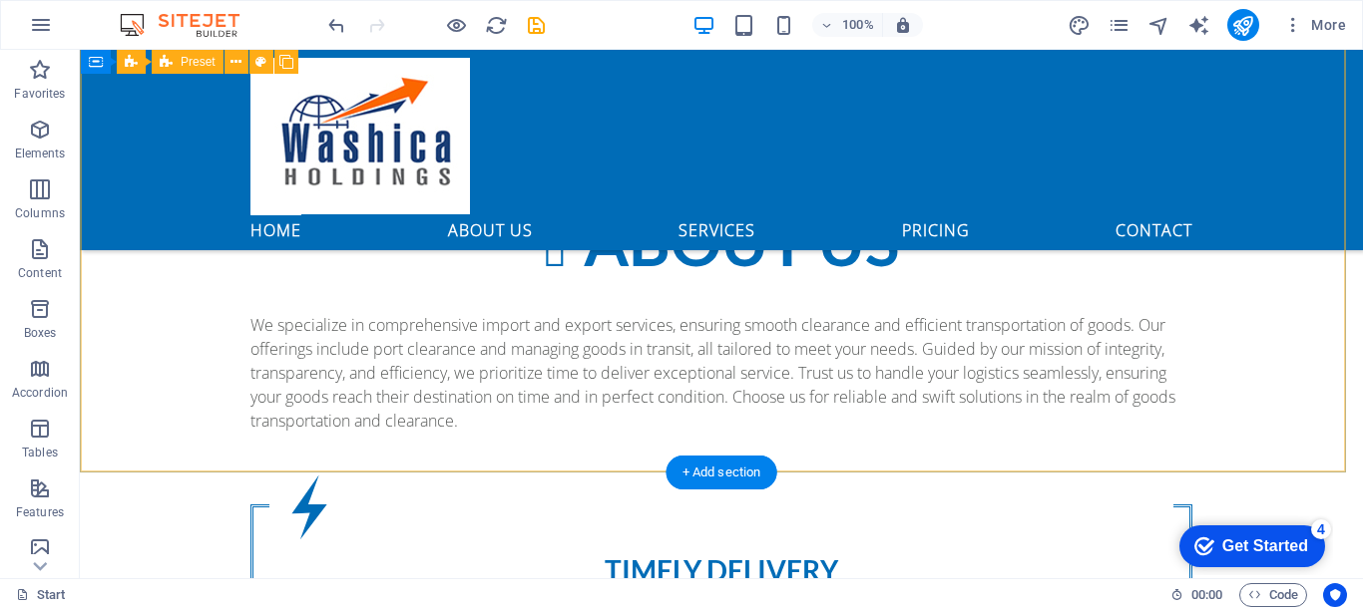
scroll to position [1167, 0]
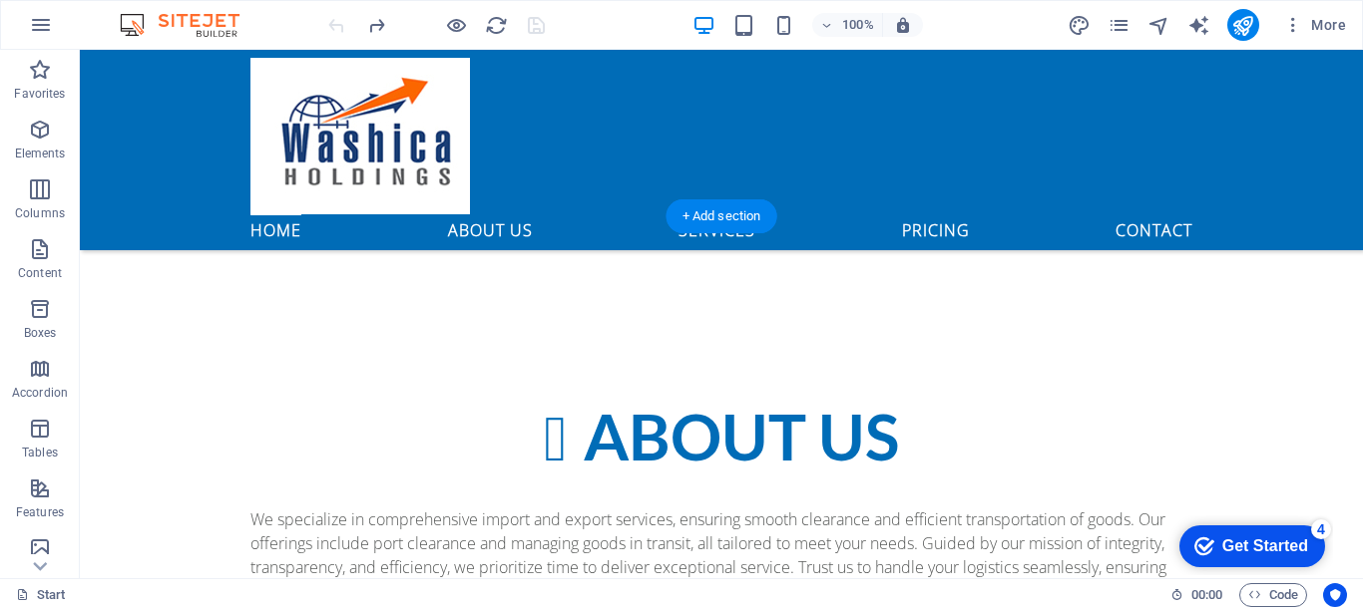
scroll to position [1067, 0]
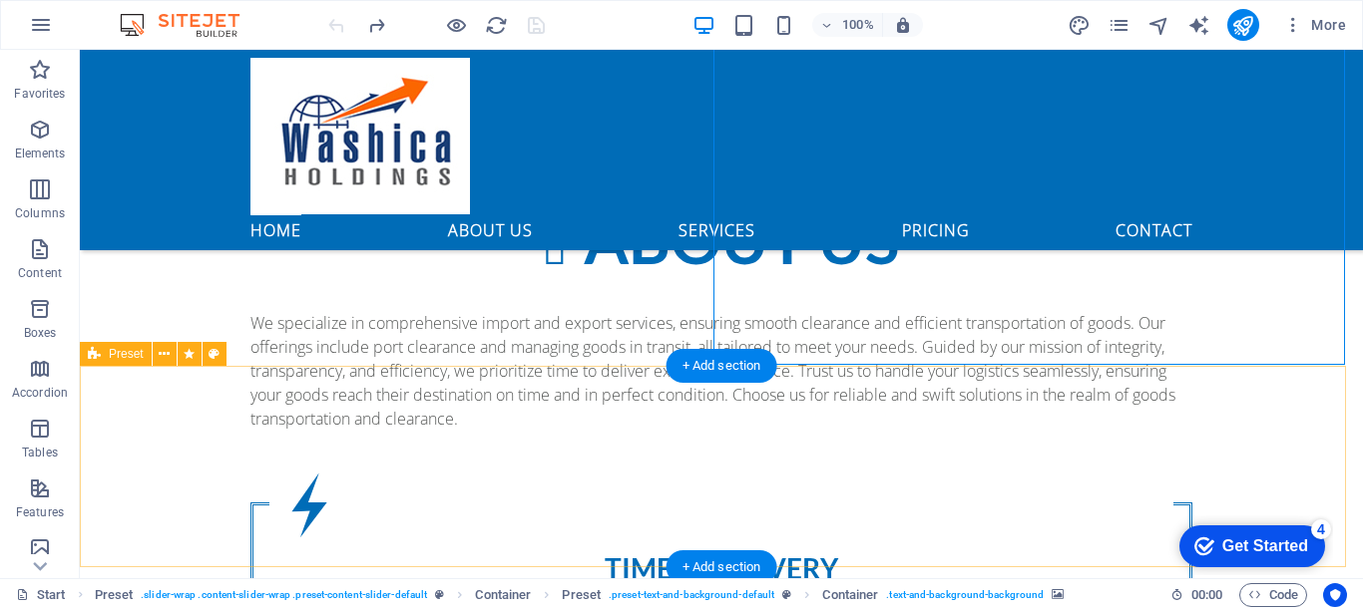
scroll to position [1466, 0]
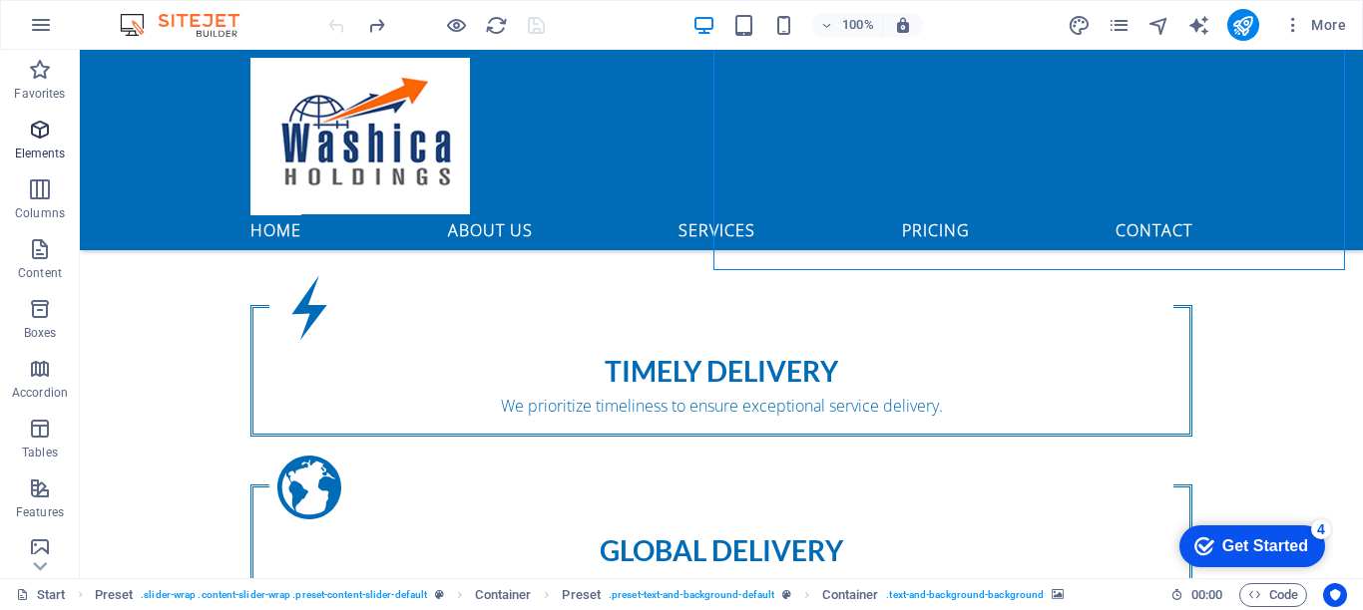
click at [39, 129] on icon "button" at bounding box center [40, 130] width 24 height 24
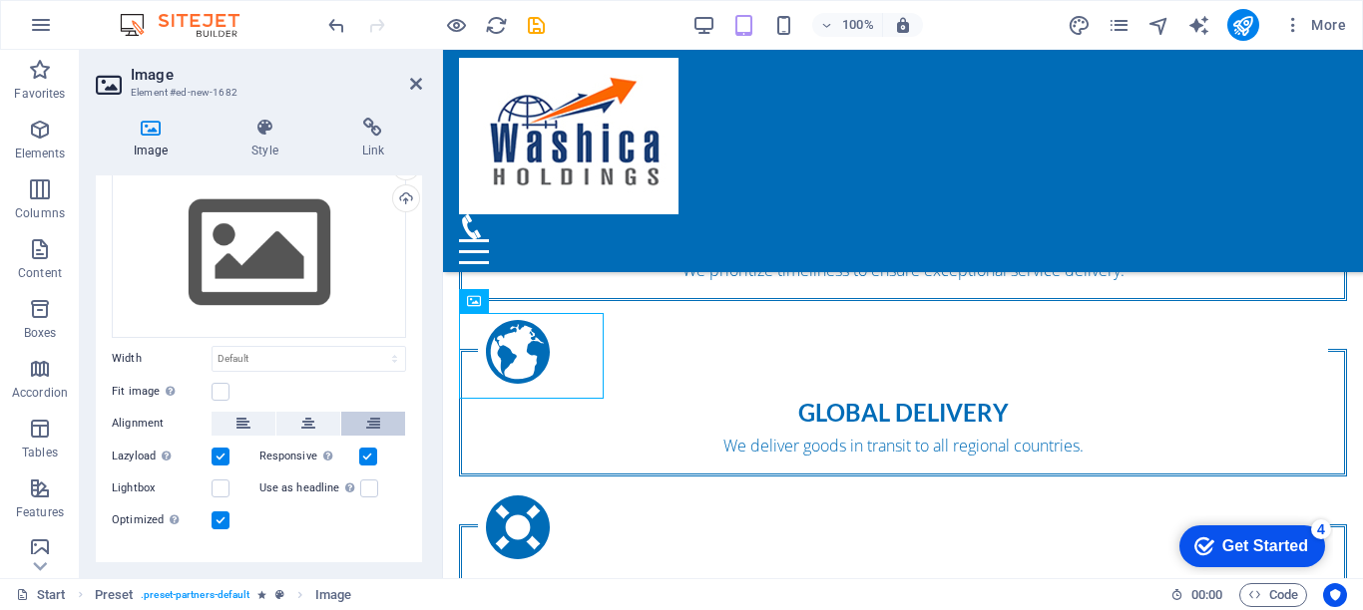
scroll to position [91, 0]
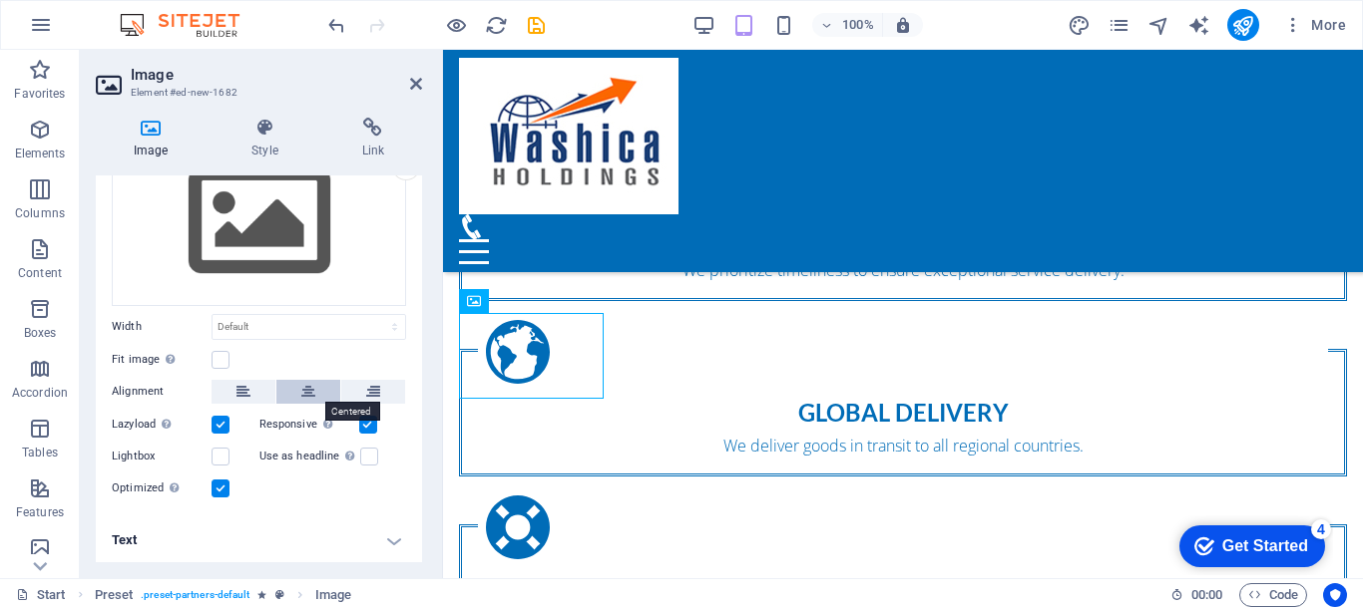
click at [305, 390] on icon at bounding box center [308, 392] width 14 height 24
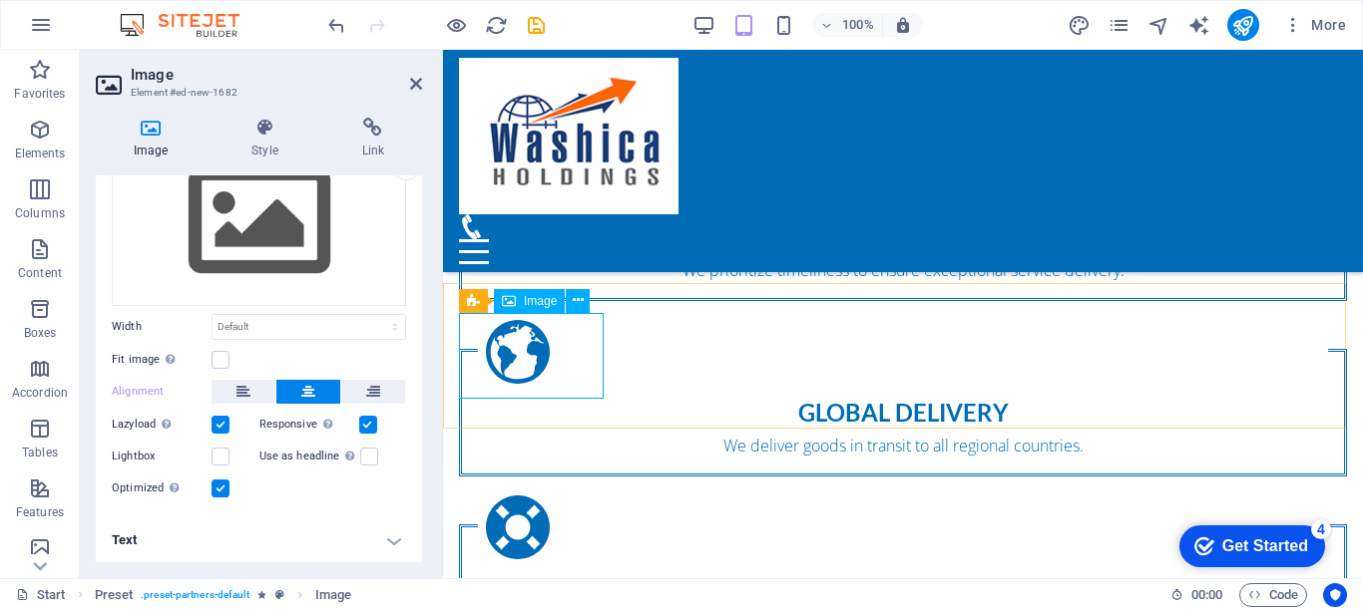
click at [288, 391] on button at bounding box center [308, 392] width 64 height 24
click at [311, 389] on icon at bounding box center [308, 392] width 14 height 24
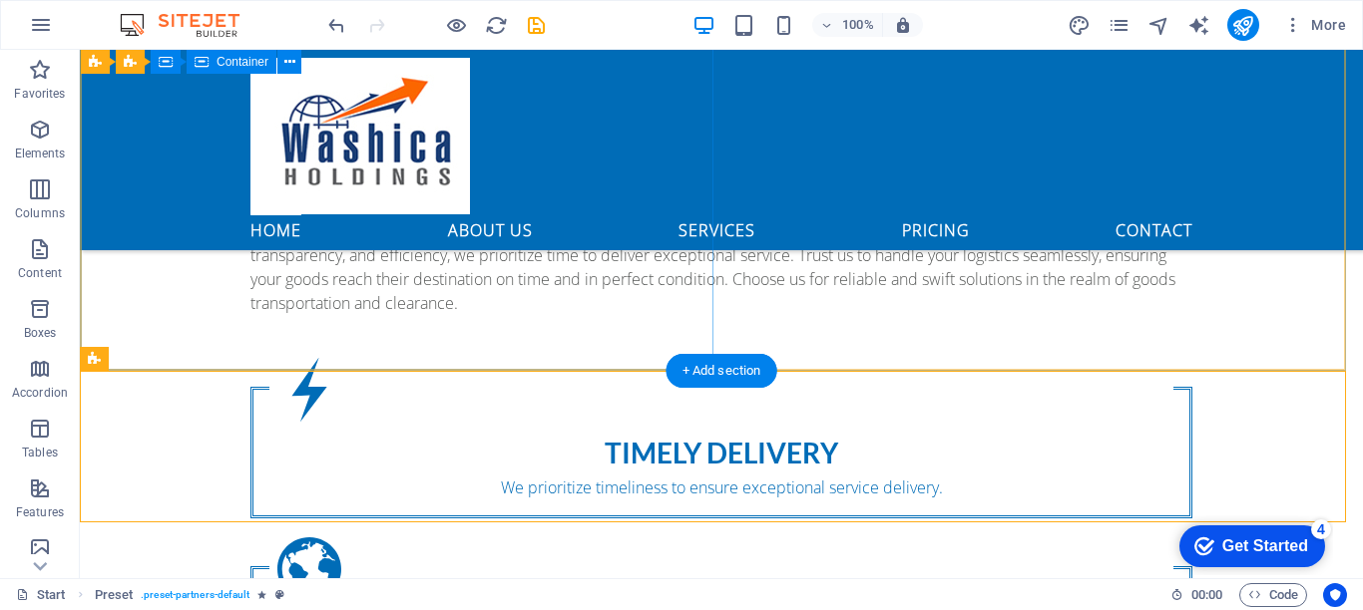
scroll to position [1367, 0]
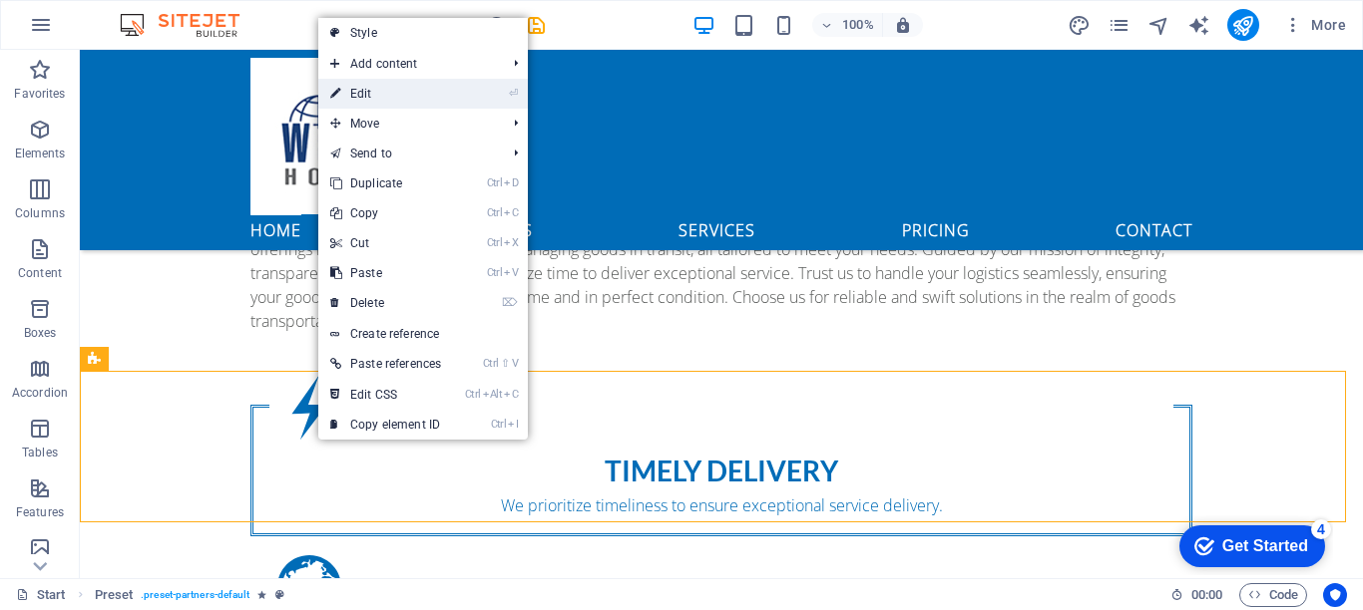
drag, startPoint x: 375, startPoint y: 90, endPoint x: 156, endPoint y: 350, distance: 340.5
click at [375, 90] on link "⏎ Edit" at bounding box center [385, 94] width 135 height 30
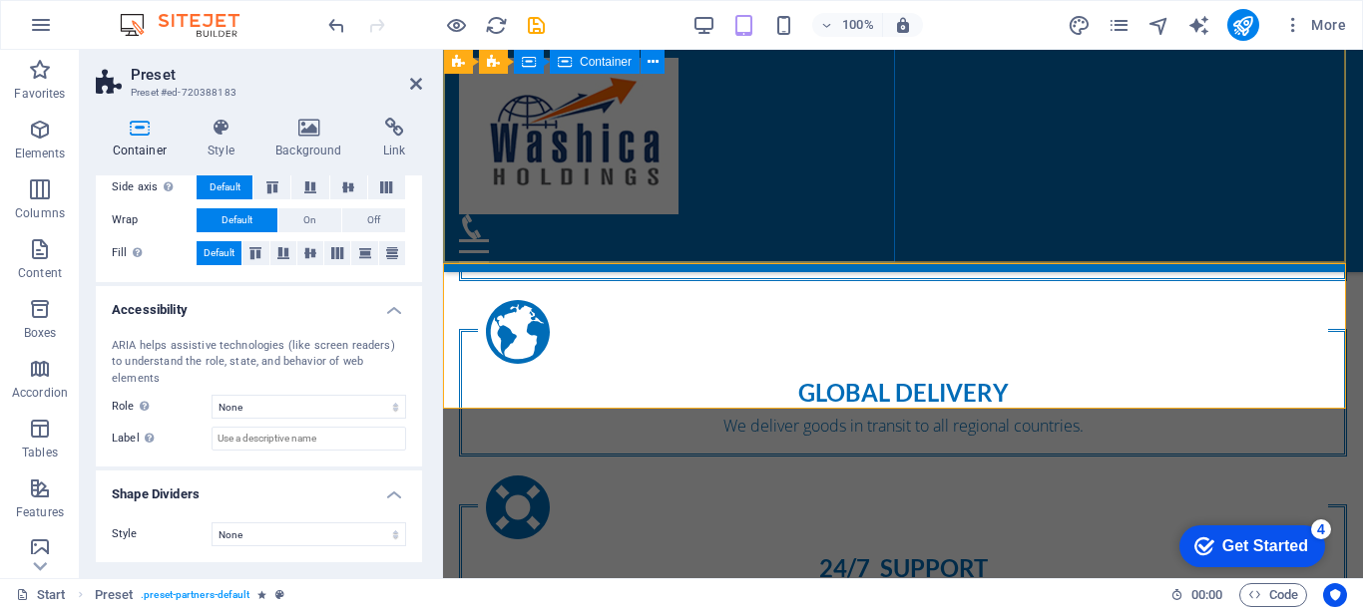
scroll to position [1566, 0]
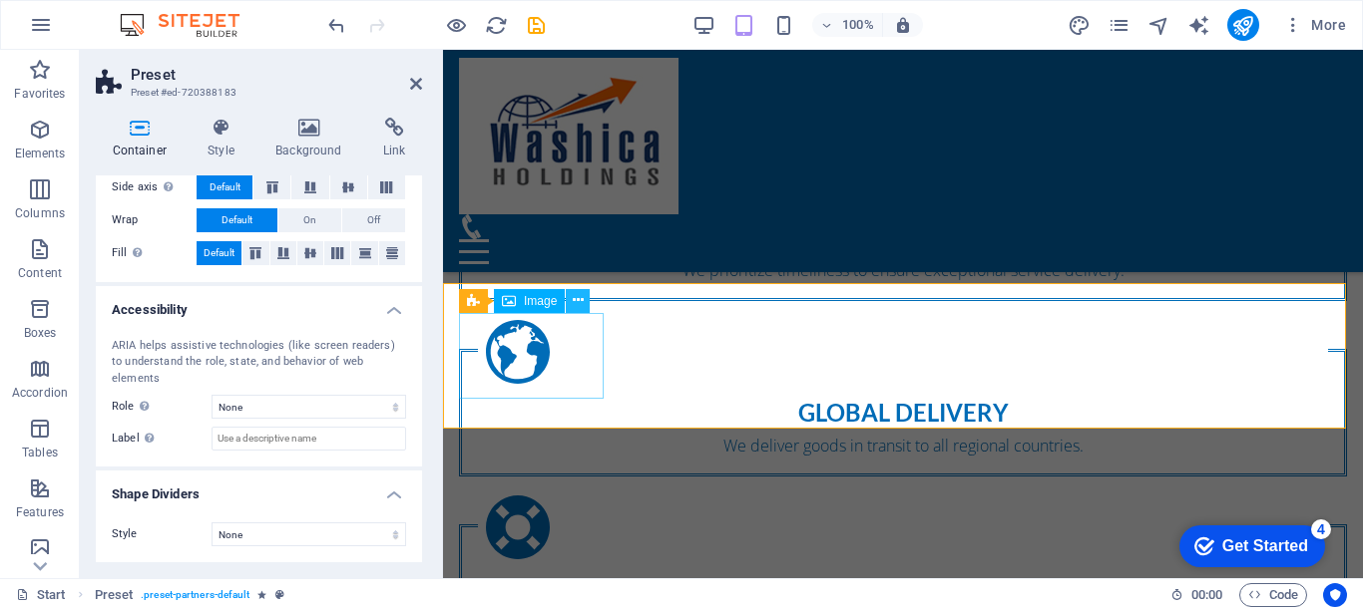
click at [579, 299] on icon at bounding box center [578, 300] width 11 height 21
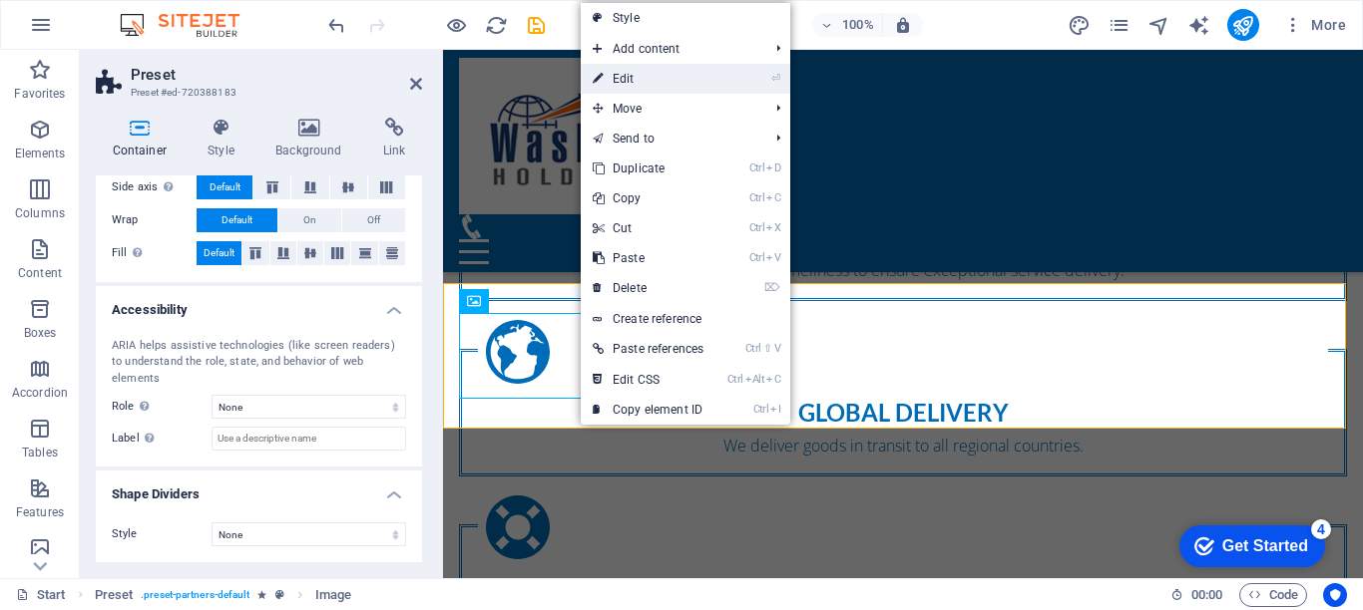
click at [641, 82] on link "⏎ Edit" at bounding box center [648, 79] width 135 height 30
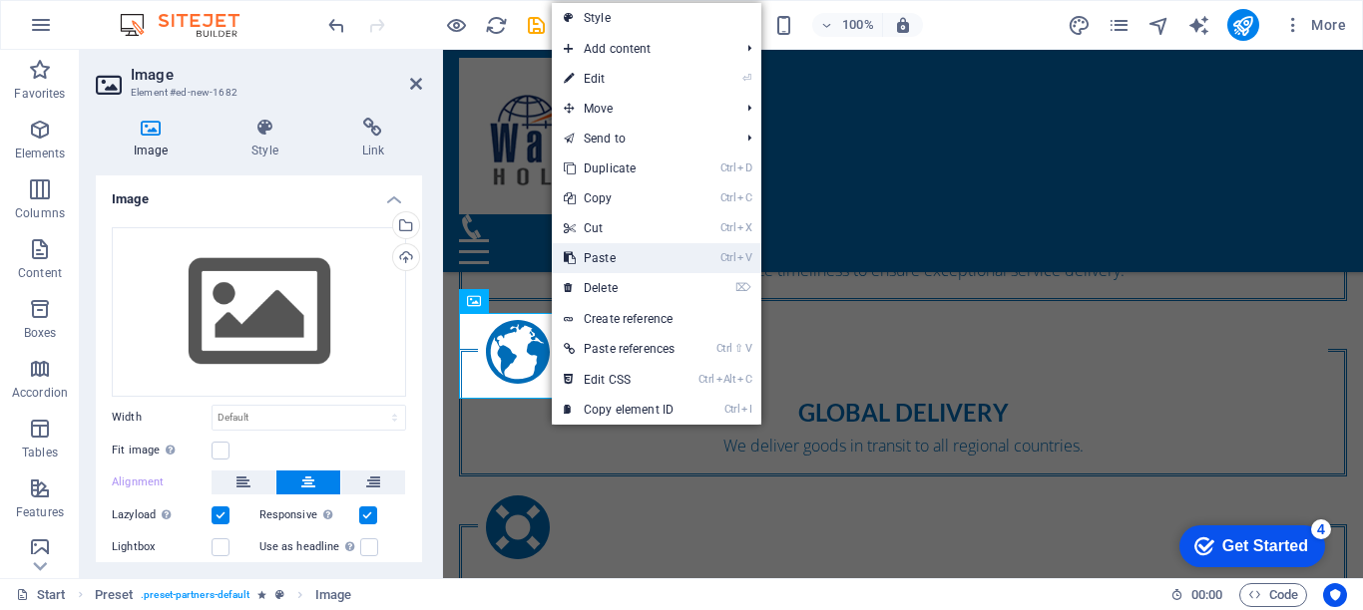
click at [615, 255] on link "Ctrl V Paste" at bounding box center [619, 258] width 135 height 30
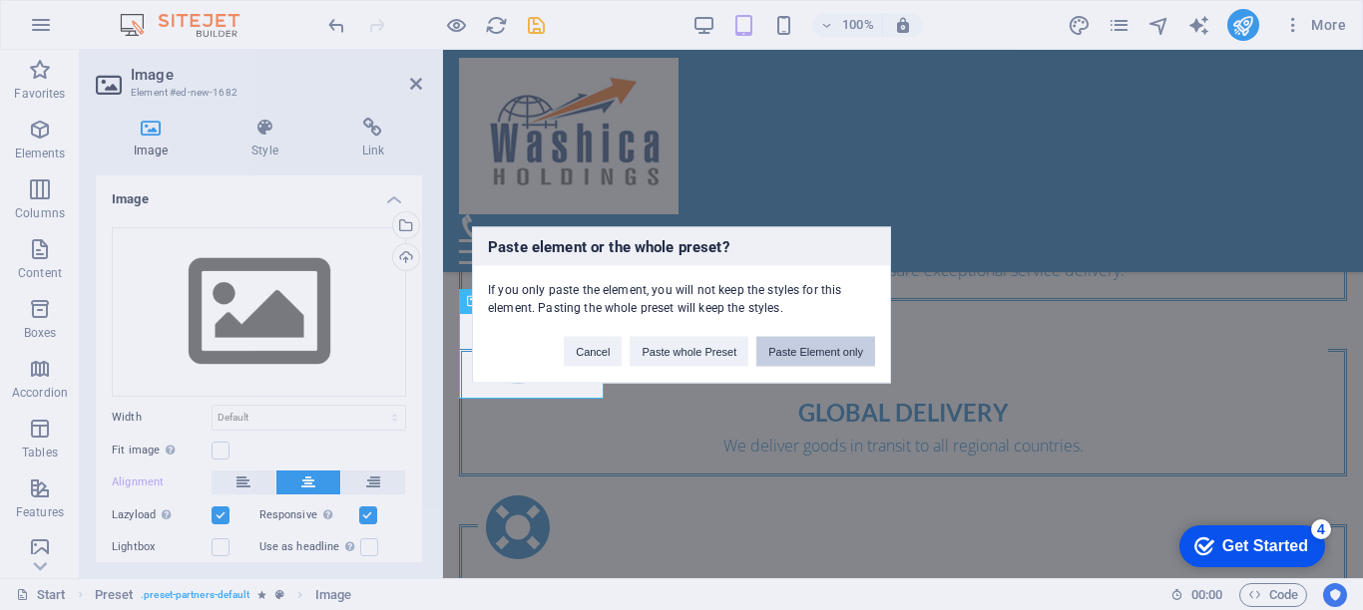
click at [806, 351] on button "Paste Element only" at bounding box center [815, 352] width 119 height 30
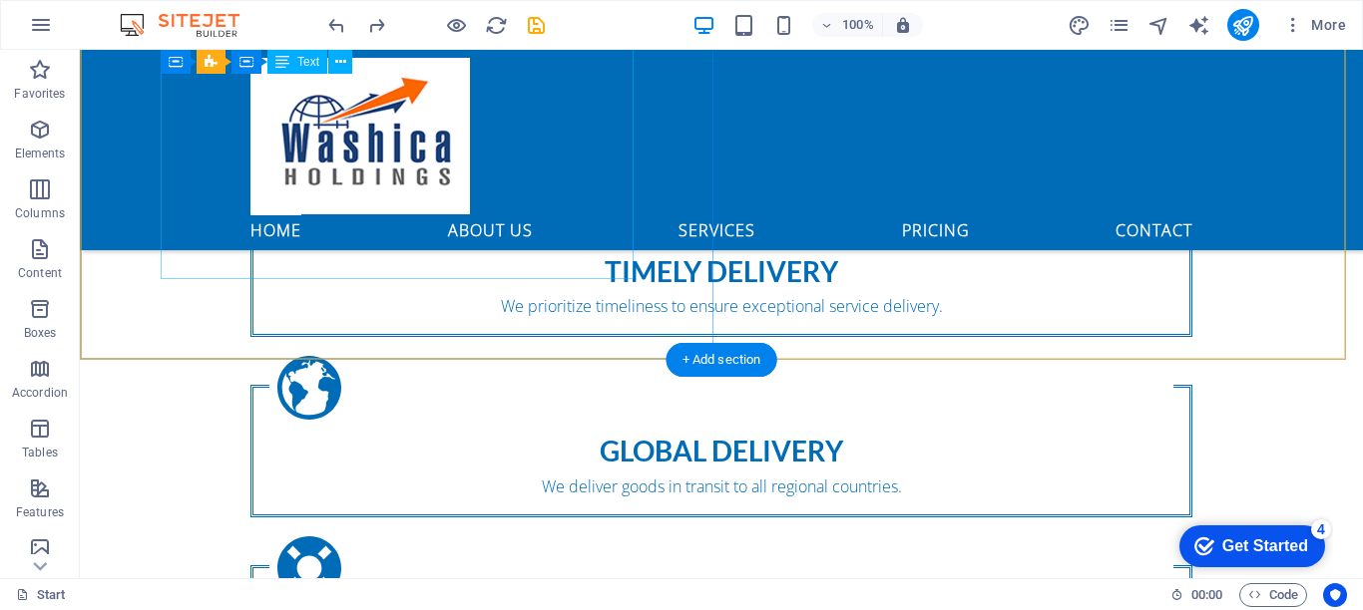
scroll to position [1267, 0]
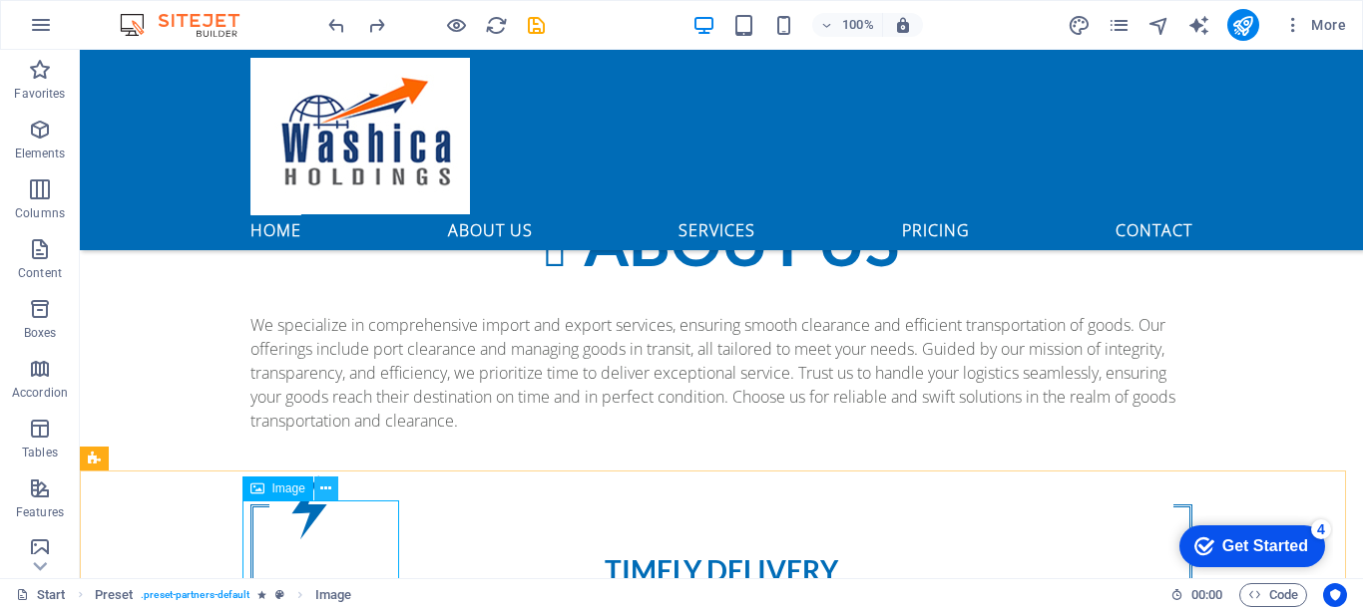
click at [324, 489] on icon at bounding box center [325, 489] width 11 height 21
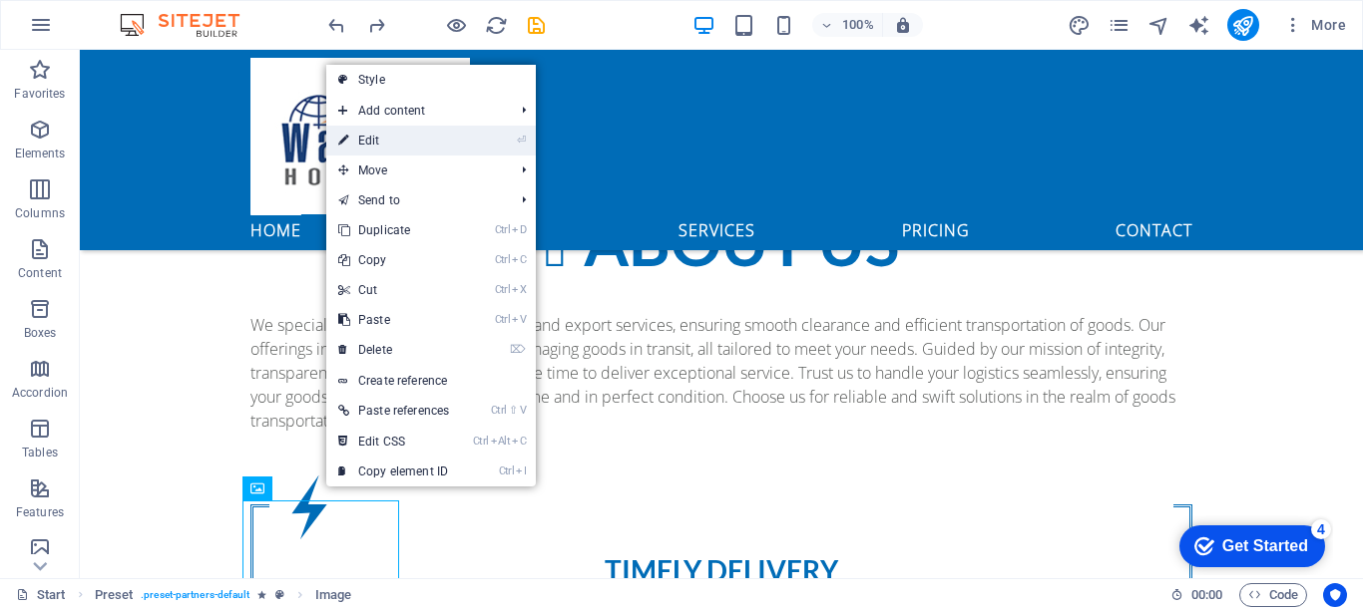
click at [378, 141] on link "⏎ Edit" at bounding box center [393, 141] width 135 height 30
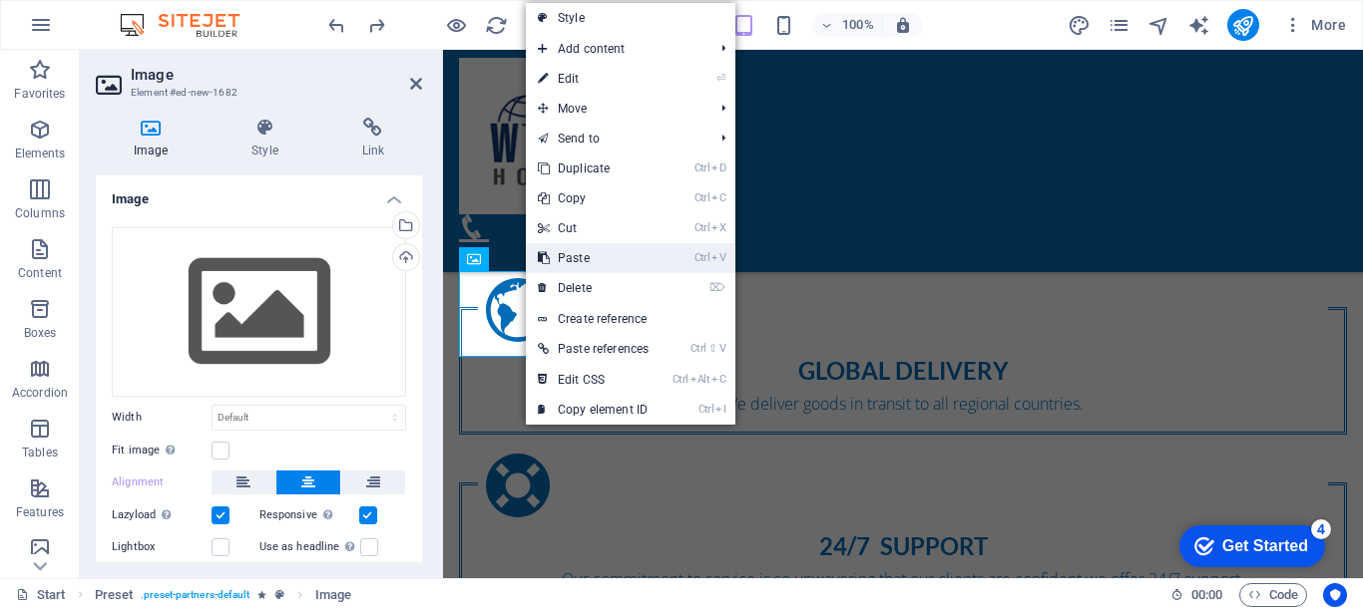
click at [577, 252] on link "Ctrl V Paste" at bounding box center [593, 258] width 135 height 30
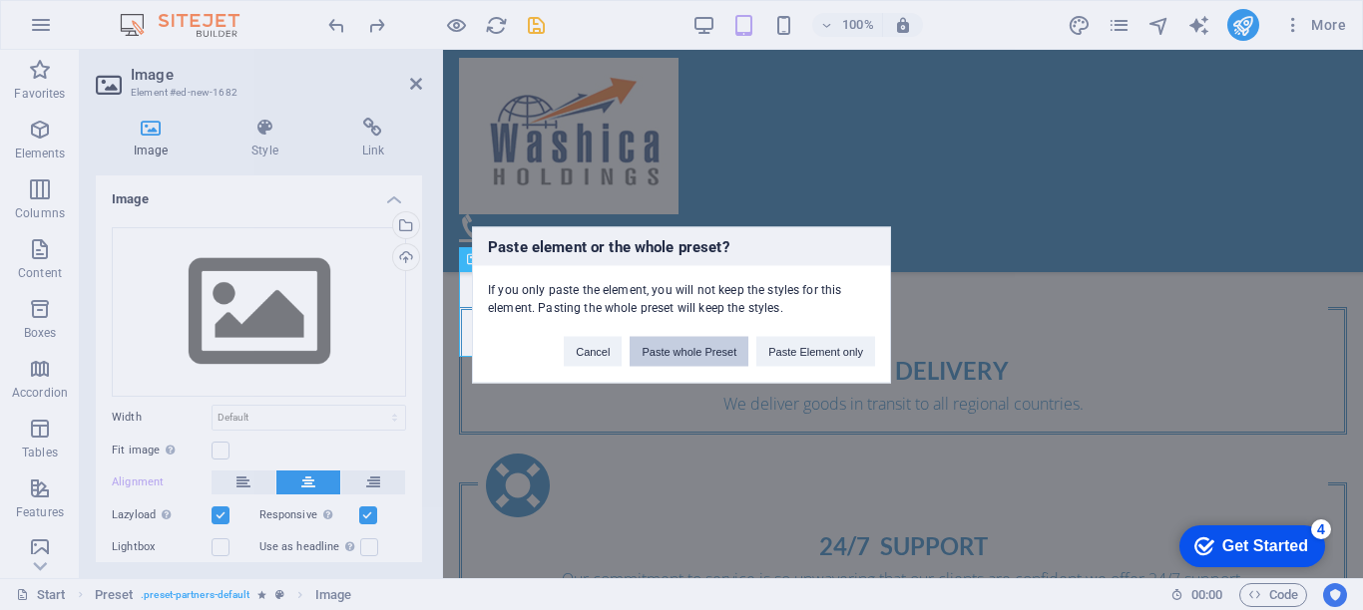
click at [659, 356] on button "Paste whole Preset" at bounding box center [688, 352] width 119 height 30
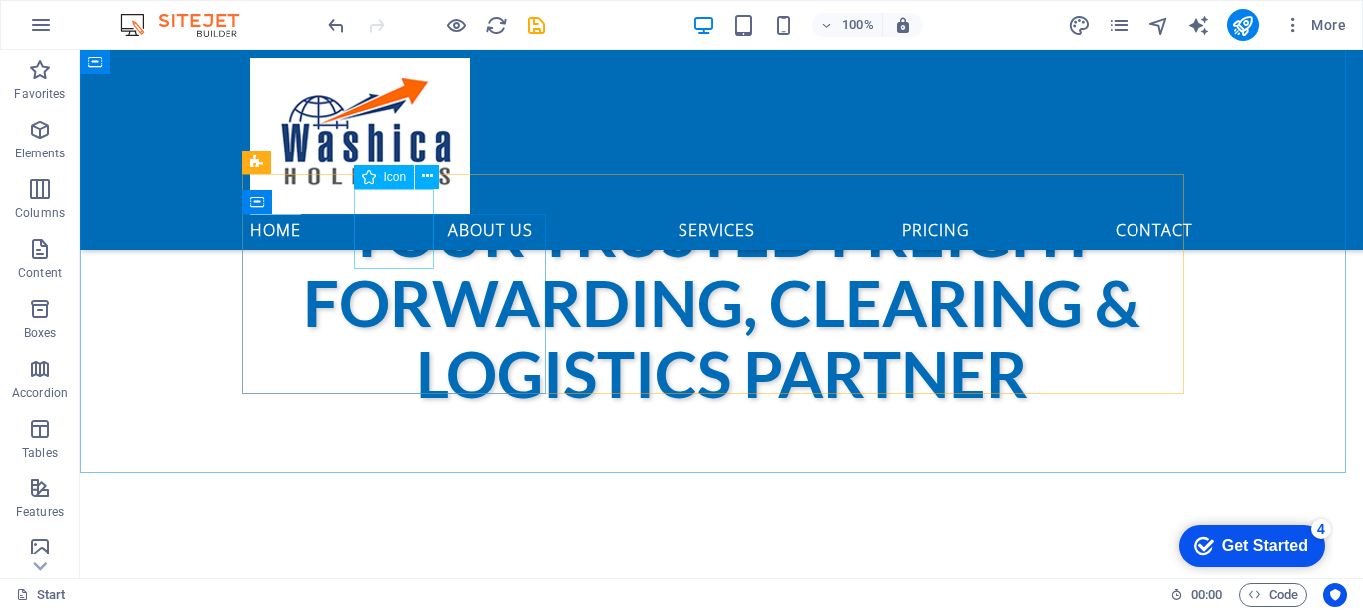
scroll to position [810, 0]
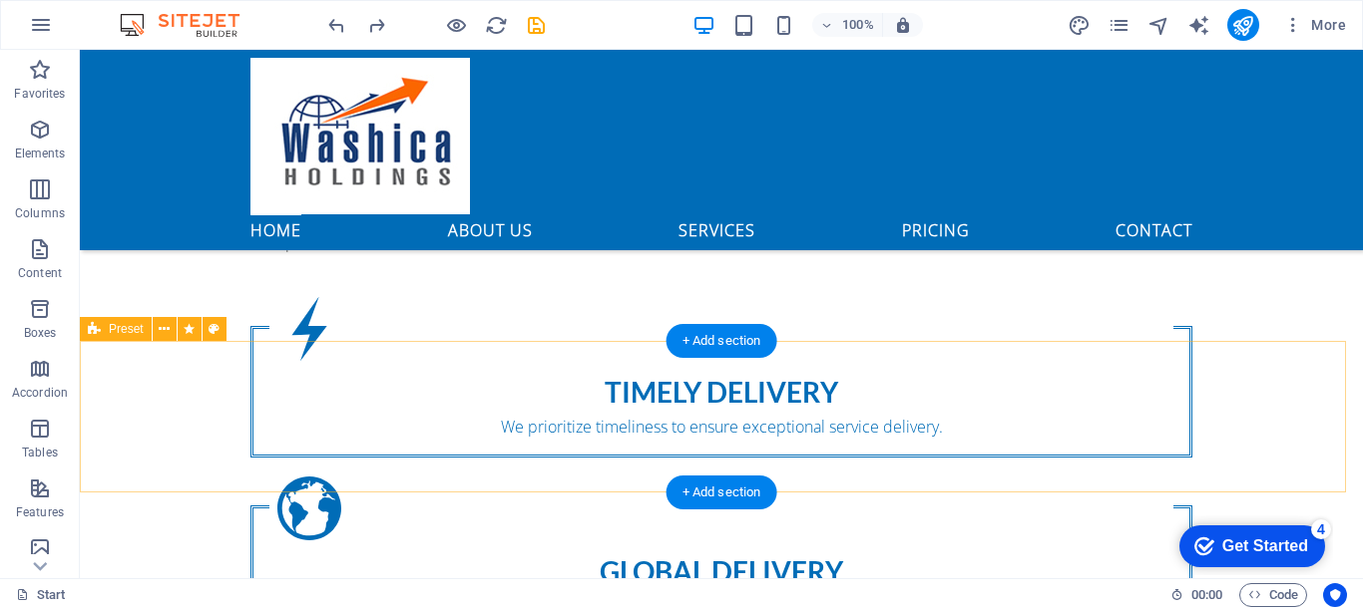
scroll to position [1397, 0]
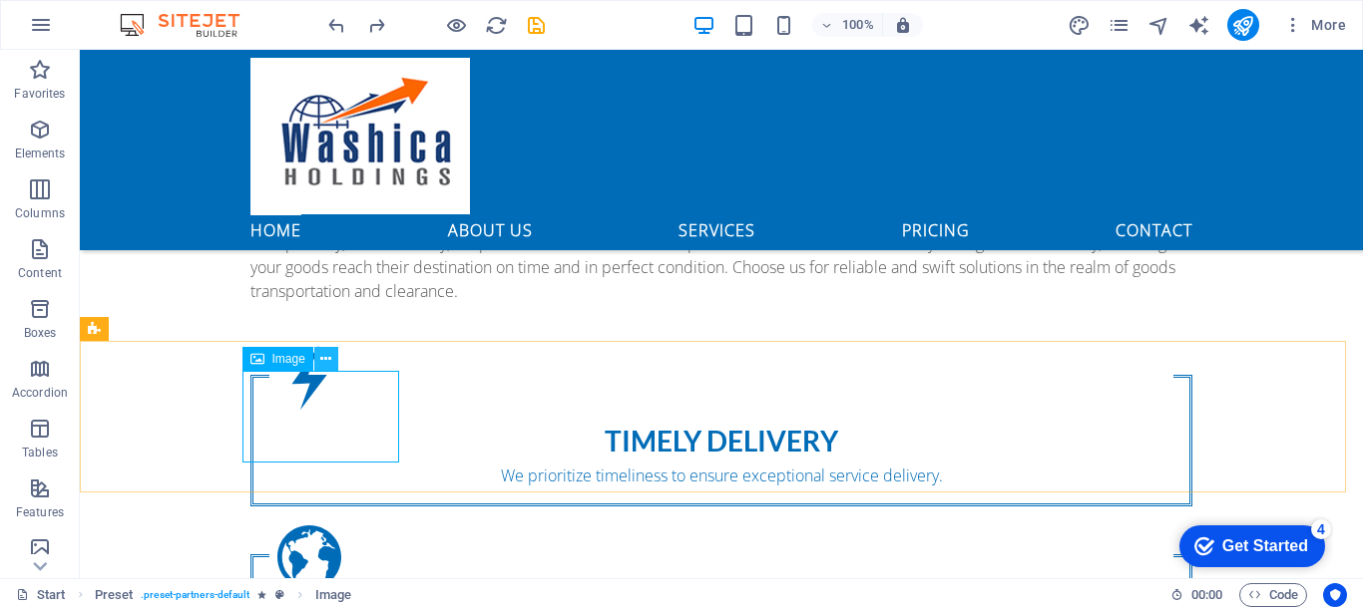
click at [327, 359] on icon at bounding box center [325, 359] width 11 height 21
click at [325, 371] on button at bounding box center [326, 359] width 24 height 24
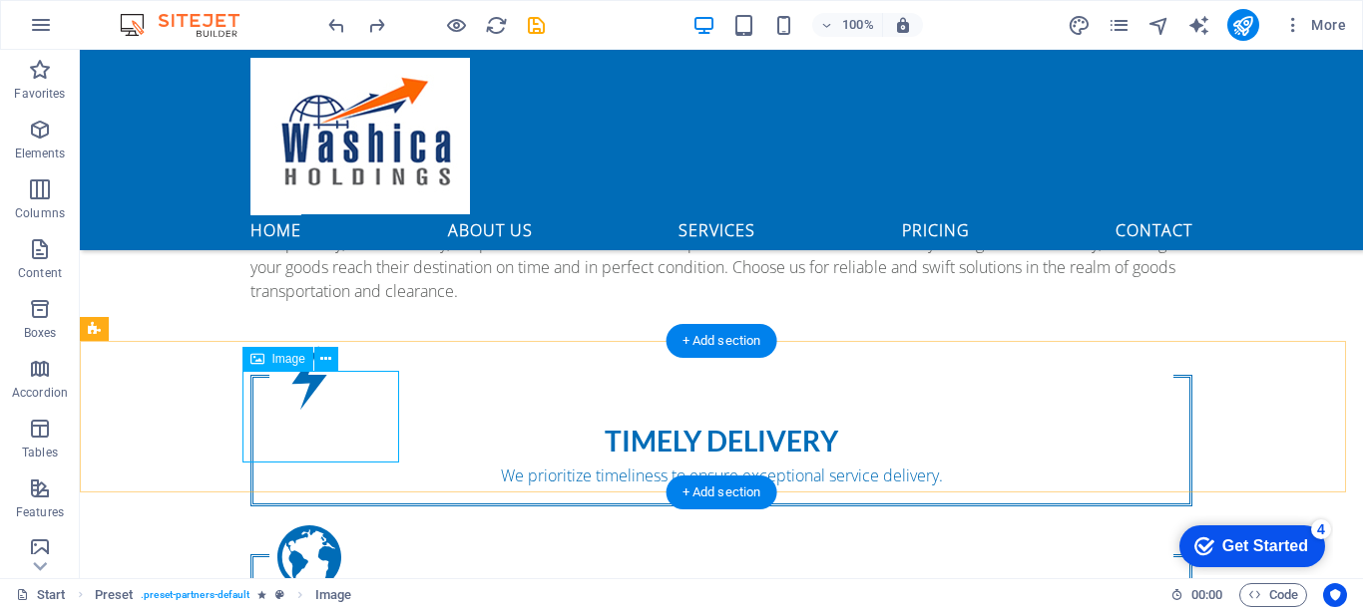
drag, startPoint x: 317, startPoint y: 373, endPoint x: 397, endPoint y: 422, distance: 93.6
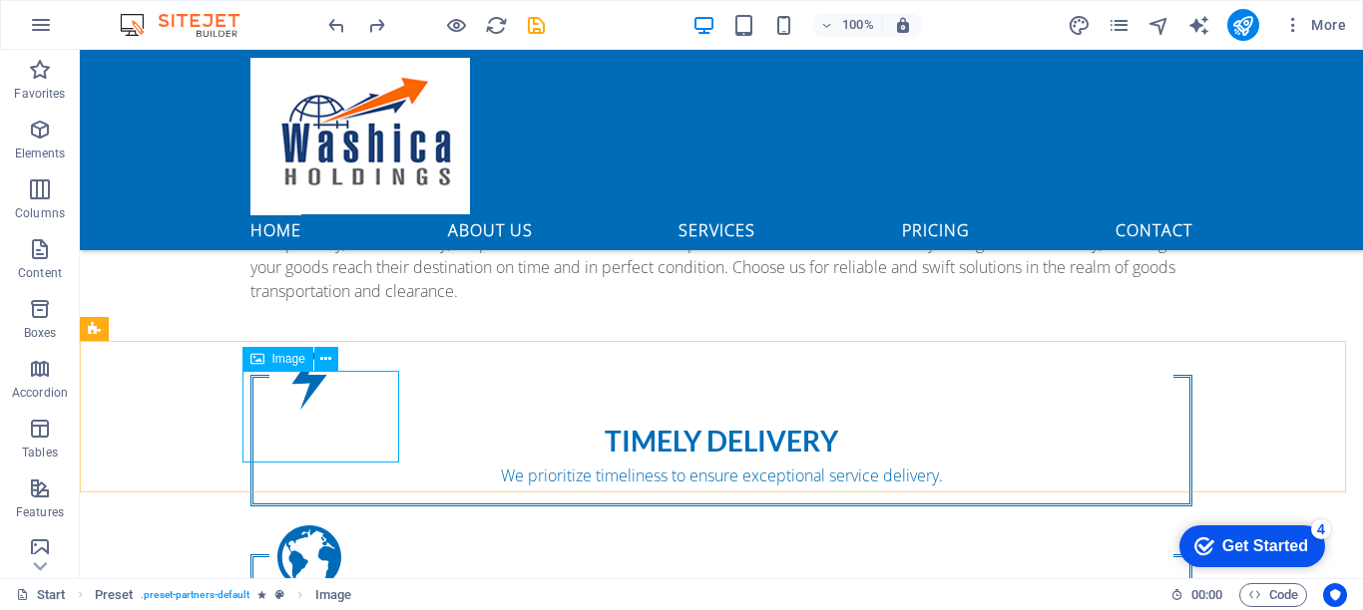
click at [317, 372] on div "Image" at bounding box center [296, 359] width 109 height 25
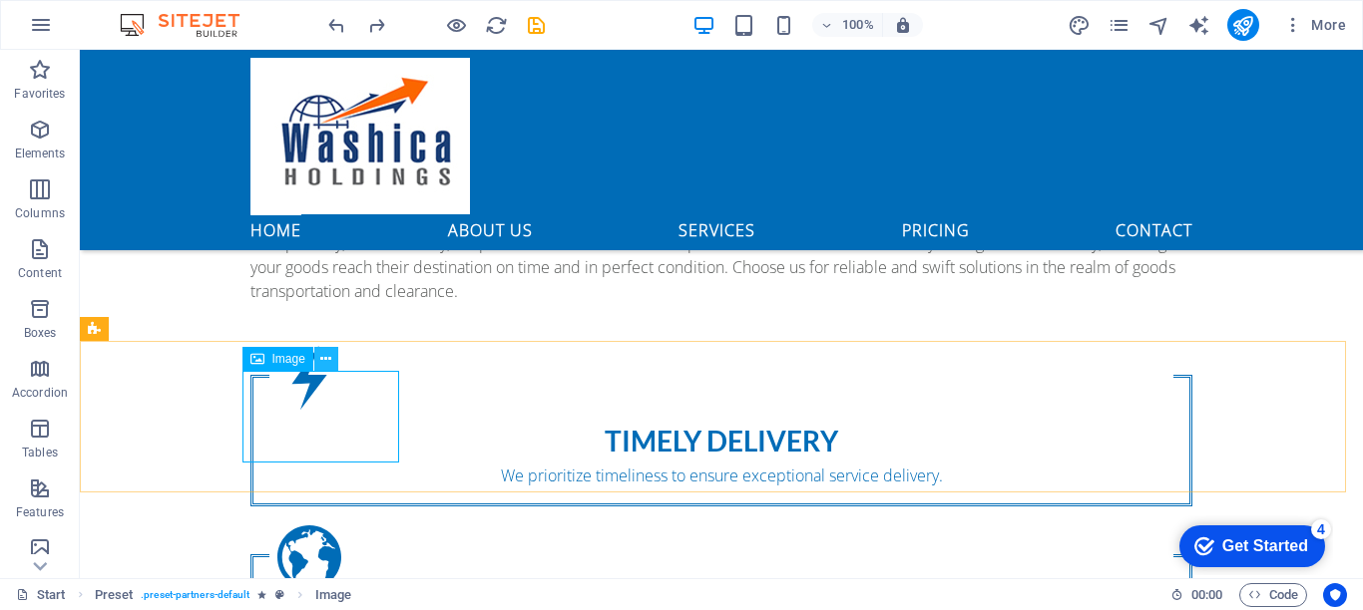
click at [322, 359] on icon at bounding box center [325, 359] width 11 height 21
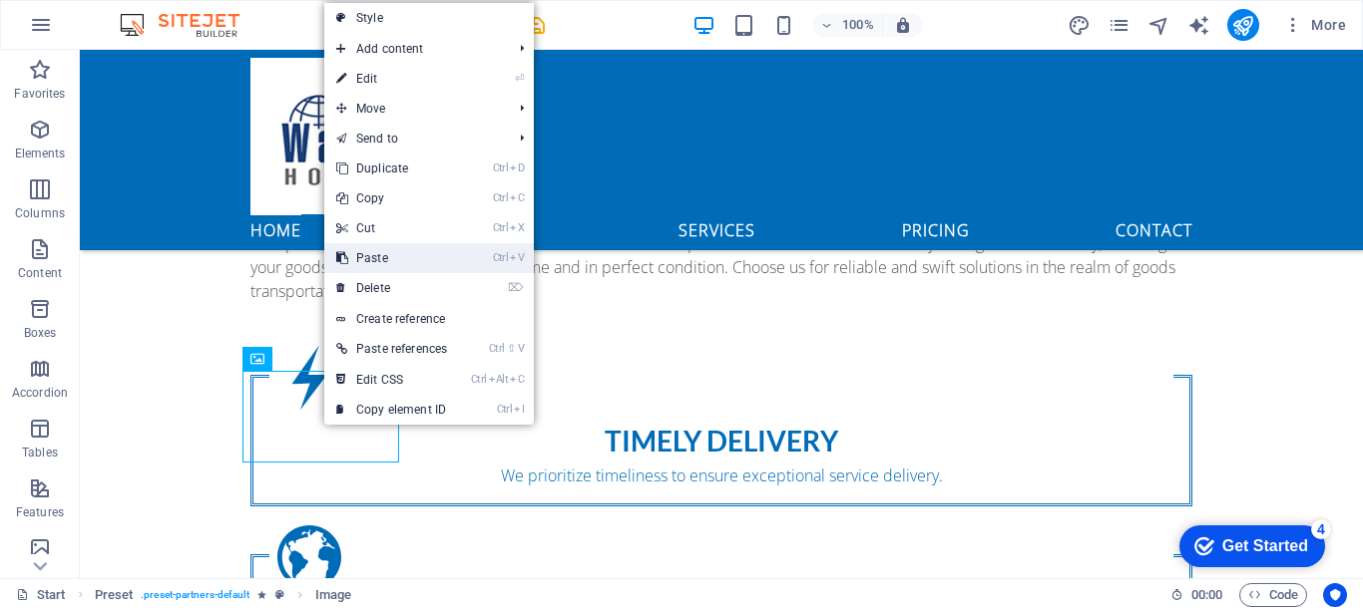
click at [373, 260] on link "Ctrl V Paste" at bounding box center [391, 258] width 135 height 30
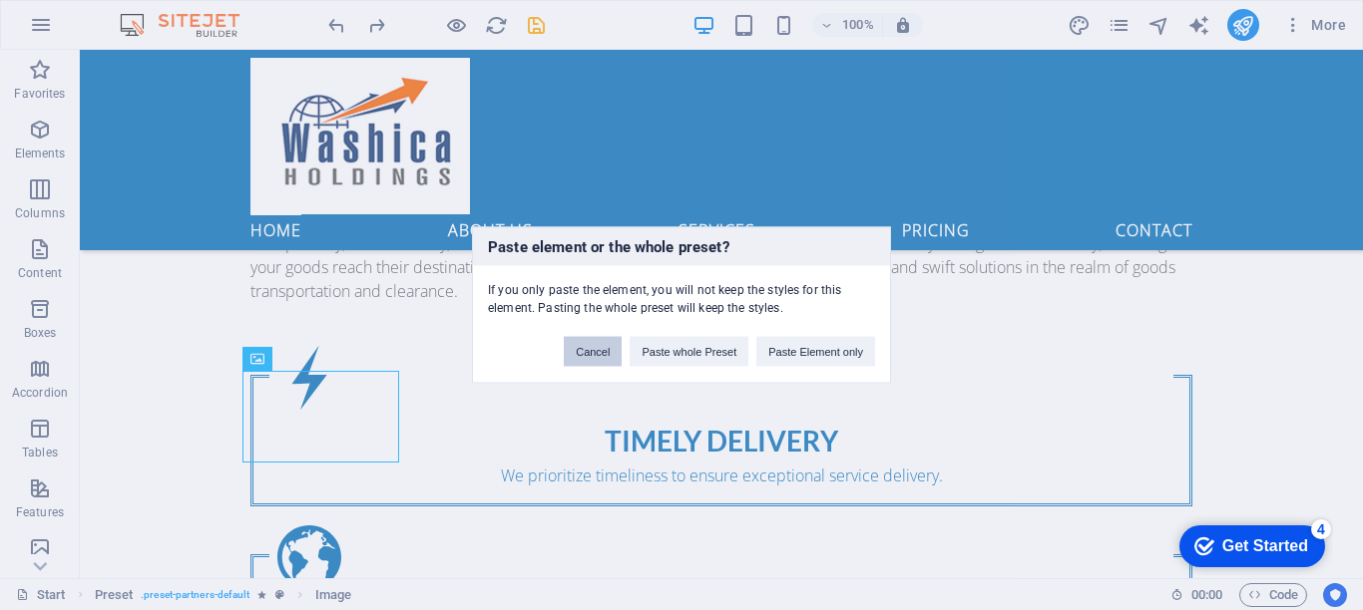
click at [586, 359] on button "Cancel" at bounding box center [593, 352] width 58 height 30
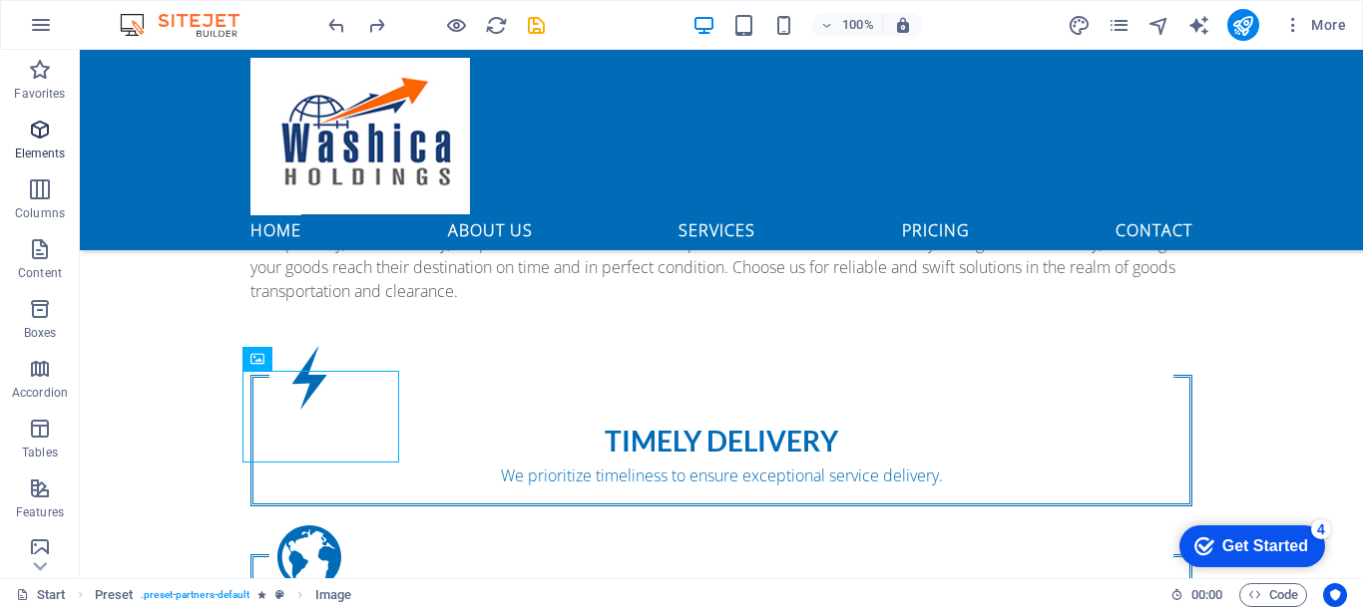
click at [41, 129] on icon "button" at bounding box center [40, 130] width 24 height 24
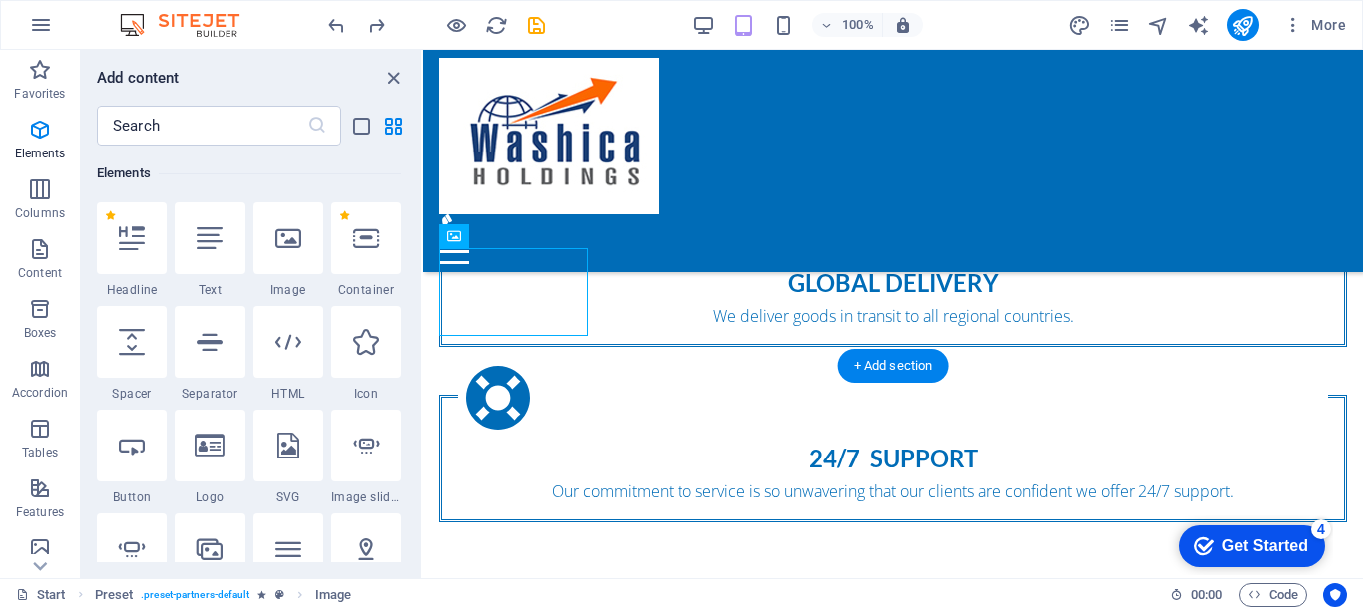
scroll to position [1596, 0]
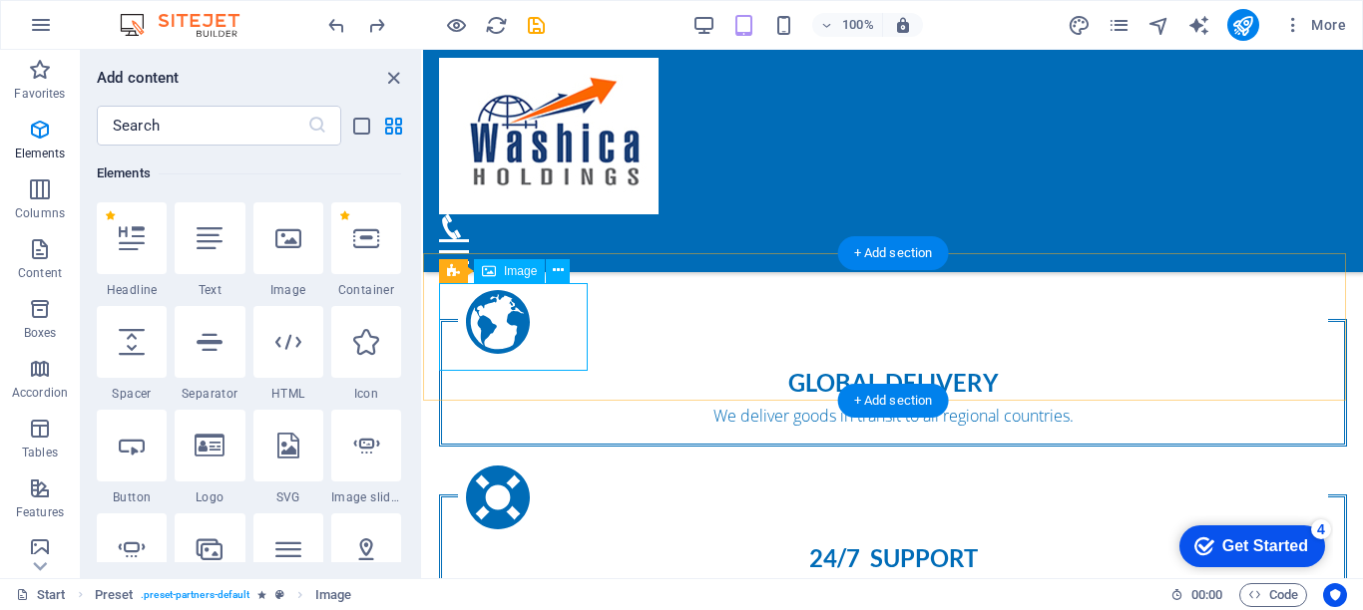
click at [555, 269] on icon at bounding box center [558, 270] width 11 height 21
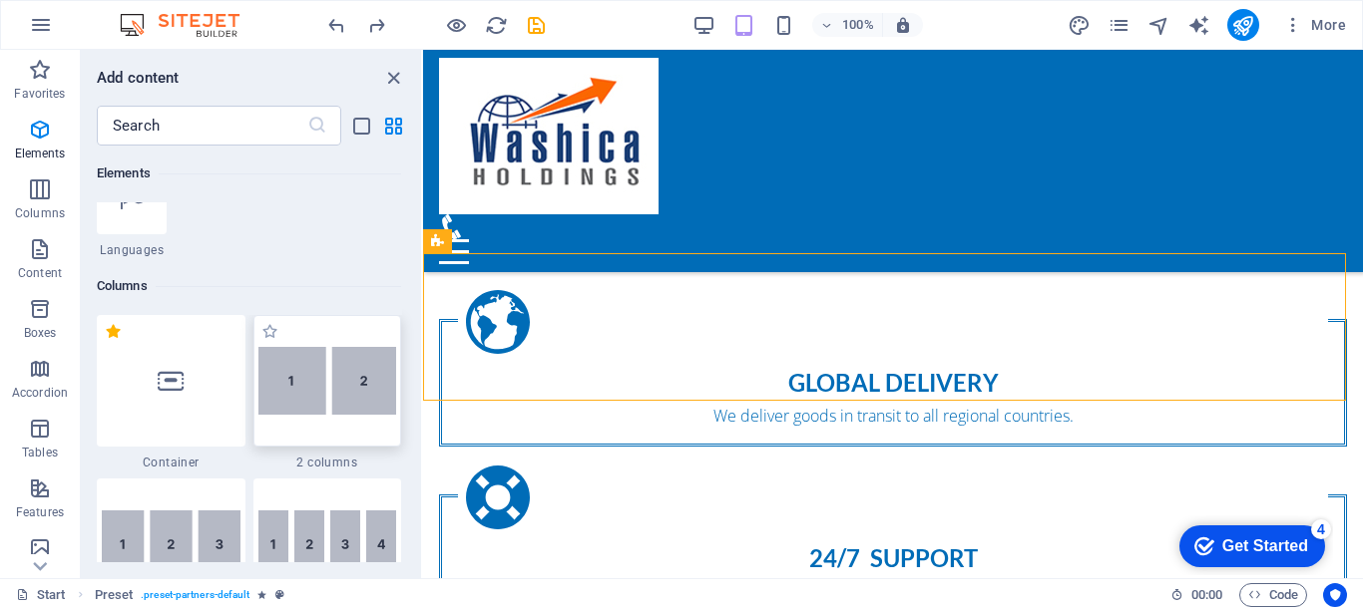
scroll to position [911, 0]
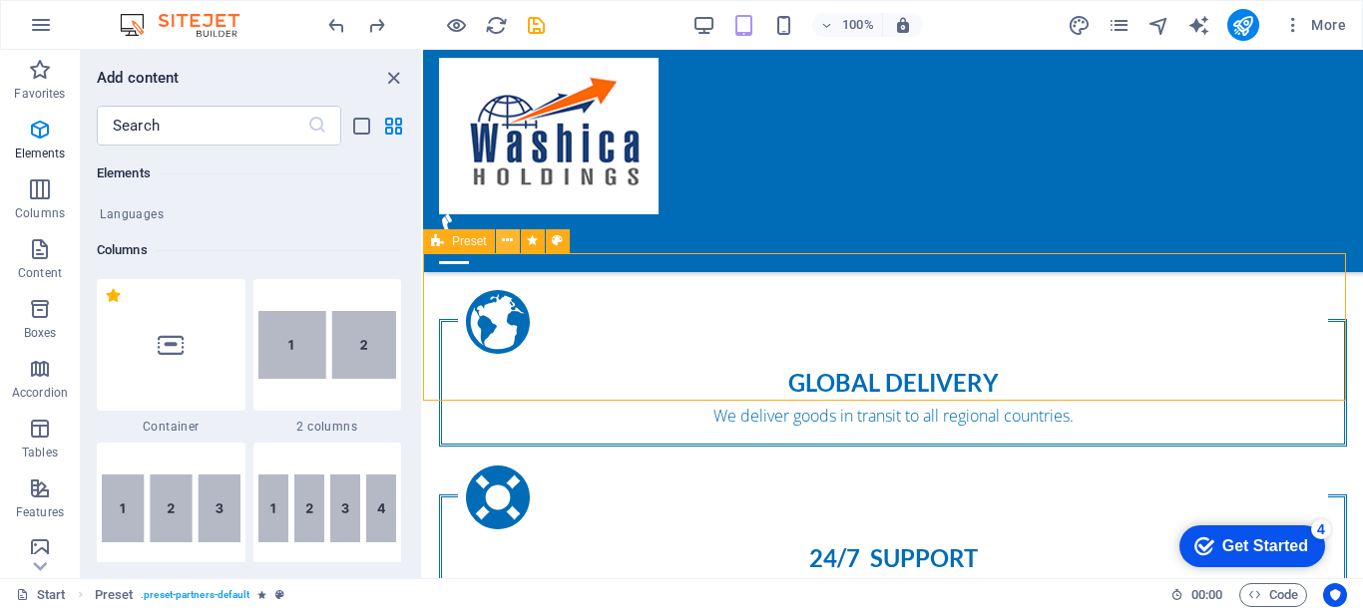
click at [504, 238] on icon at bounding box center [507, 240] width 11 height 21
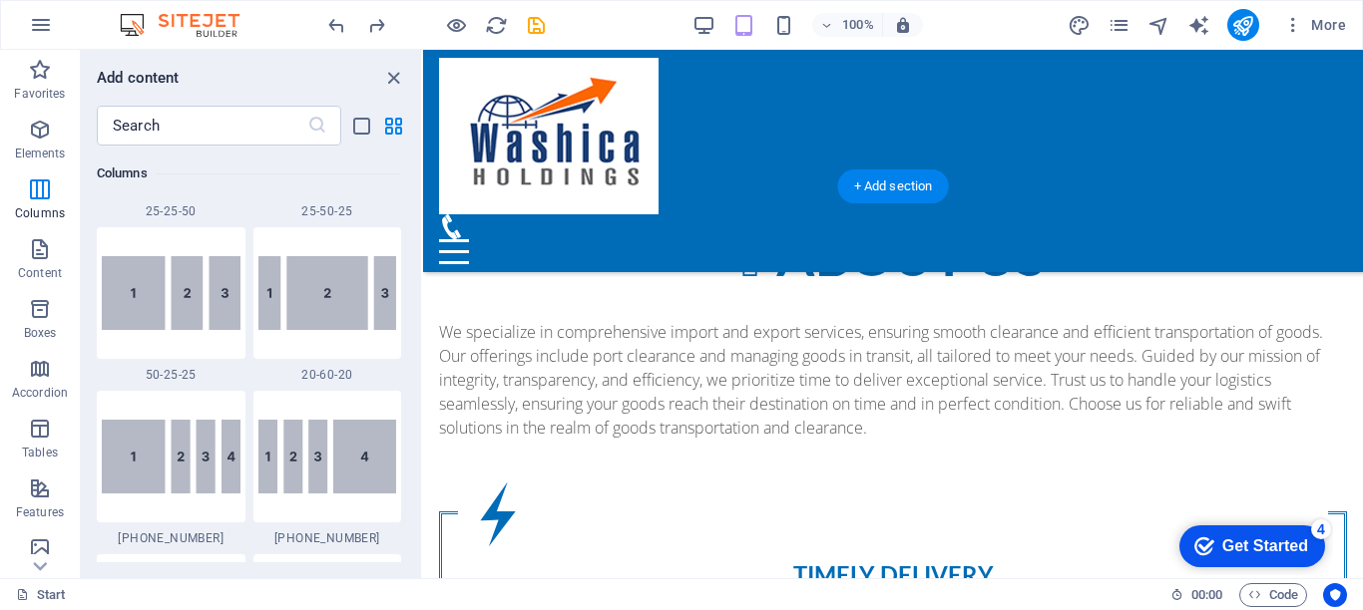
scroll to position [1097, 0]
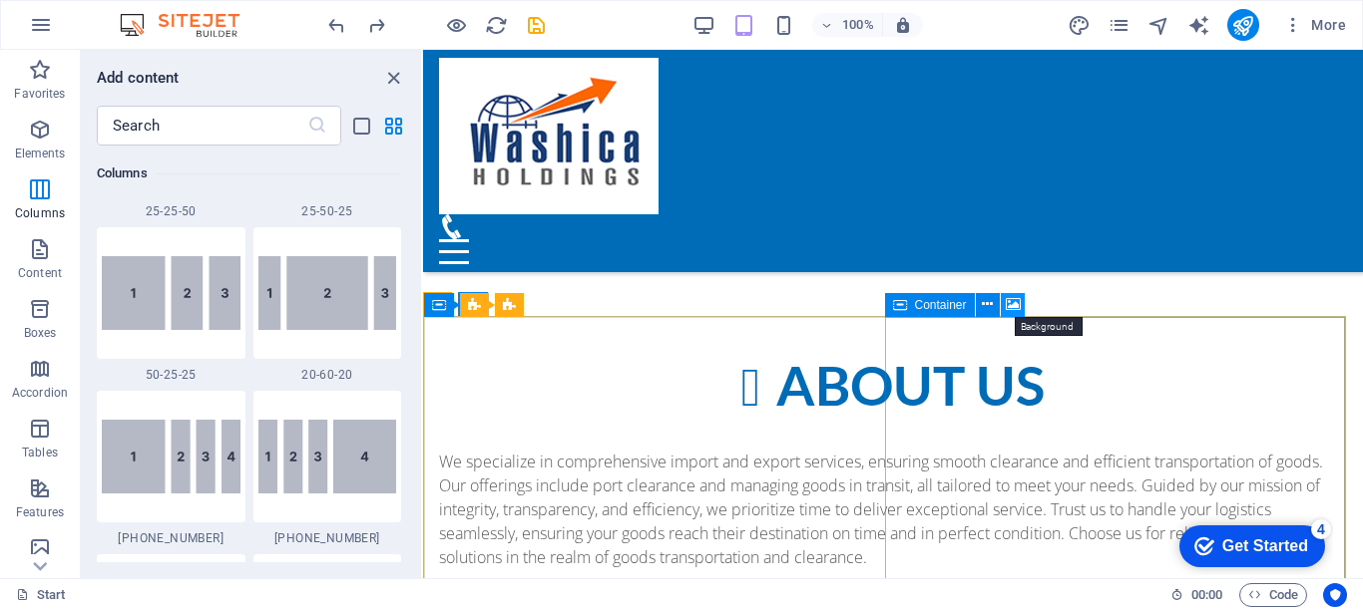
click at [1011, 306] on icon at bounding box center [1013, 304] width 15 height 21
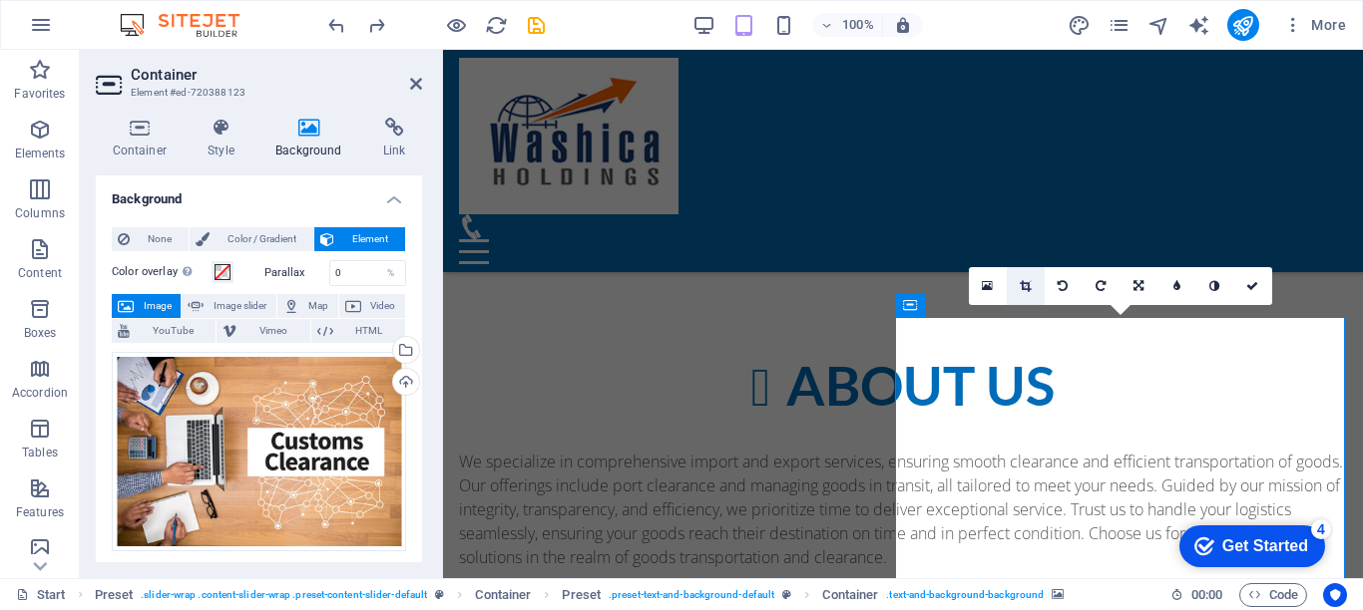
click at [1023, 287] on icon at bounding box center [1024, 286] width 11 height 12
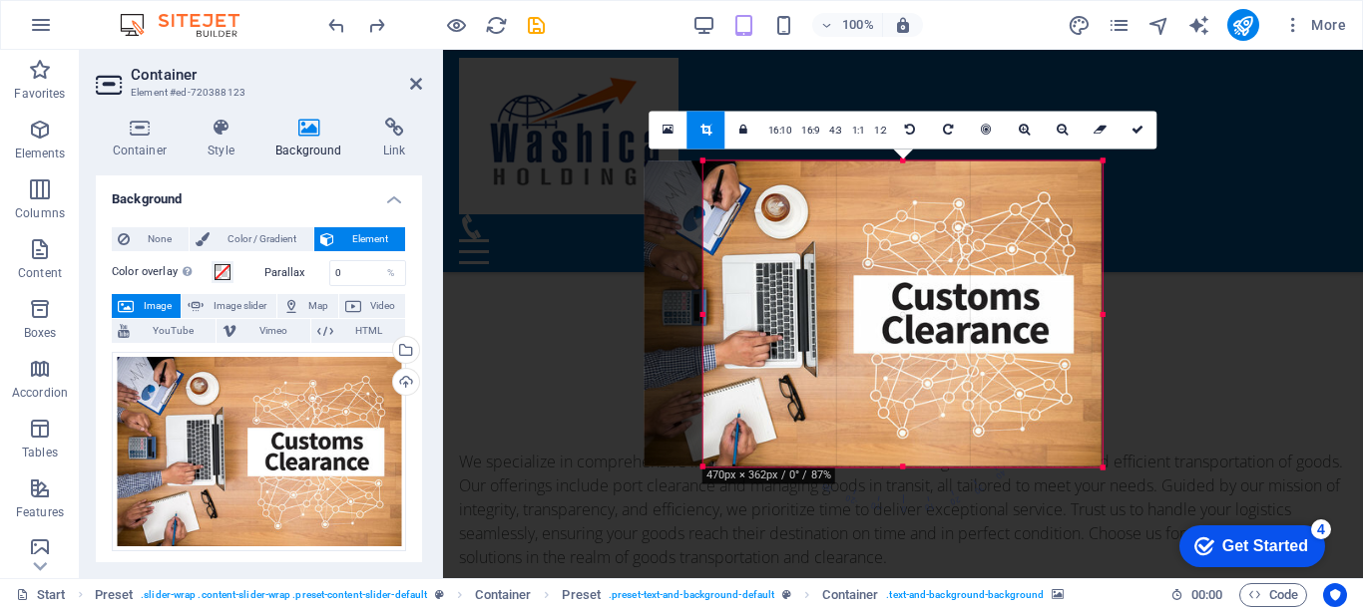
drag, startPoint x: 1076, startPoint y: 313, endPoint x: 1130, endPoint y: 317, distance: 54.0
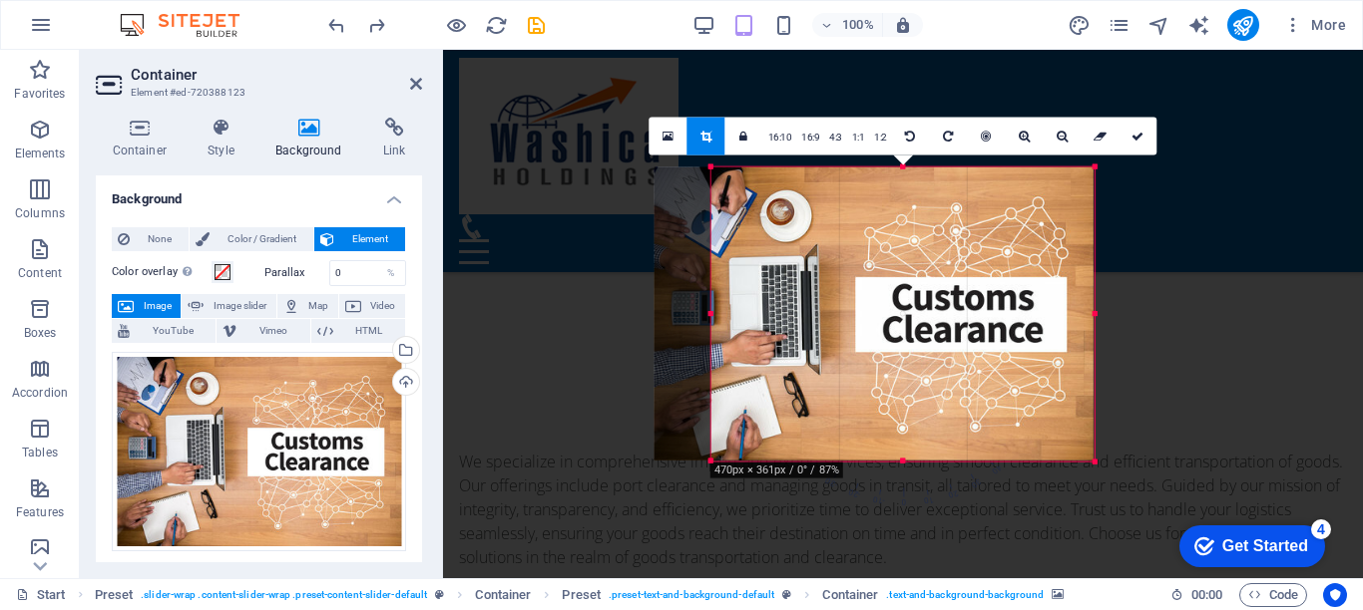
drag, startPoint x: 1100, startPoint y: 314, endPoint x: 1083, endPoint y: 319, distance: 17.7
click at [1083, 319] on div "180 170 160 150 140 130 120 110 100 90 80 70 60 50 40 30 20 10 0 -10 -20 -30 -4…" at bounding box center [902, 315] width 383 height 294
click at [1091, 313] on div at bounding box center [1094, 314] width 7 height 293
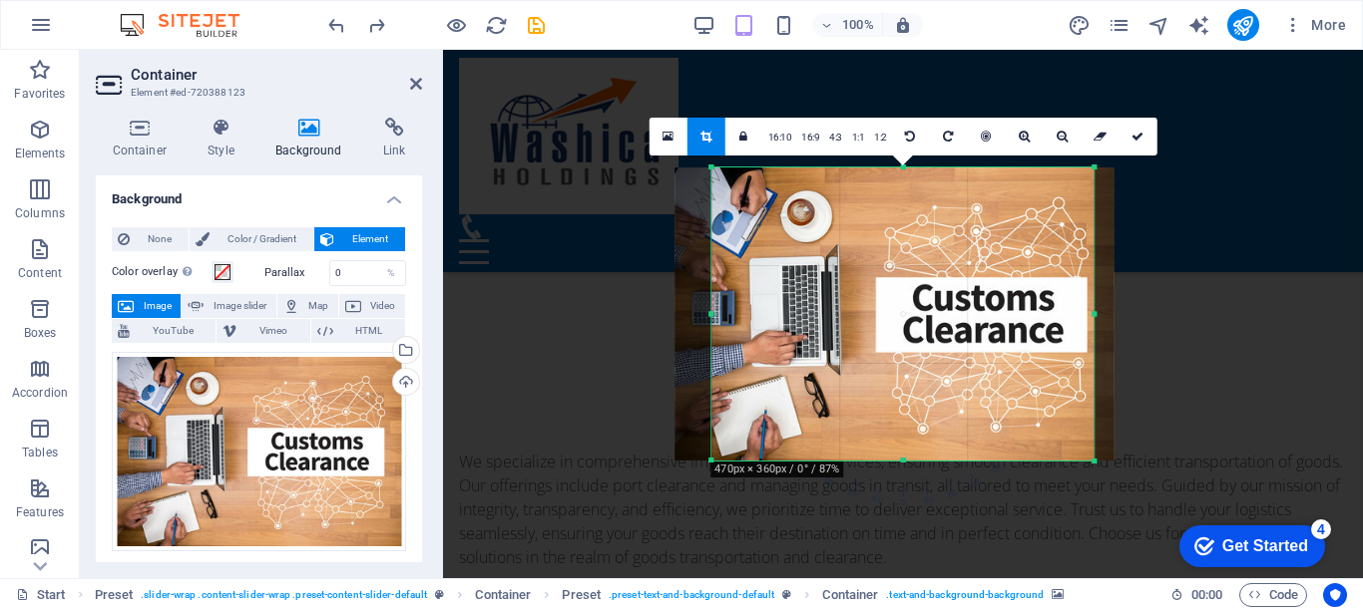
drag, startPoint x: 778, startPoint y: 305, endPoint x: 798, endPoint y: 306, distance: 20.0
click at [798, 306] on div at bounding box center [894, 314] width 440 height 293
click at [1136, 141] on icon at bounding box center [1137, 137] width 12 height 12
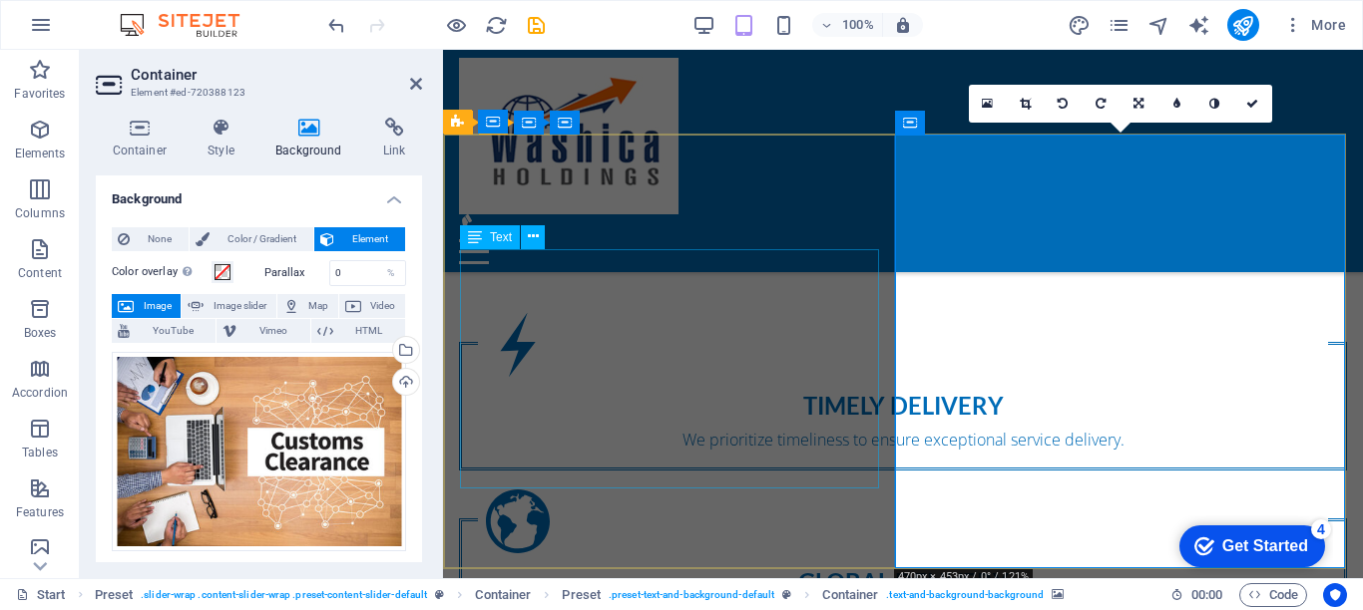
scroll to position [1197, 0]
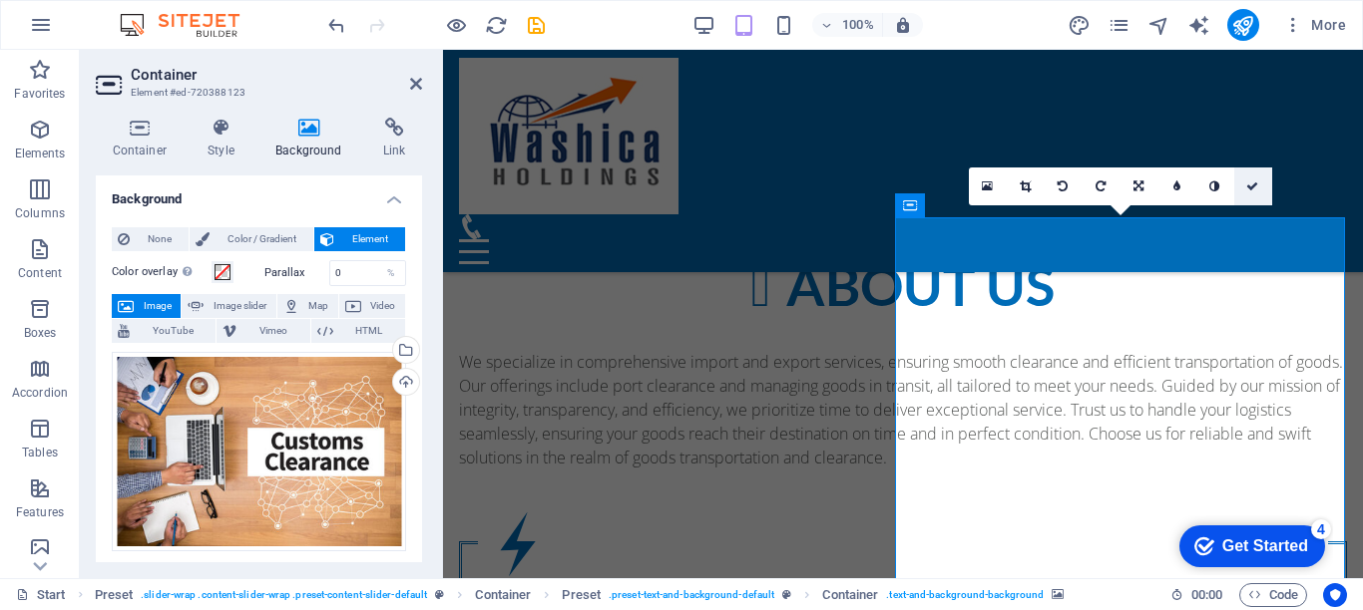
click at [1251, 186] on icon at bounding box center [1252, 187] width 12 height 12
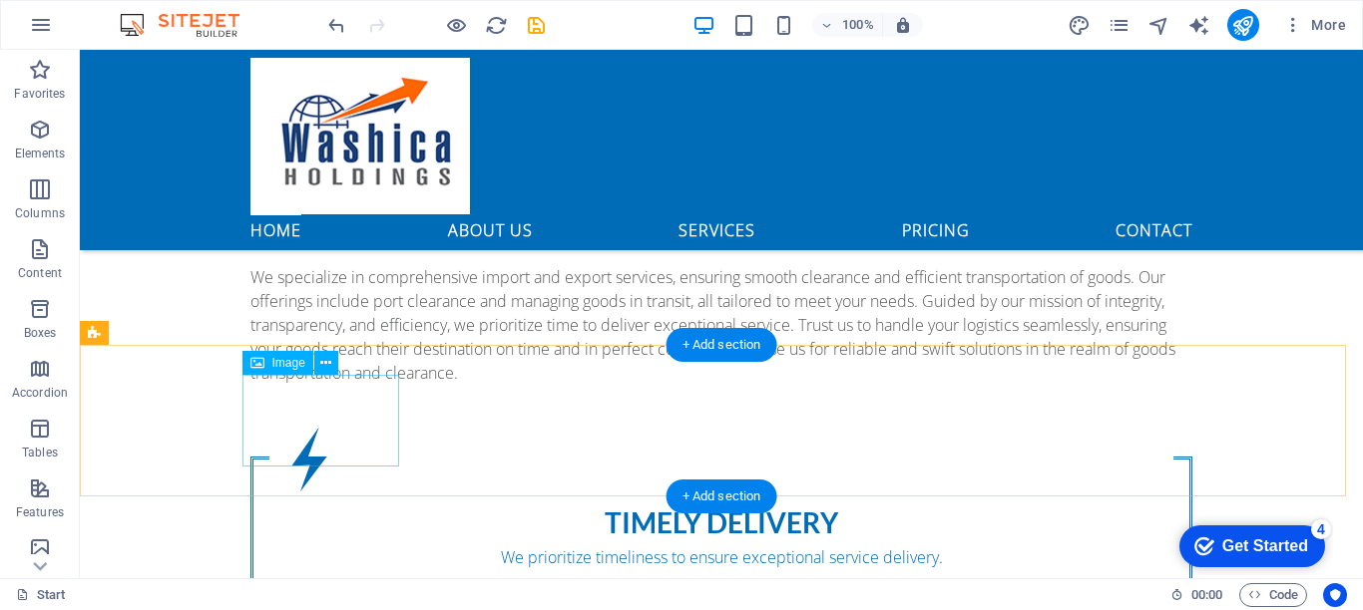
scroll to position [1415, 0]
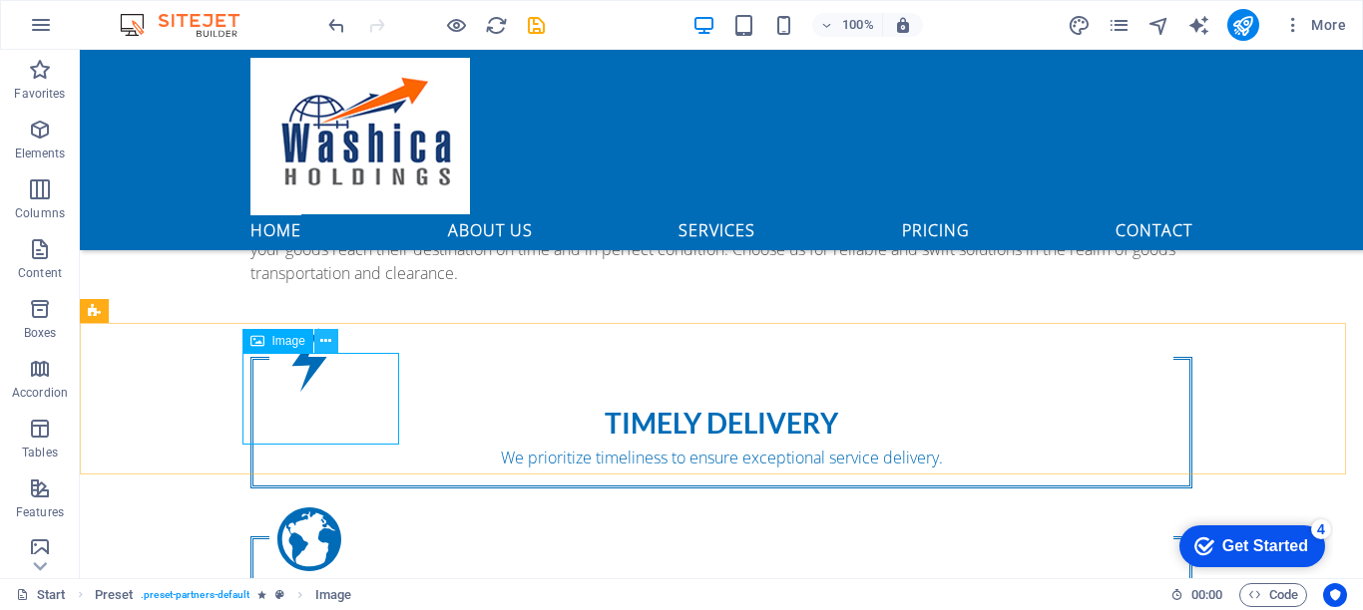
click at [328, 343] on icon at bounding box center [325, 341] width 11 height 21
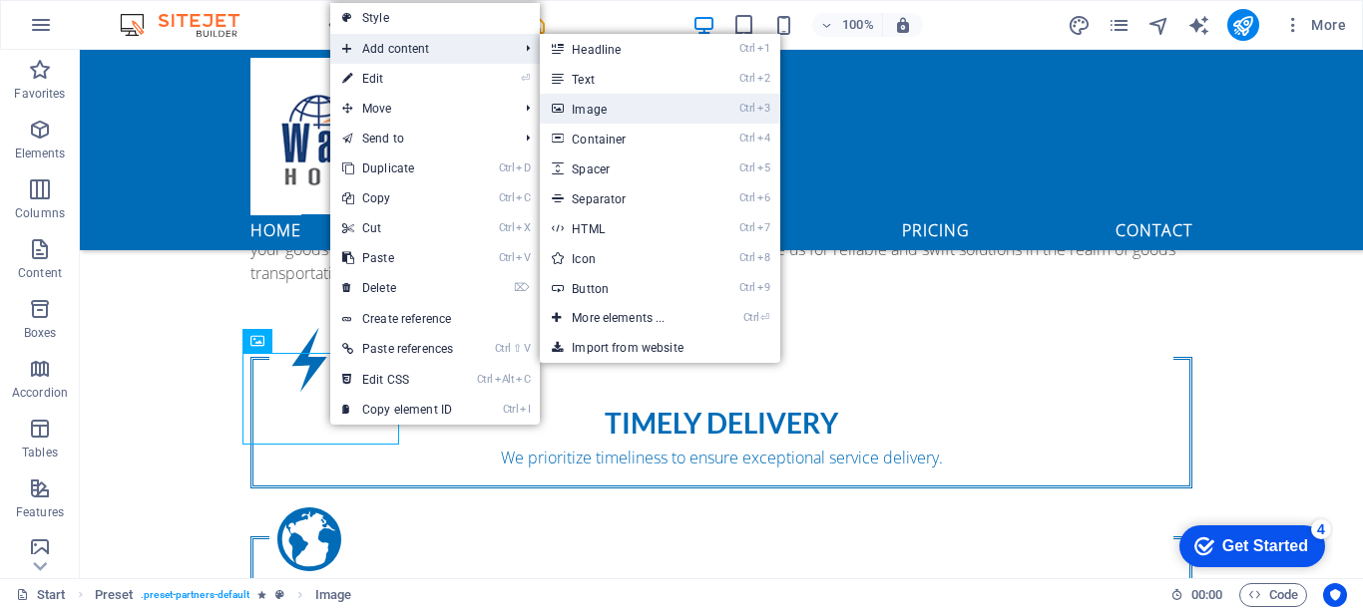
click at [599, 107] on link "Ctrl 3 Image" at bounding box center [622, 109] width 165 height 30
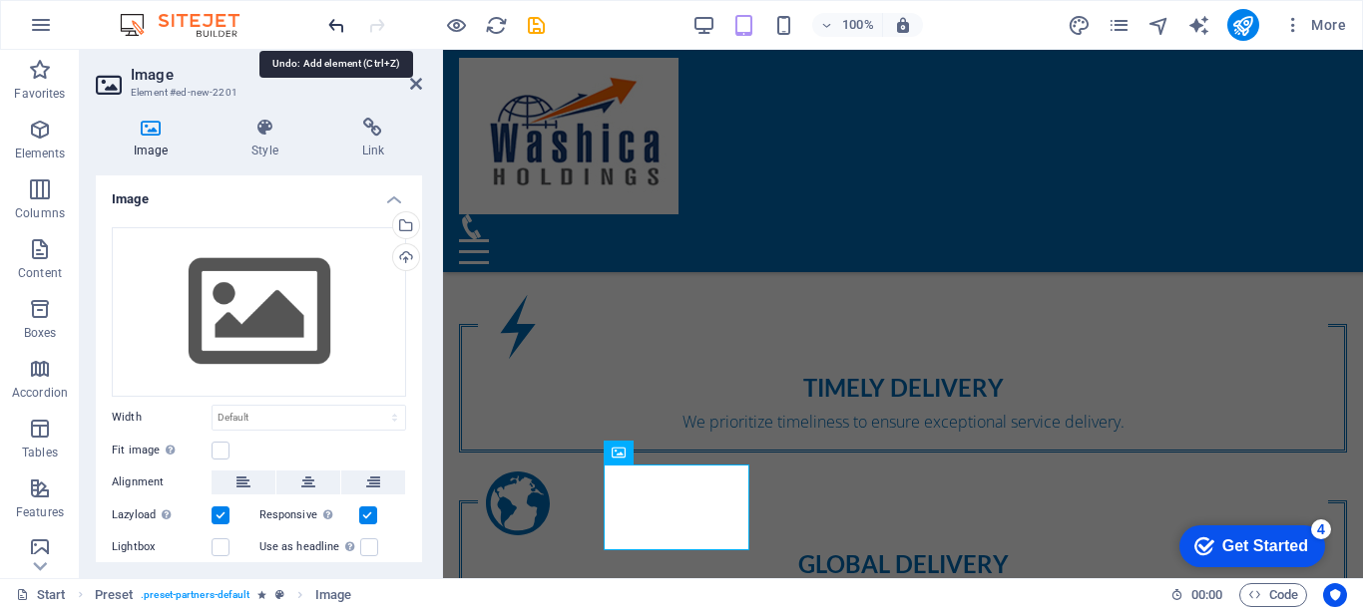
drag, startPoint x: 336, startPoint y: 24, endPoint x: 444, endPoint y: 148, distance: 164.0
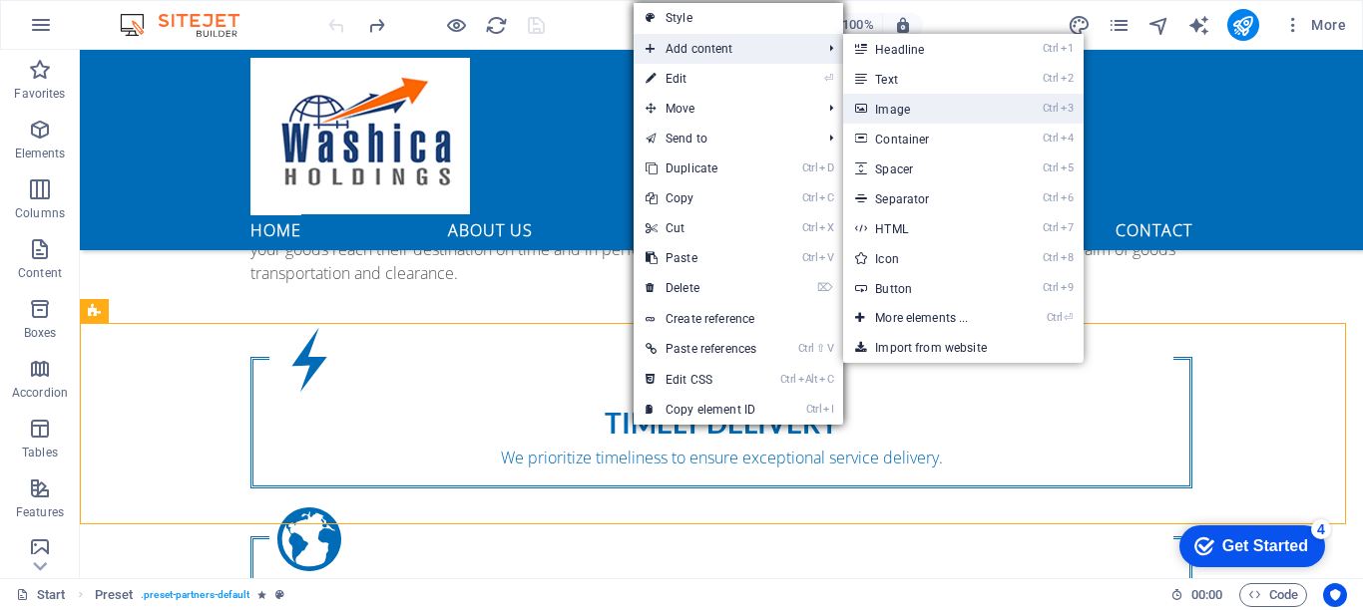
click at [891, 108] on link "Ctrl 3 Image" at bounding box center [925, 109] width 165 height 30
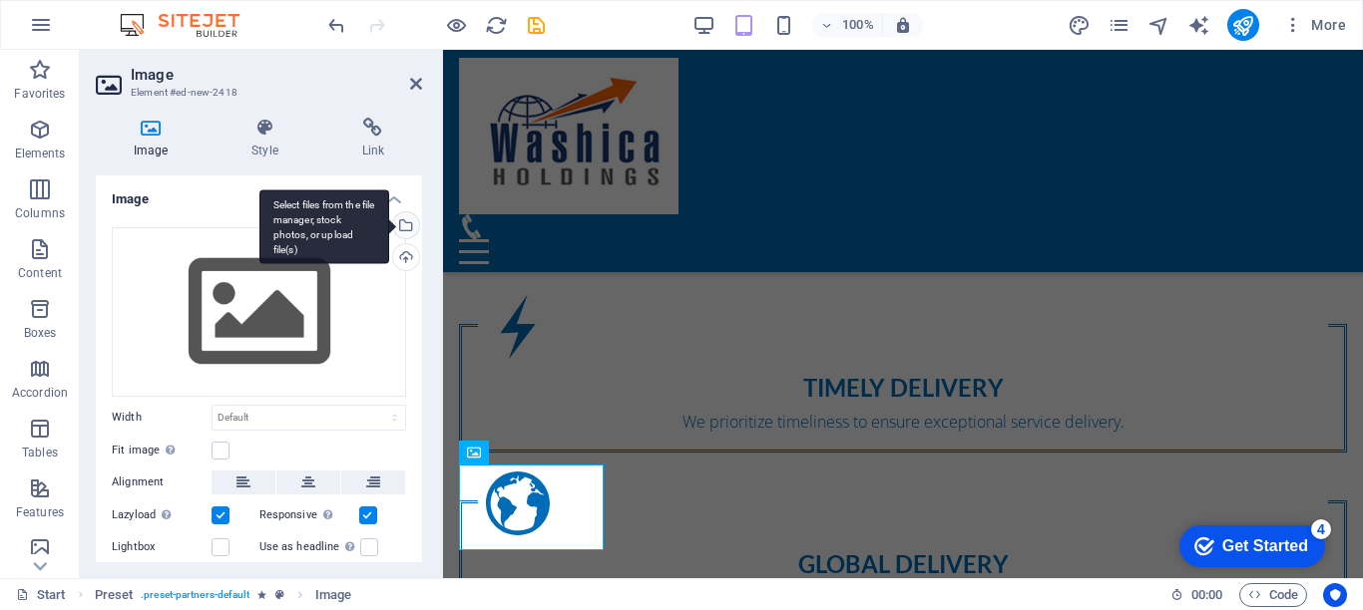
click at [403, 226] on div "Select files from the file manager, stock photos, or upload file(s)" at bounding box center [404, 227] width 30 height 30
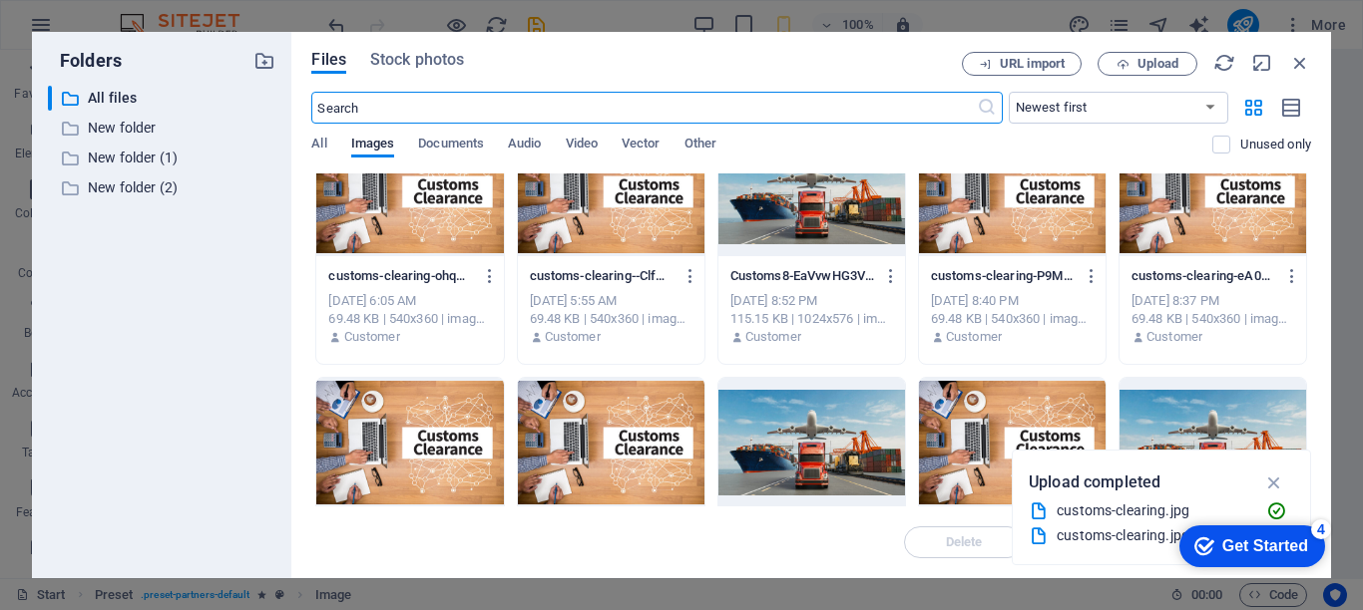
scroll to position [0, 0]
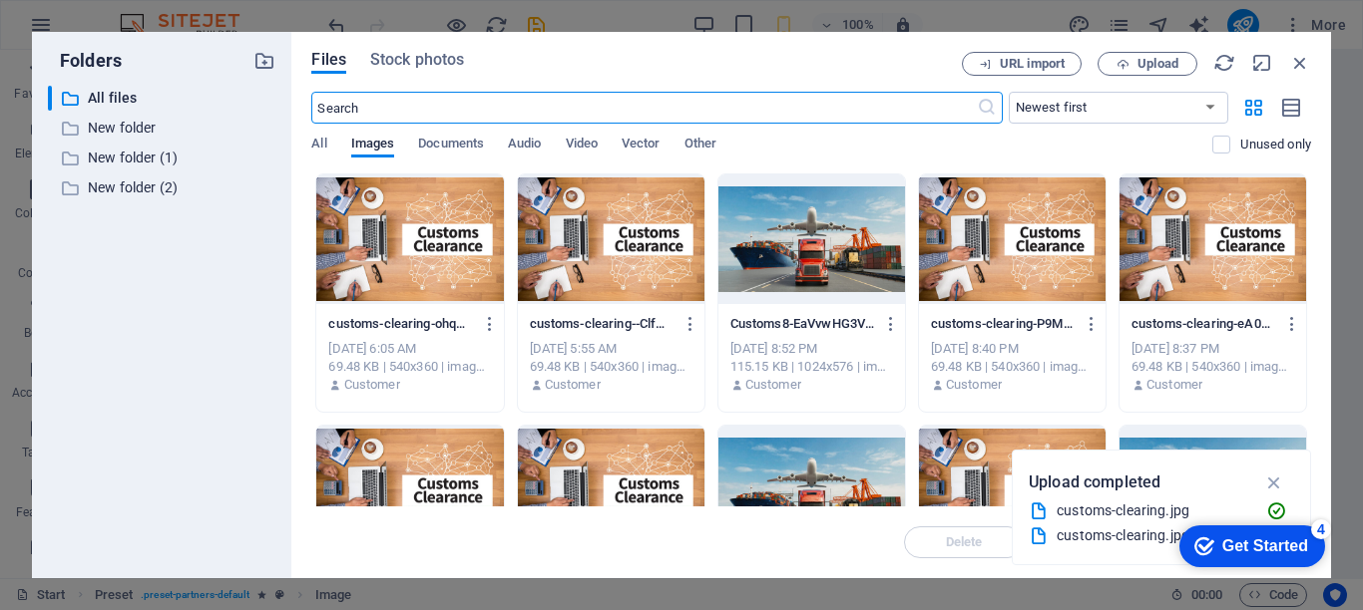
click at [801, 251] on div at bounding box center [811, 240] width 187 height 130
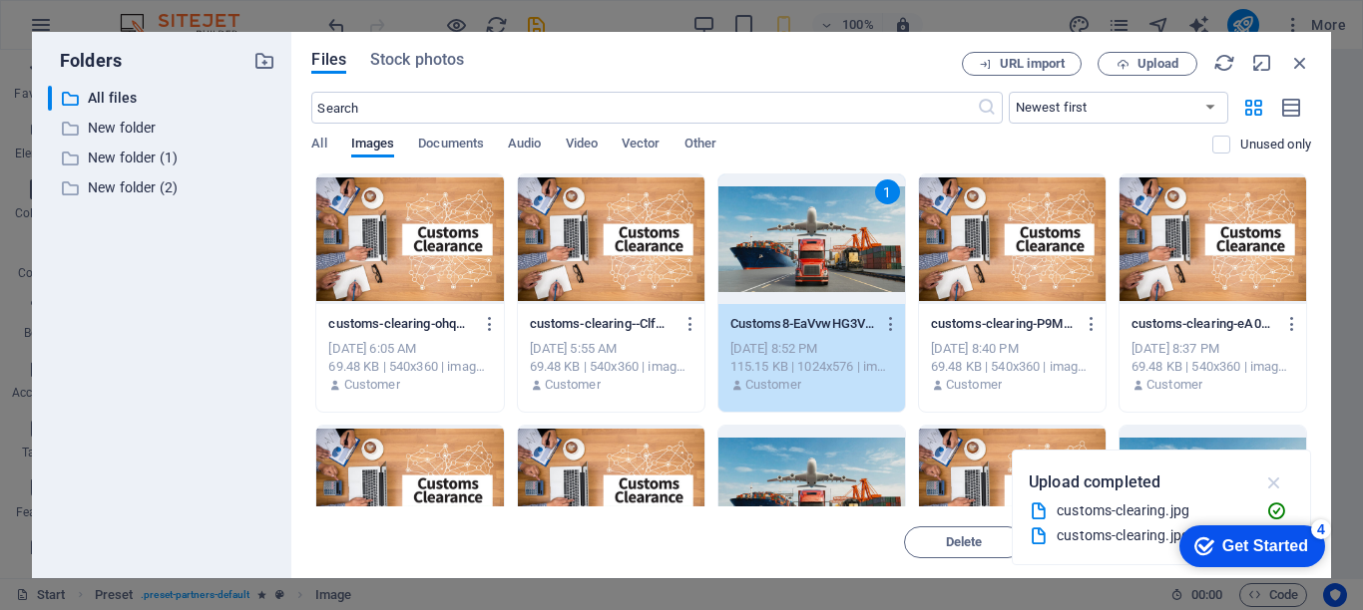
click at [1271, 483] on icon "button" at bounding box center [1274, 483] width 23 height 22
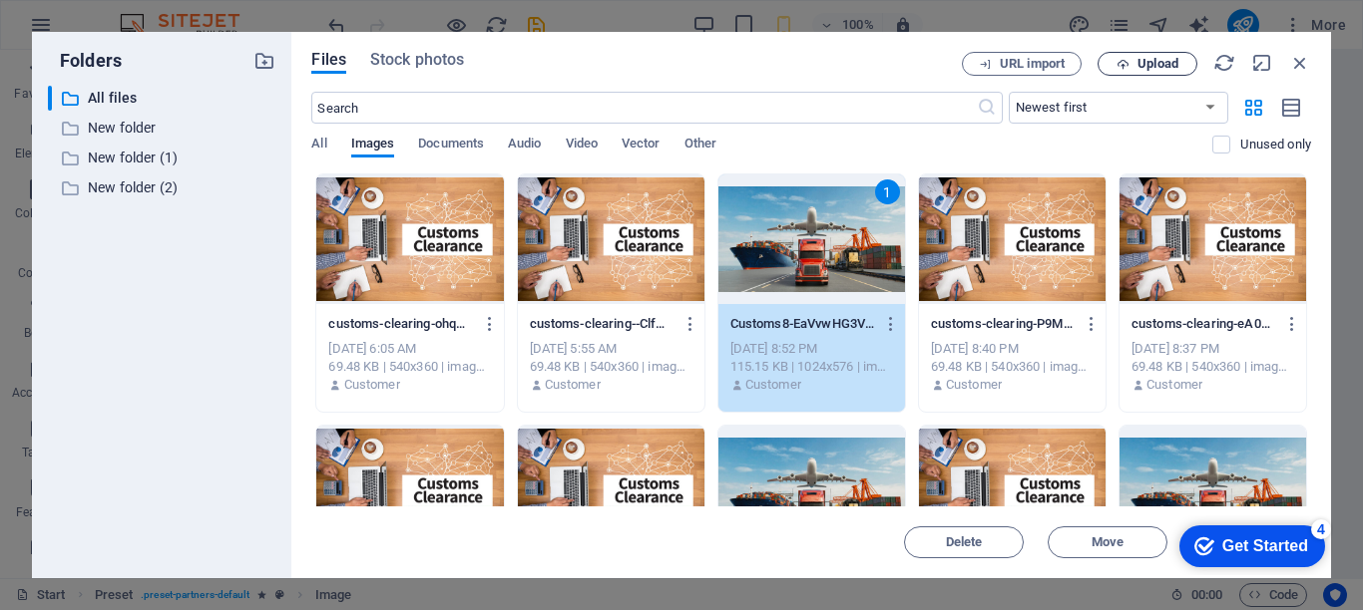
click at [1141, 60] on span "Upload" at bounding box center [1157, 64] width 41 height 12
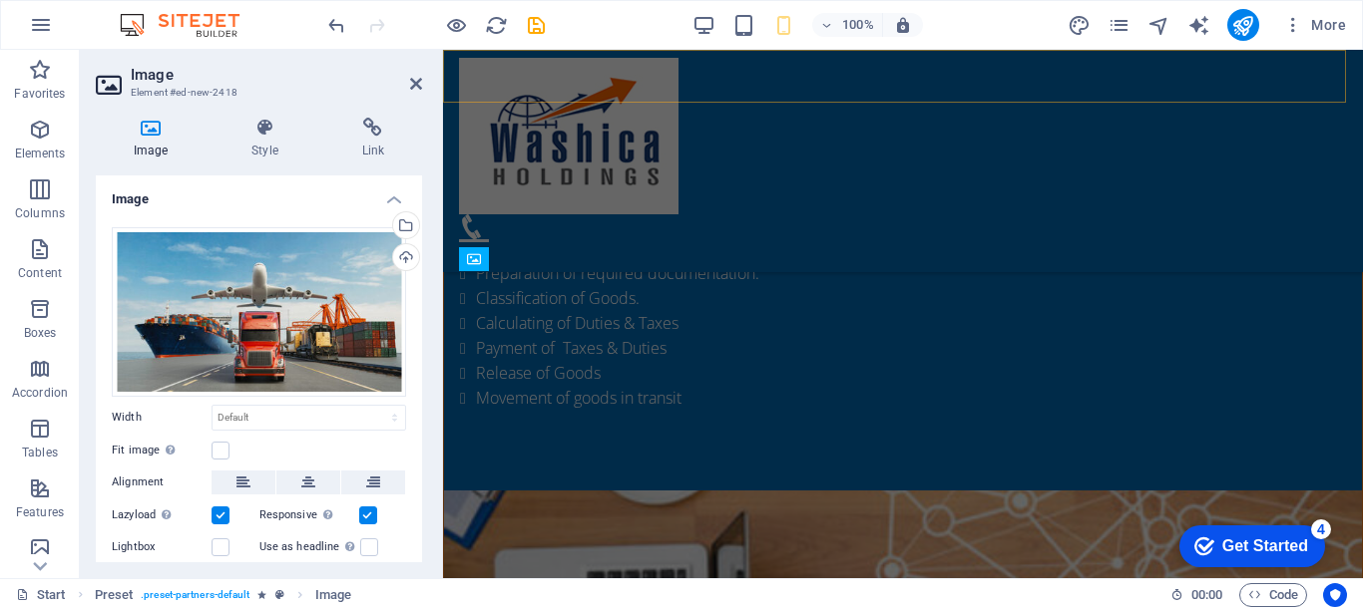
scroll to position [1608, 0]
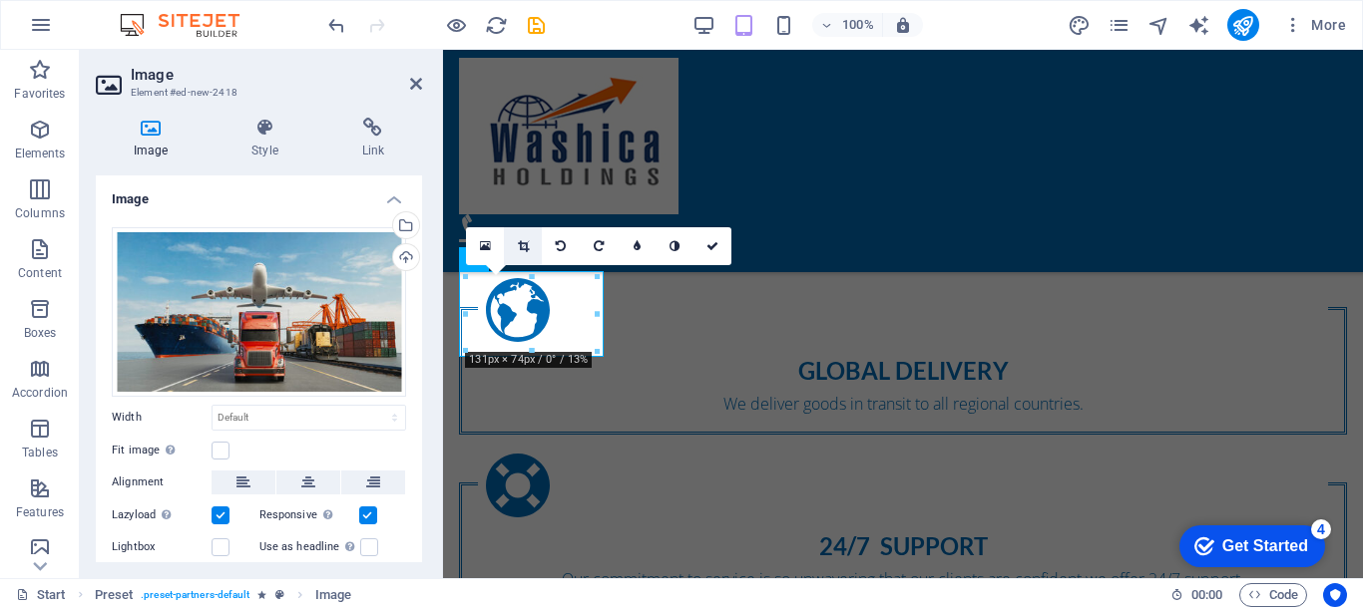
click at [525, 248] on icon at bounding box center [523, 246] width 11 height 12
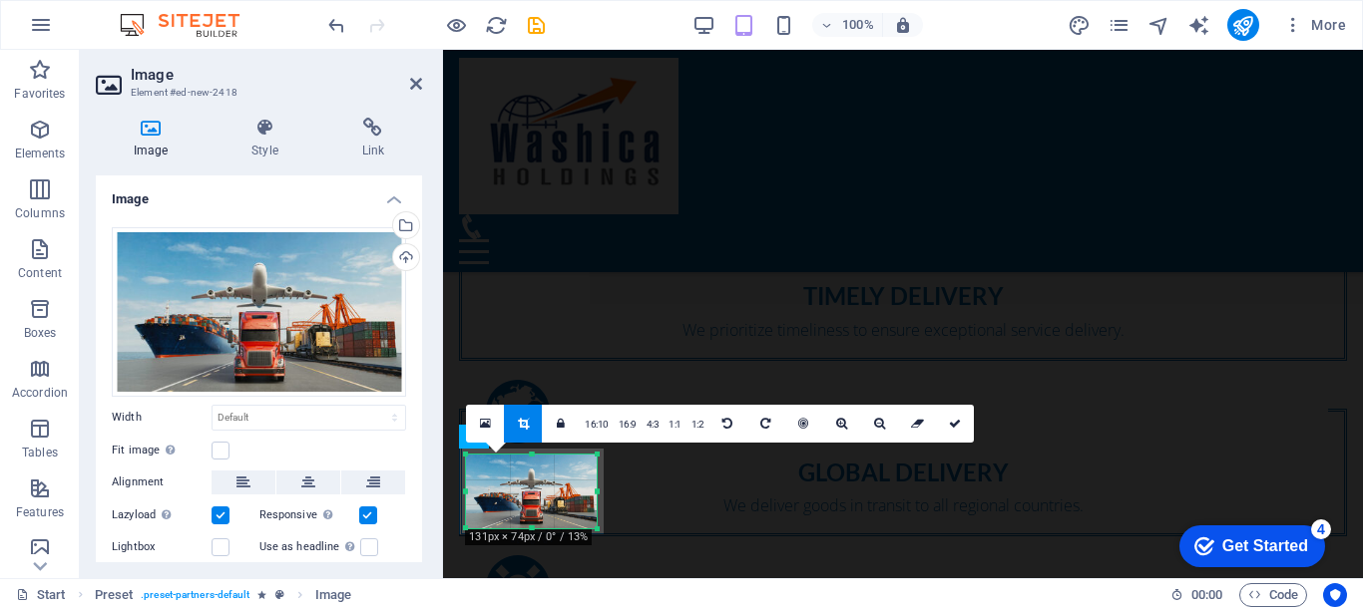
scroll to position [1409, 0]
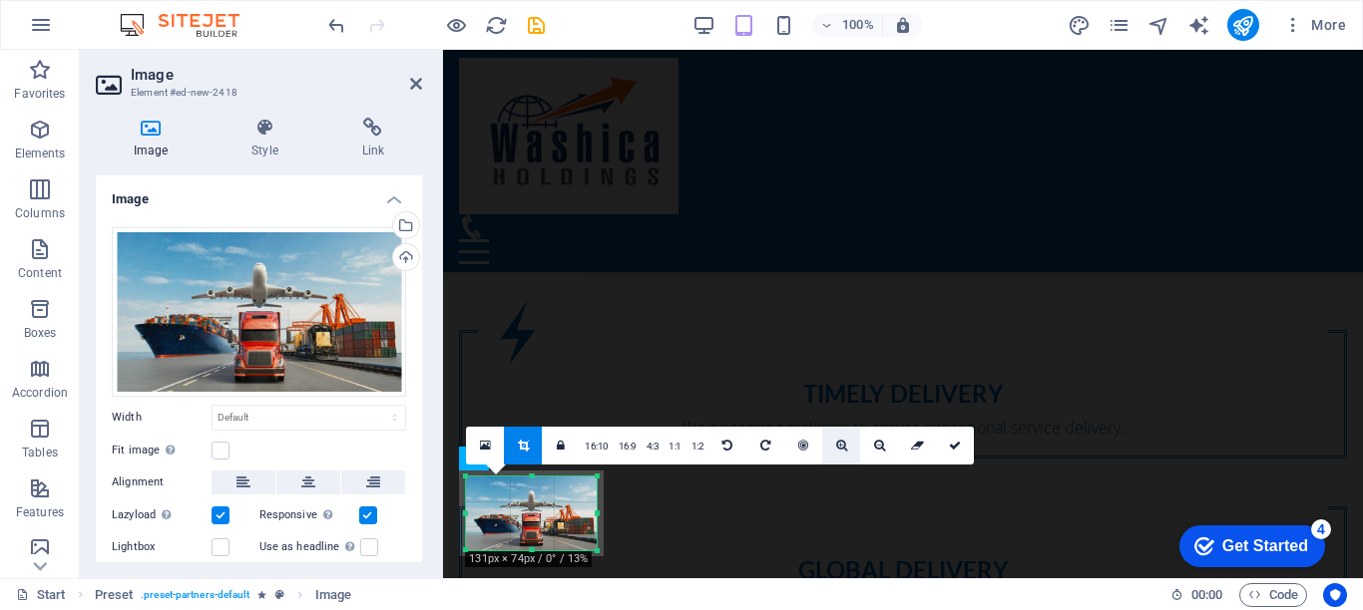
click at [841, 444] on icon at bounding box center [841, 446] width 11 height 12
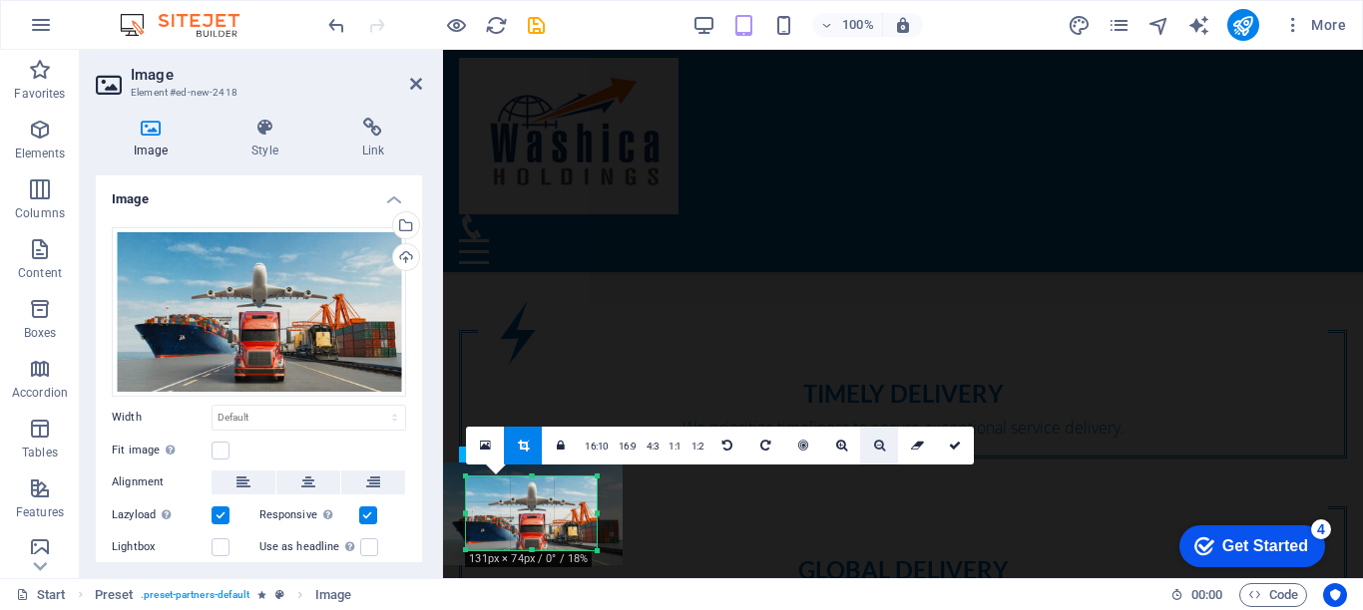
click at [877, 440] on icon at bounding box center [879, 446] width 11 height 12
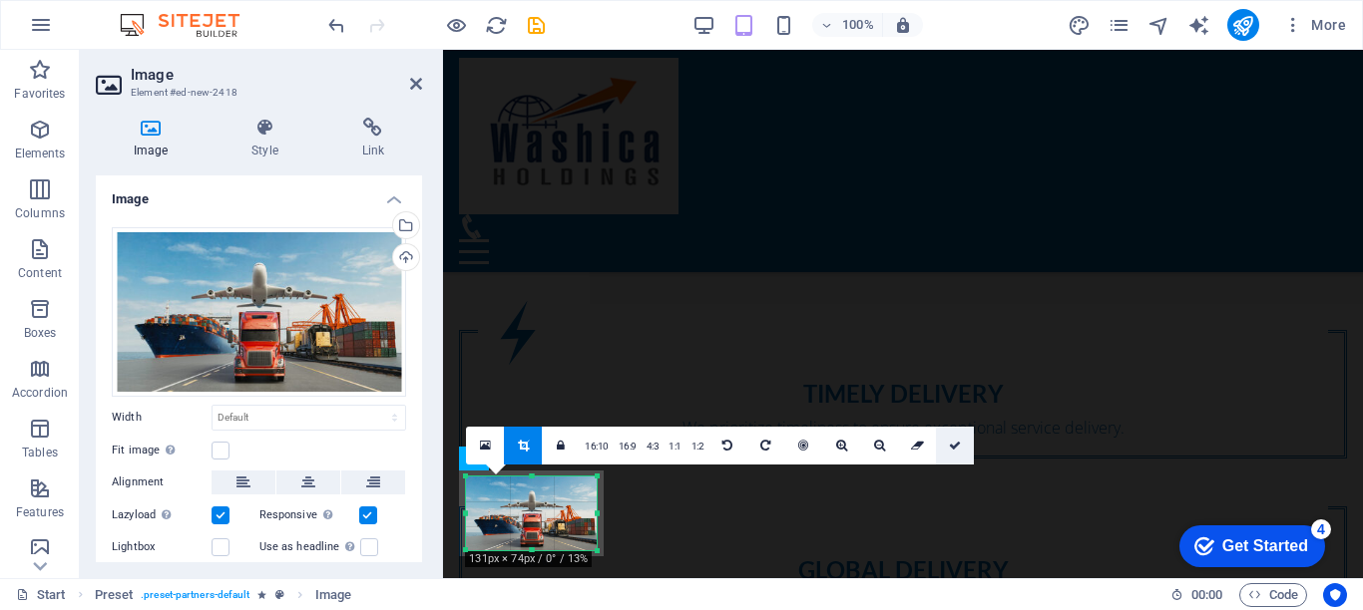
click at [956, 440] on icon at bounding box center [955, 446] width 12 height 12
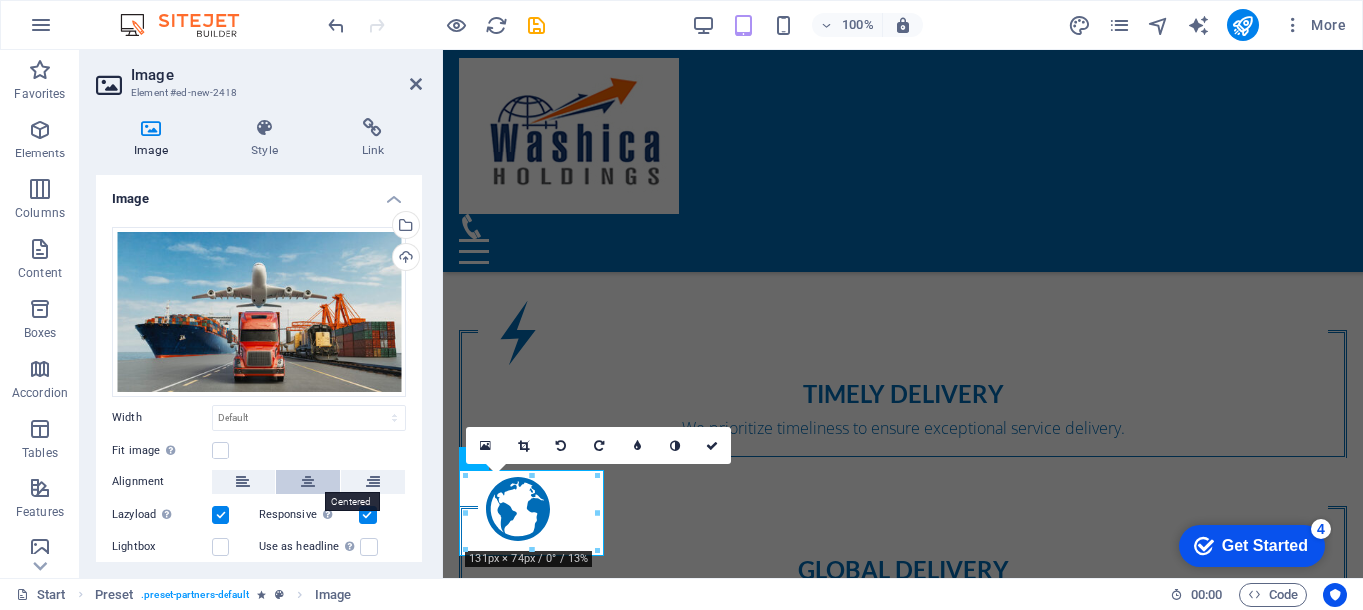
click at [308, 481] on icon at bounding box center [308, 483] width 14 height 24
click at [214, 451] on label at bounding box center [220, 451] width 18 height 18
click at [0, 0] on input "Fit image Automatically fit image to a fixed width and height" at bounding box center [0, 0] width 0 height 0
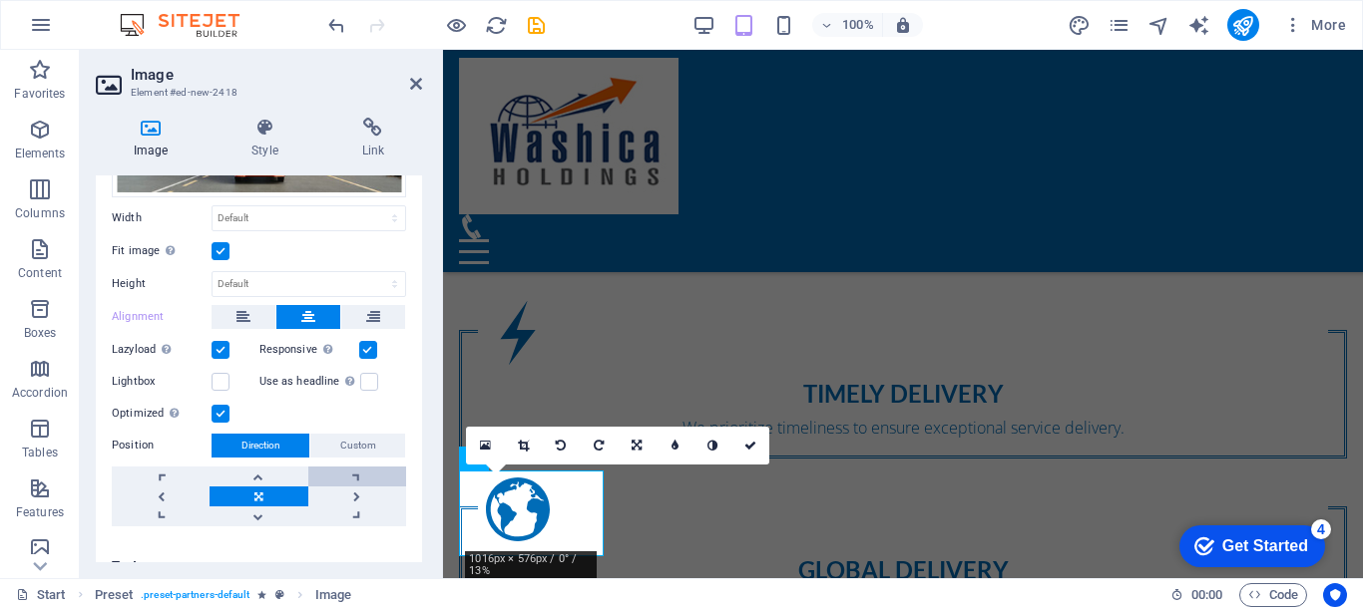
scroll to position [225, 0]
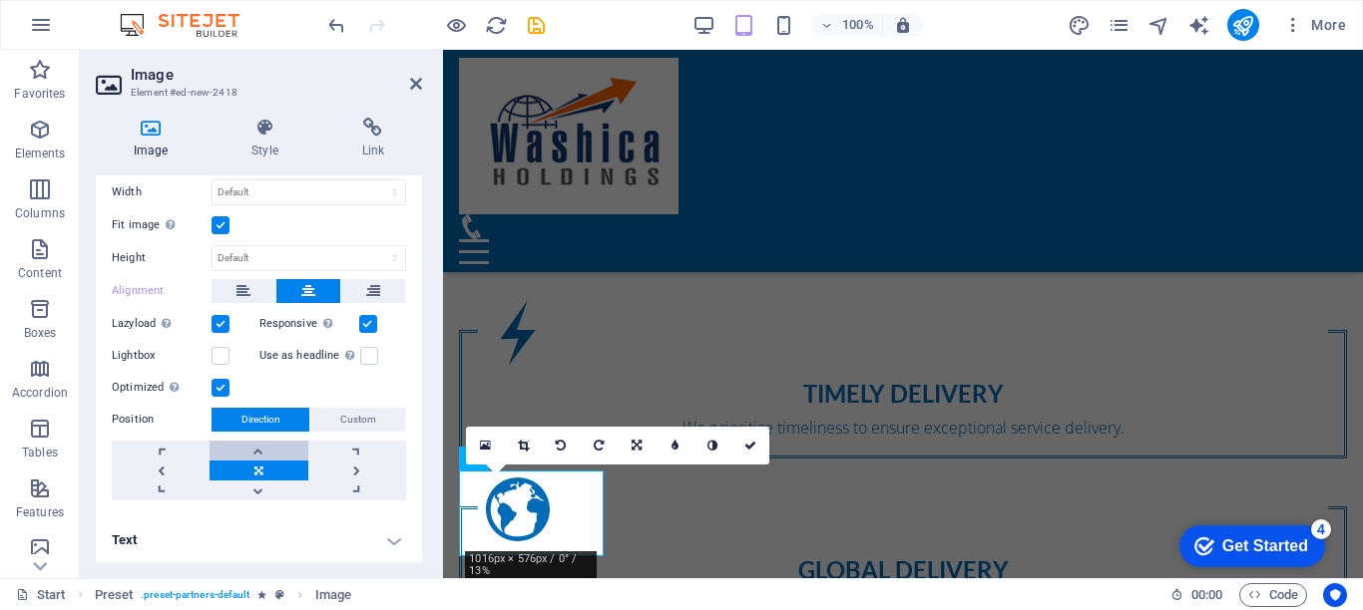
click at [257, 450] on link at bounding box center [258, 451] width 98 height 20
click at [255, 488] on link at bounding box center [258, 491] width 98 height 20
click at [251, 469] on link at bounding box center [258, 471] width 98 height 20
click at [745, 448] on icon at bounding box center [750, 446] width 12 height 12
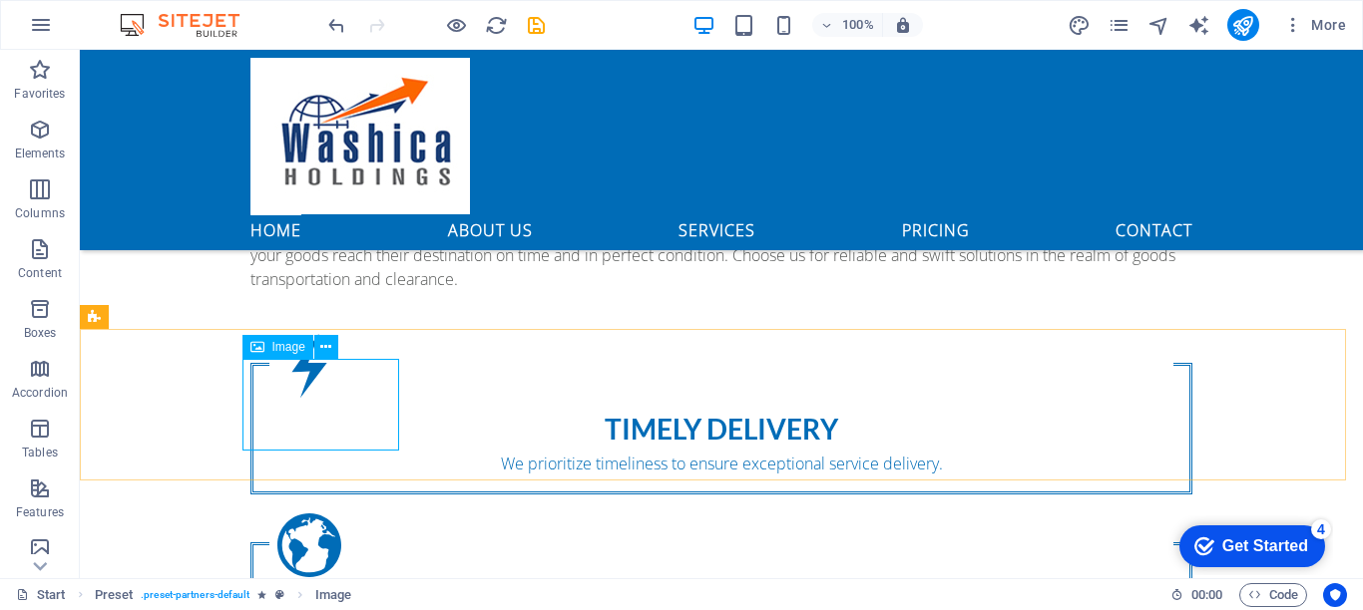
click at [282, 346] on span "Image" at bounding box center [288, 347] width 33 height 12
click at [326, 347] on icon at bounding box center [325, 347] width 11 height 21
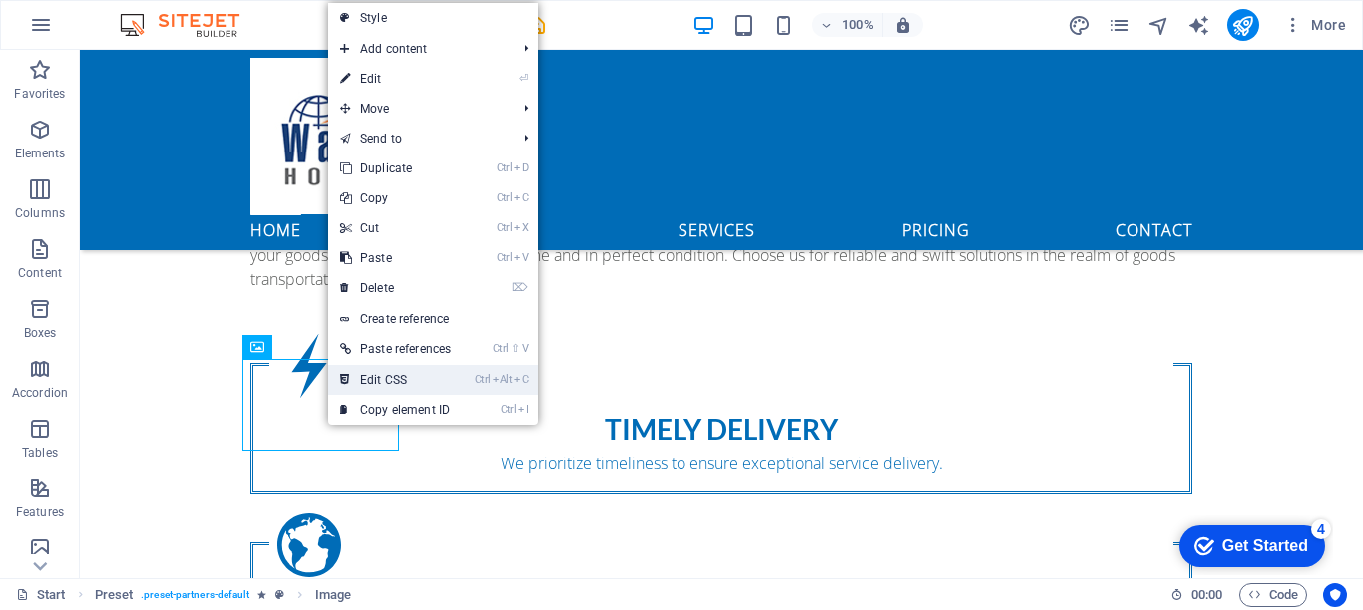
click at [383, 377] on link "Ctrl Alt C Edit CSS" at bounding box center [395, 380] width 135 height 30
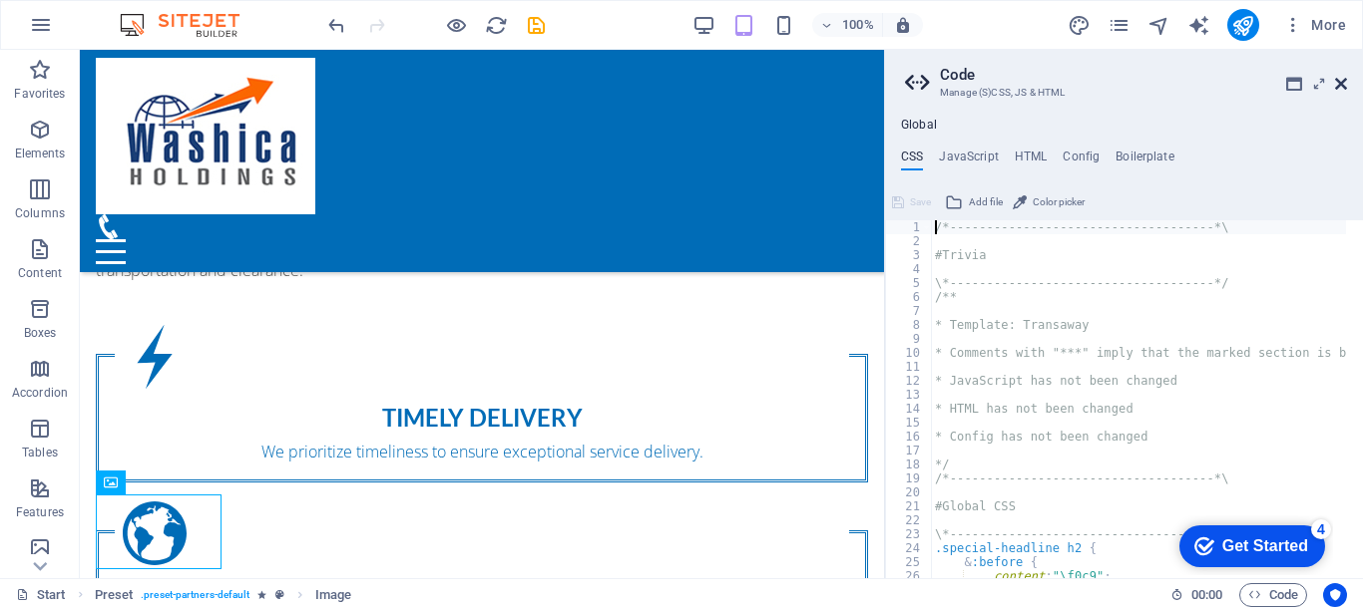
click at [1339, 82] on icon at bounding box center [1341, 84] width 12 height 16
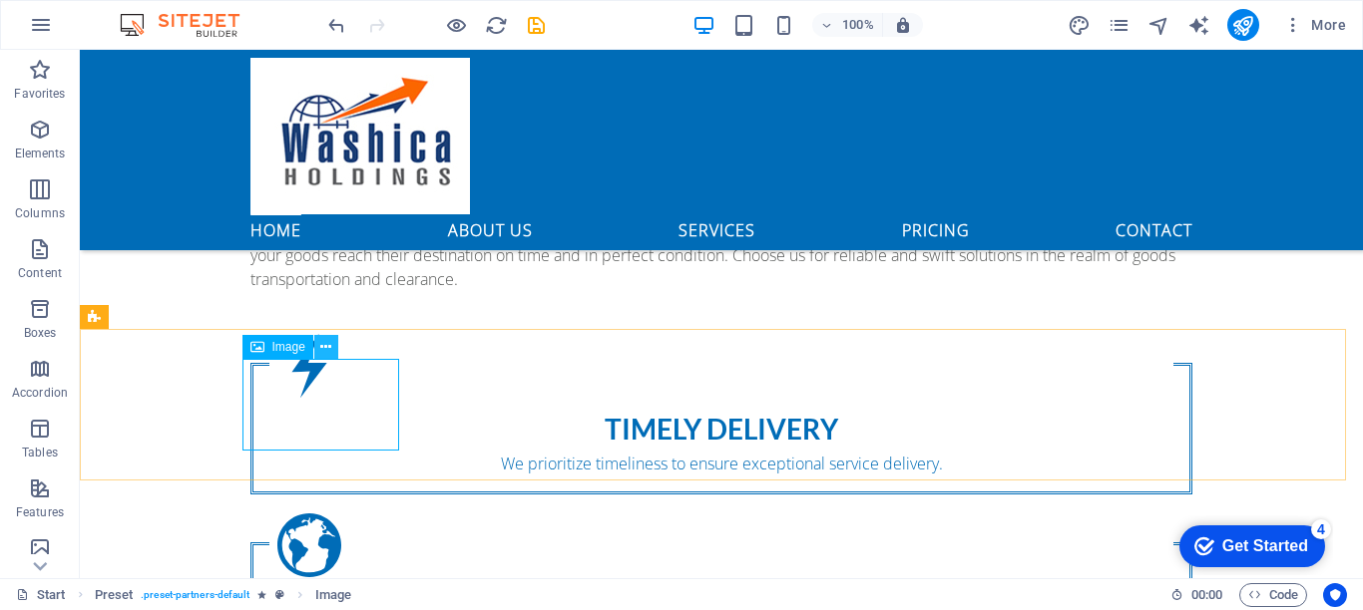
click at [327, 347] on icon at bounding box center [325, 347] width 11 height 21
click at [327, 349] on icon at bounding box center [325, 347] width 11 height 21
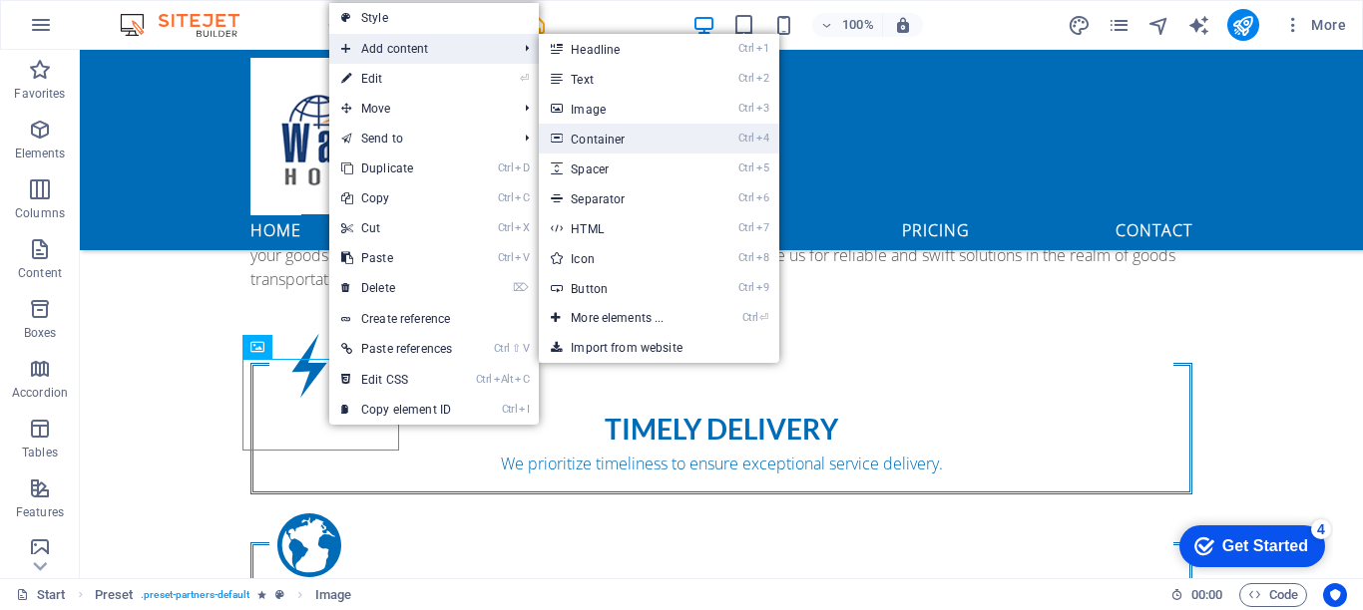
click at [609, 137] on link "Ctrl 4 Container" at bounding box center [621, 139] width 165 height 30
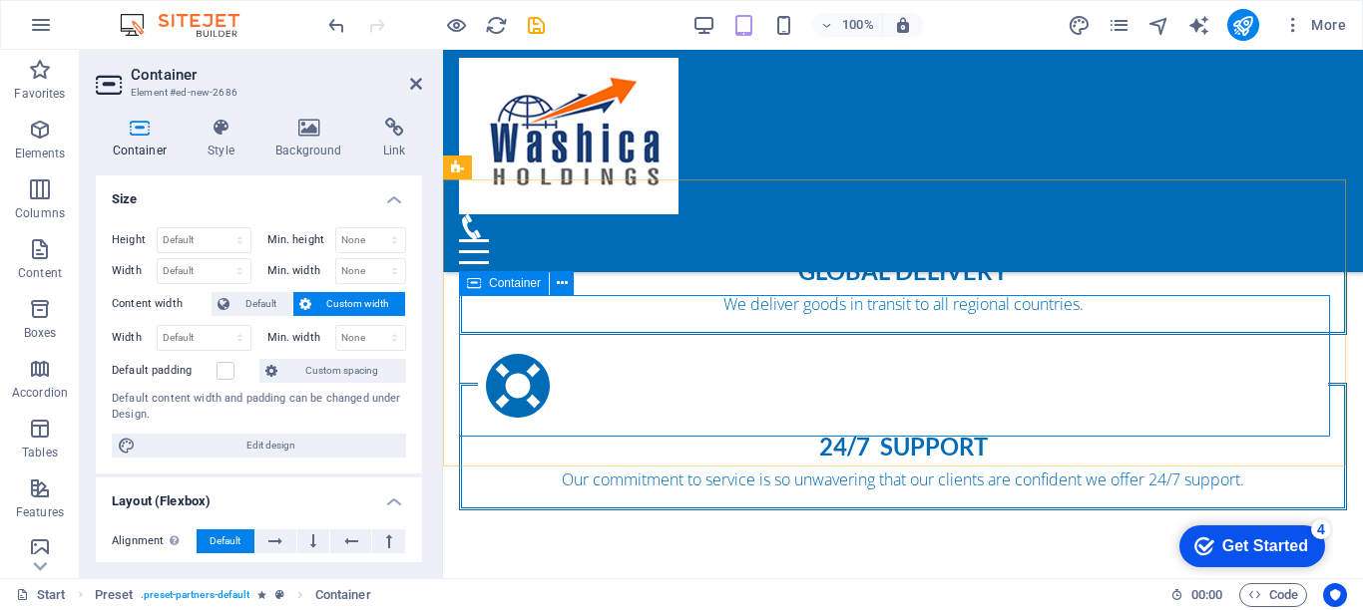
scroll to position [1608, 0]
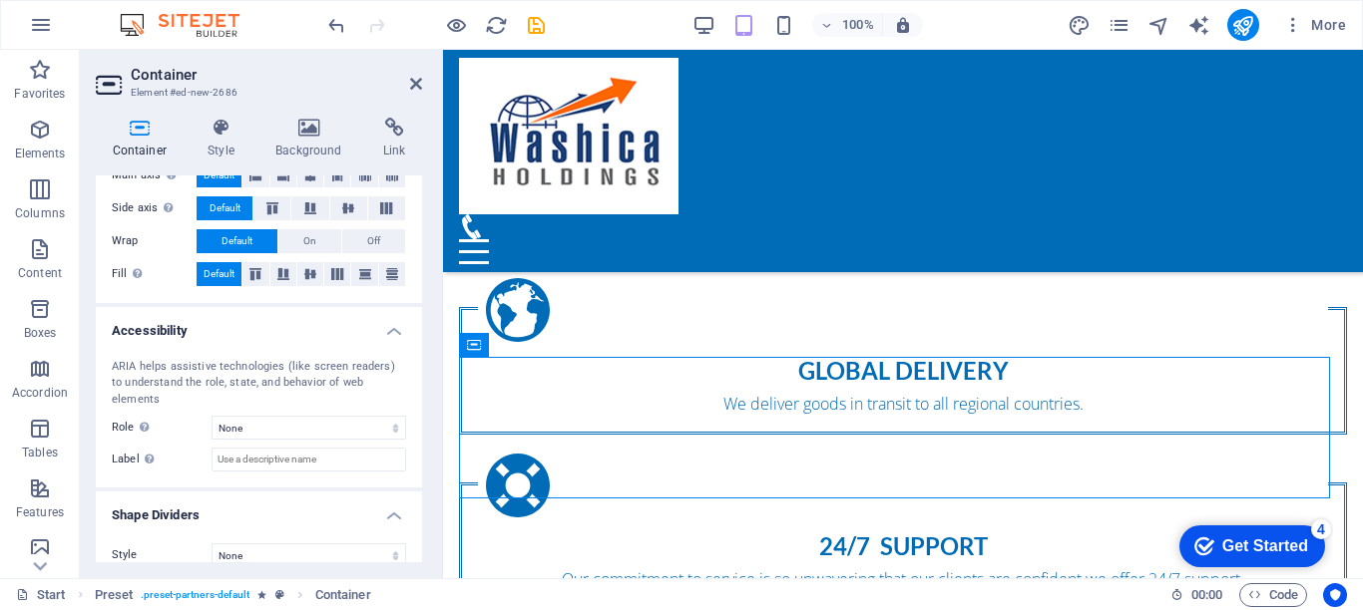
scroll to position [299, 0]
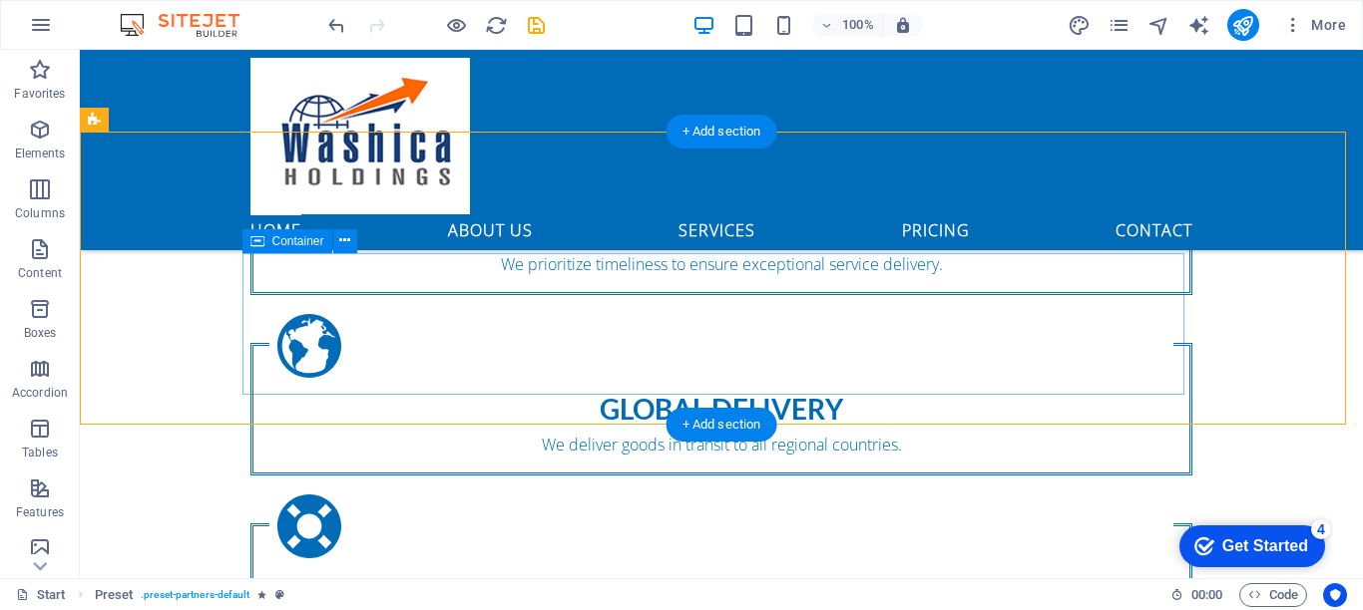
scroll to position [1508, 0]
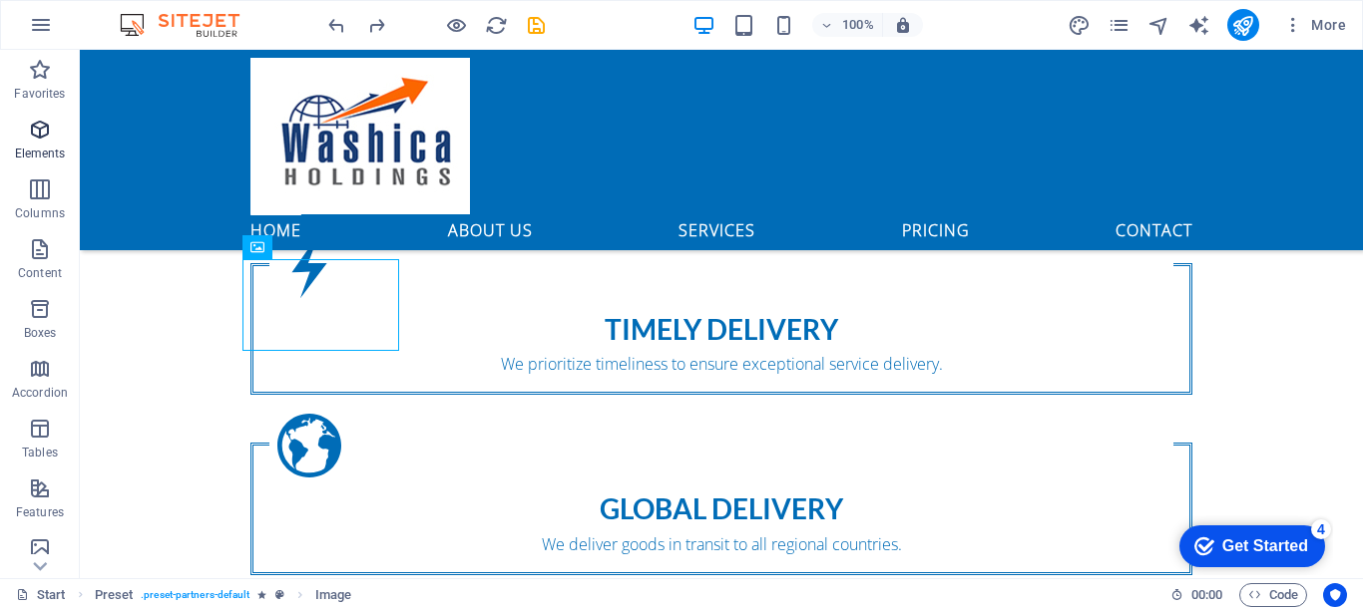
click at [37, 138] on icon "button" at bounding box center [40, 130] width 24 height 24
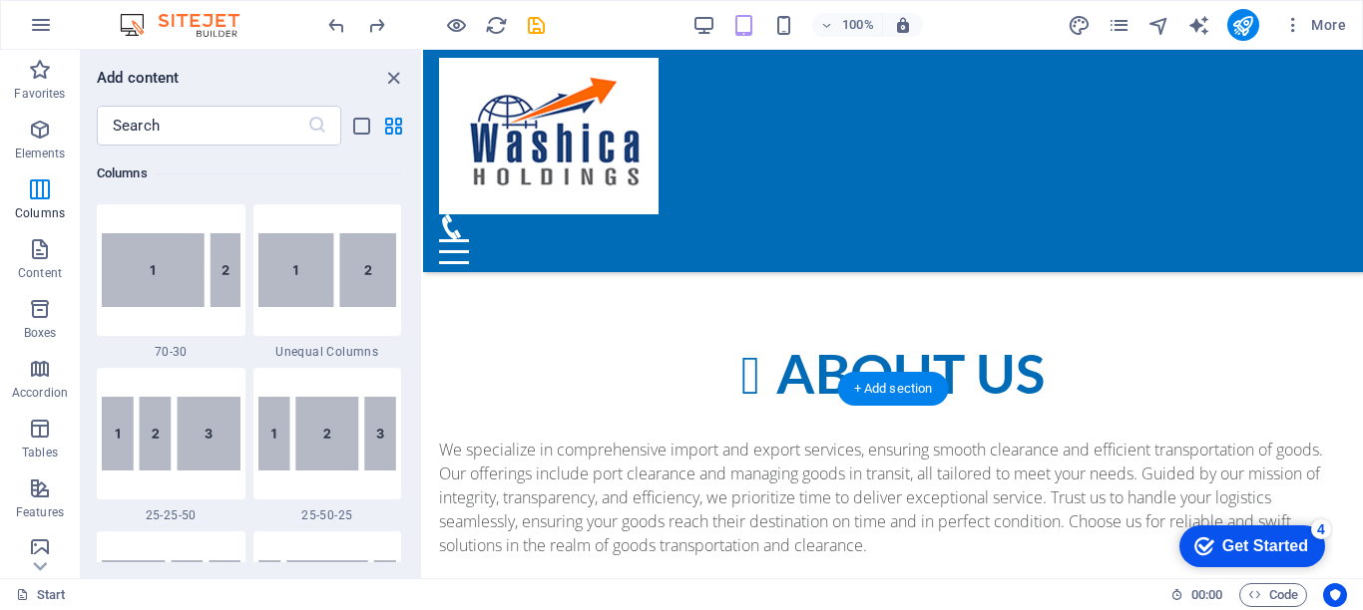
scroll to position [1608, 0]
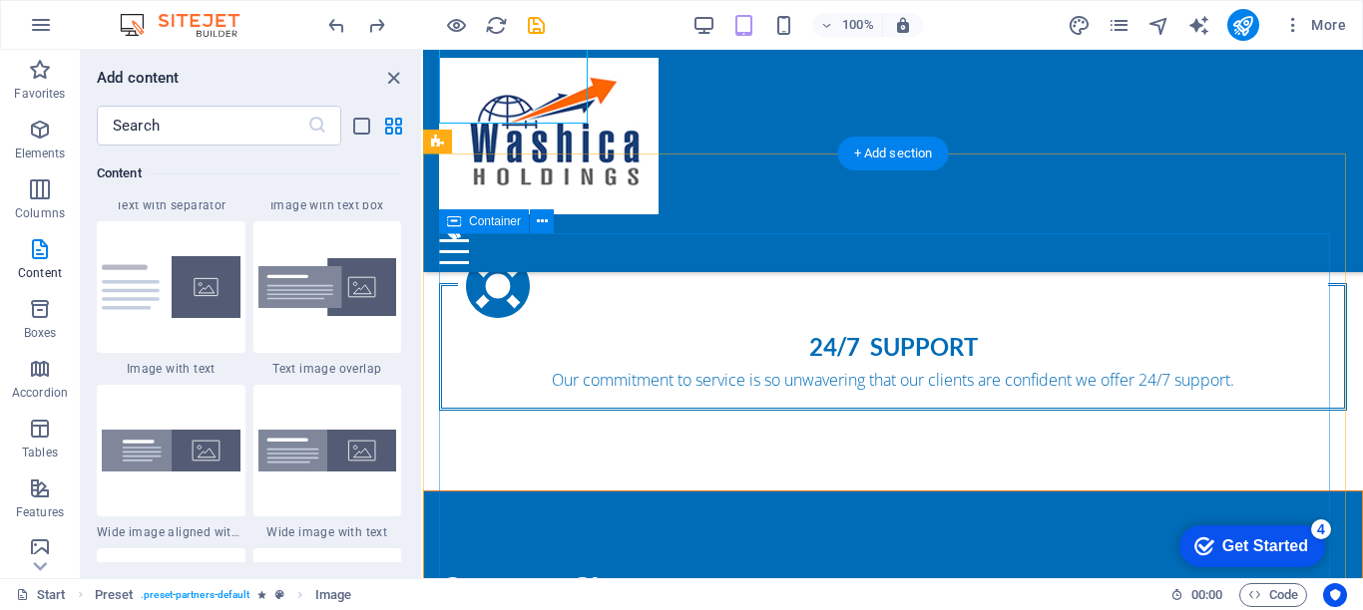
scroll to position [1907, 0]
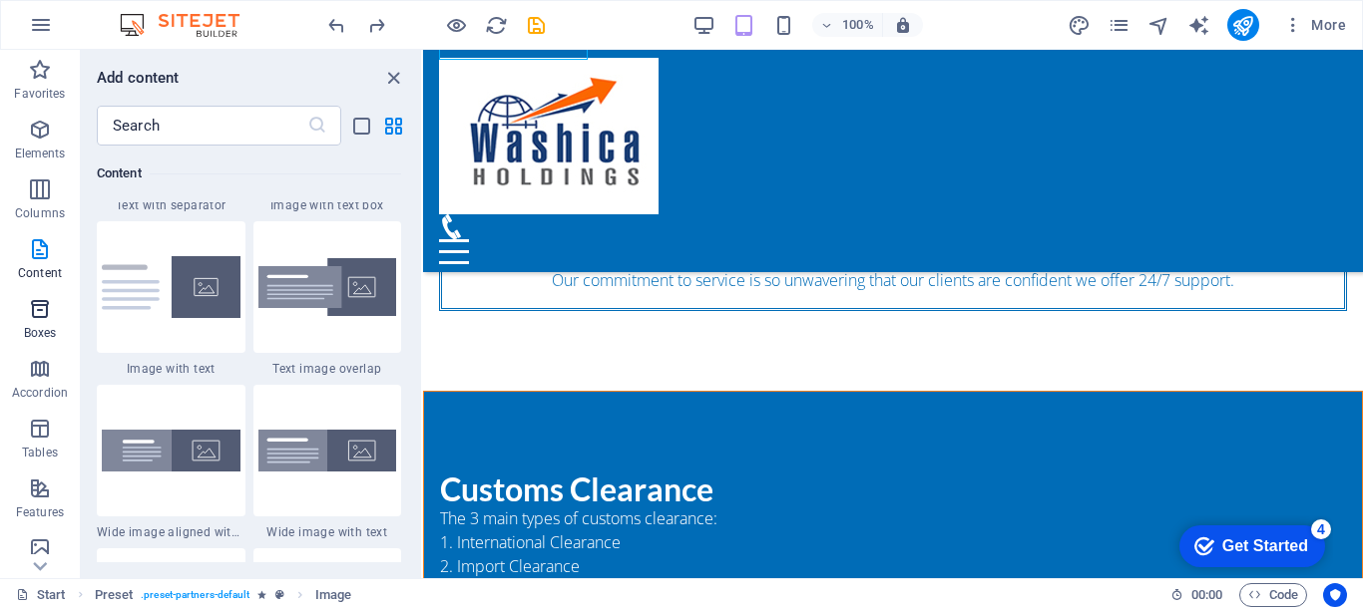
click at [43, 320] on icon "button" at bounding box center [40, 309] width 24 height 24
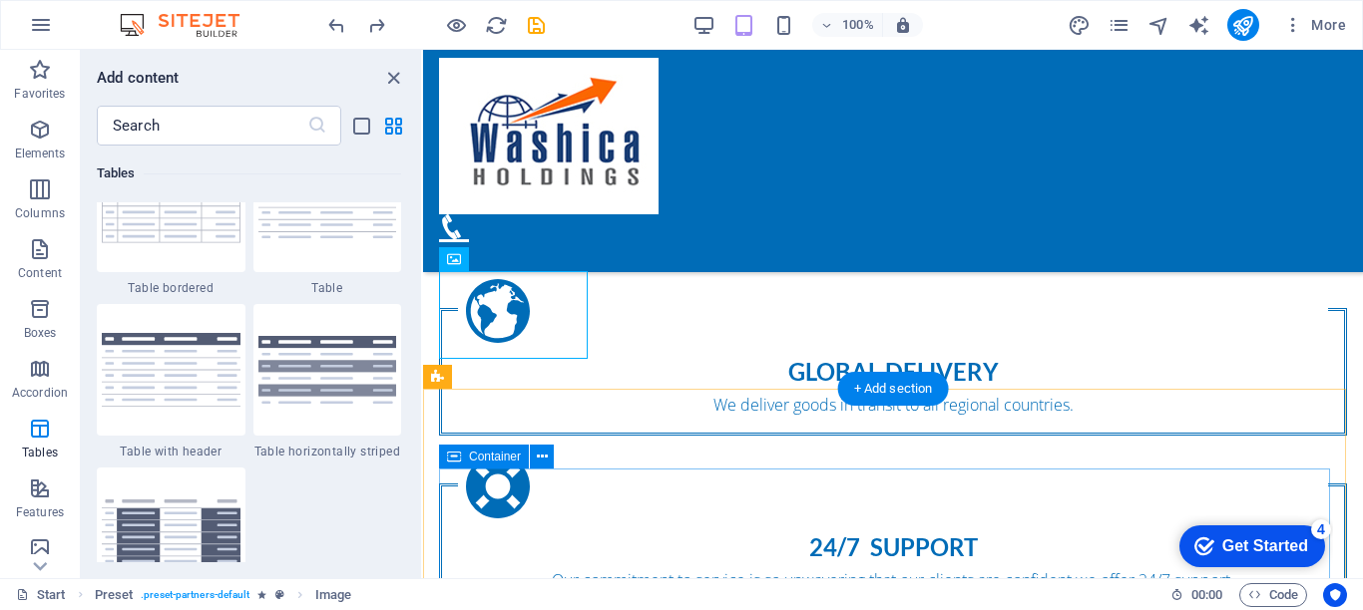
scroll to position [1608, 0]
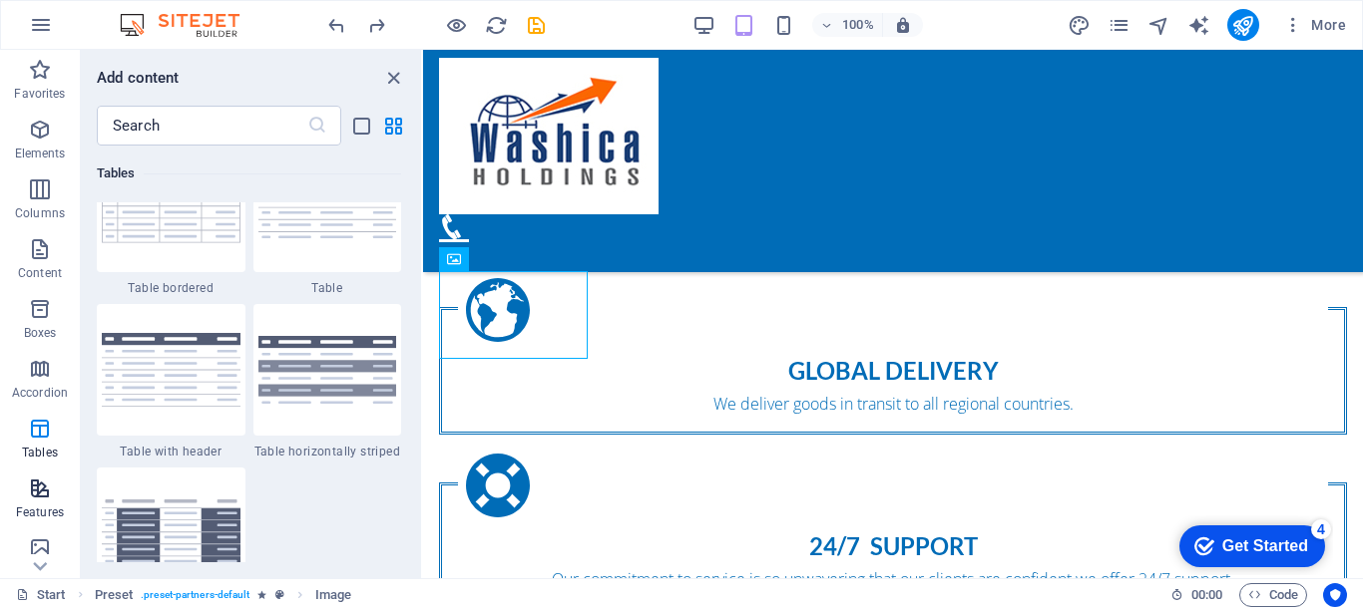
click at [33, 485] on icon "button" at bounding box center [40, 489] width 24 height 24
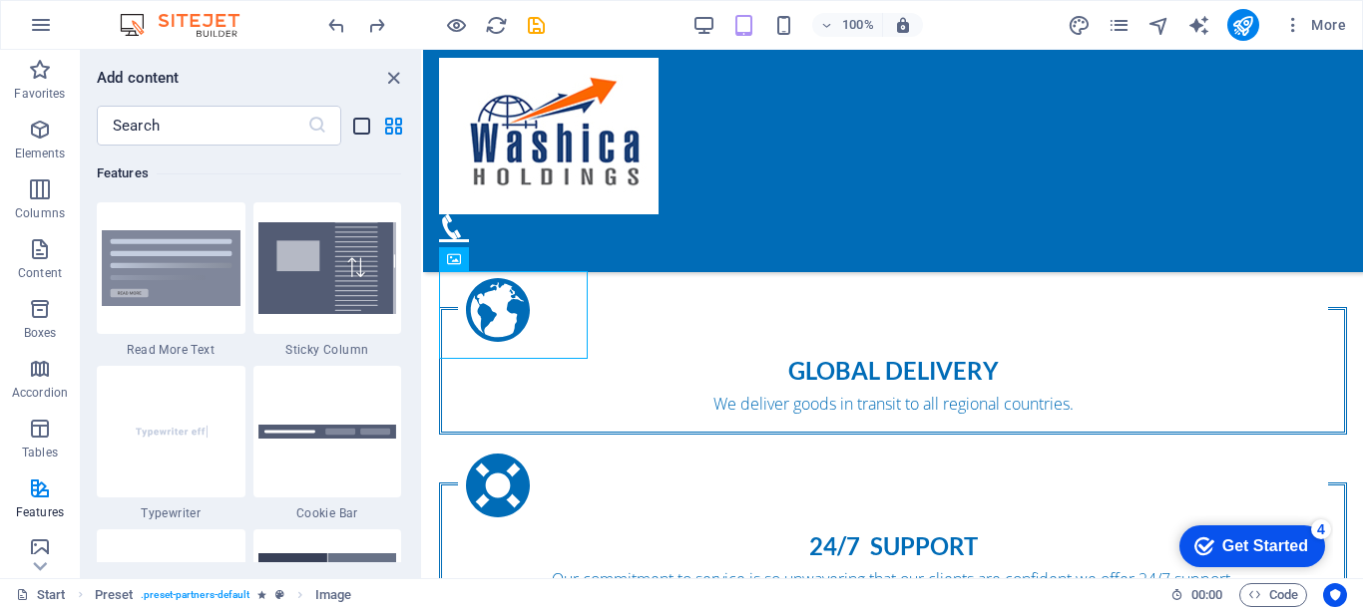
click at [360, 130] on icon "list-view" at bounding box center [361, 126] width 23 height 23
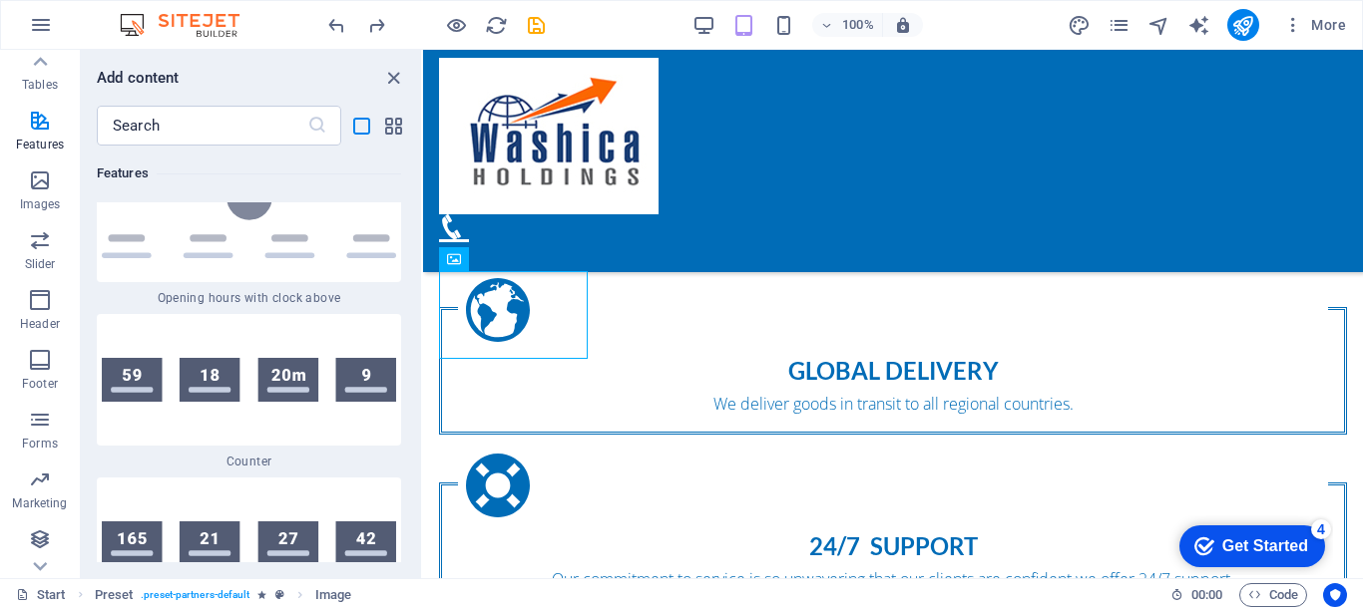
scroll to position [369, 0]
click at [39, 177] on icon "button" at bounding box center [40, 180] width 24 height 24
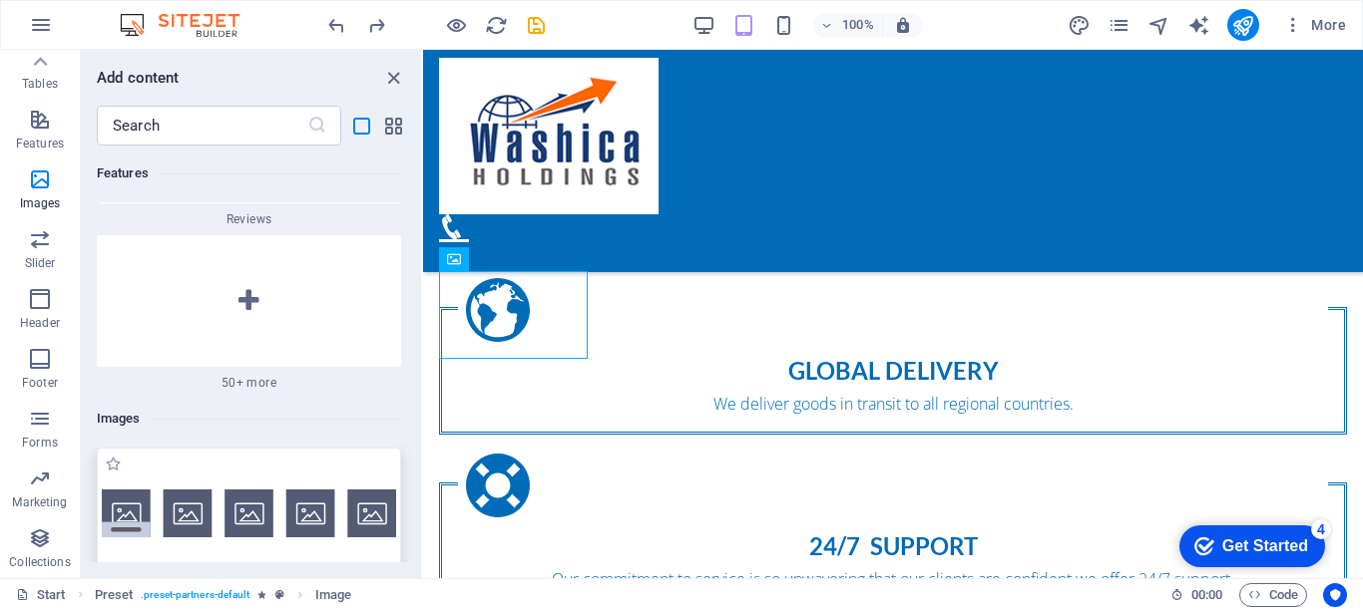
scroll to position [23875, 0]
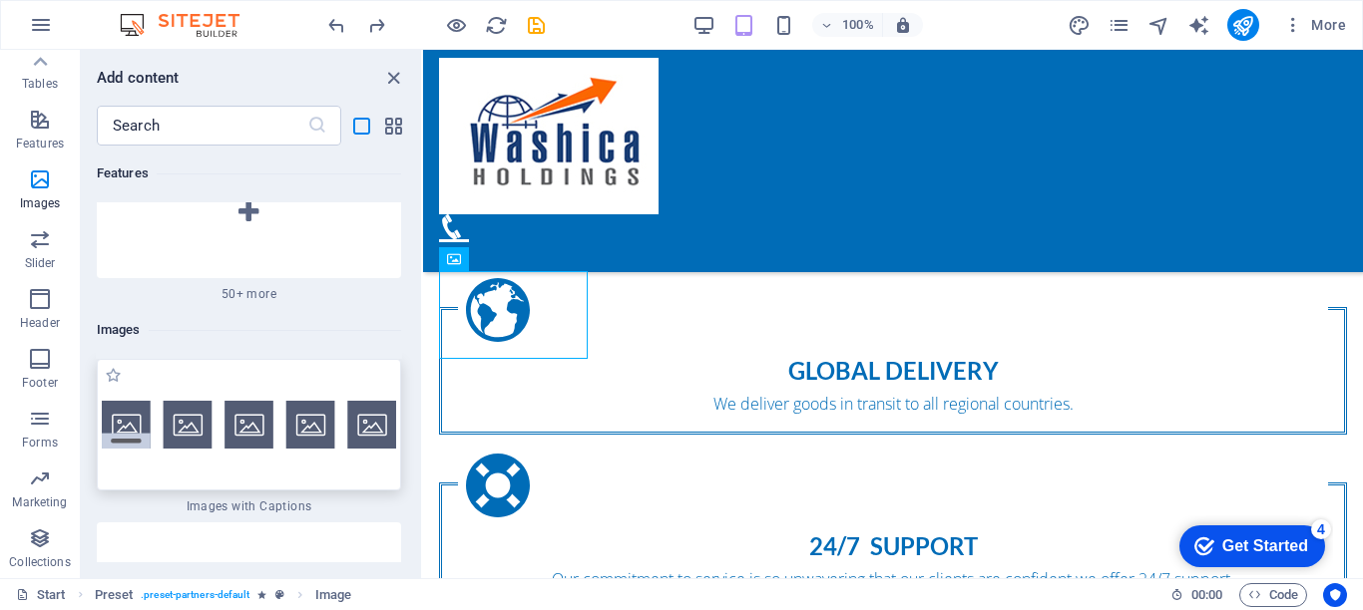
click at [183, 401] on img at bounding box center [249, 425] width 294 height 49
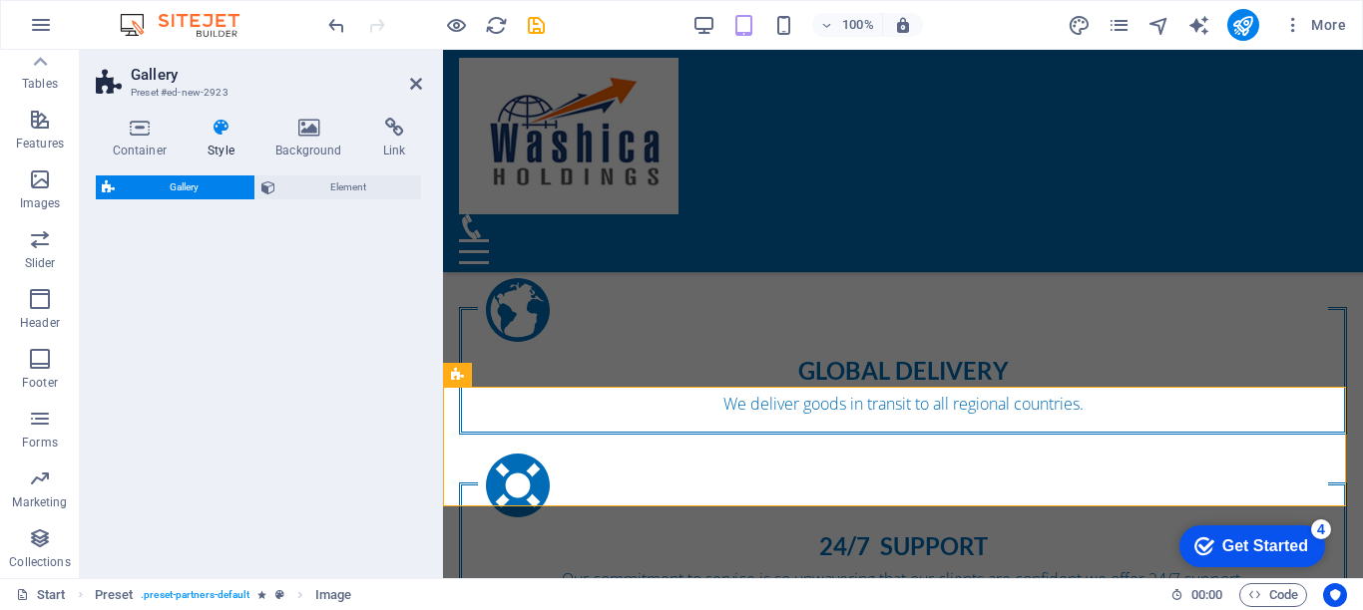
select select "rem"
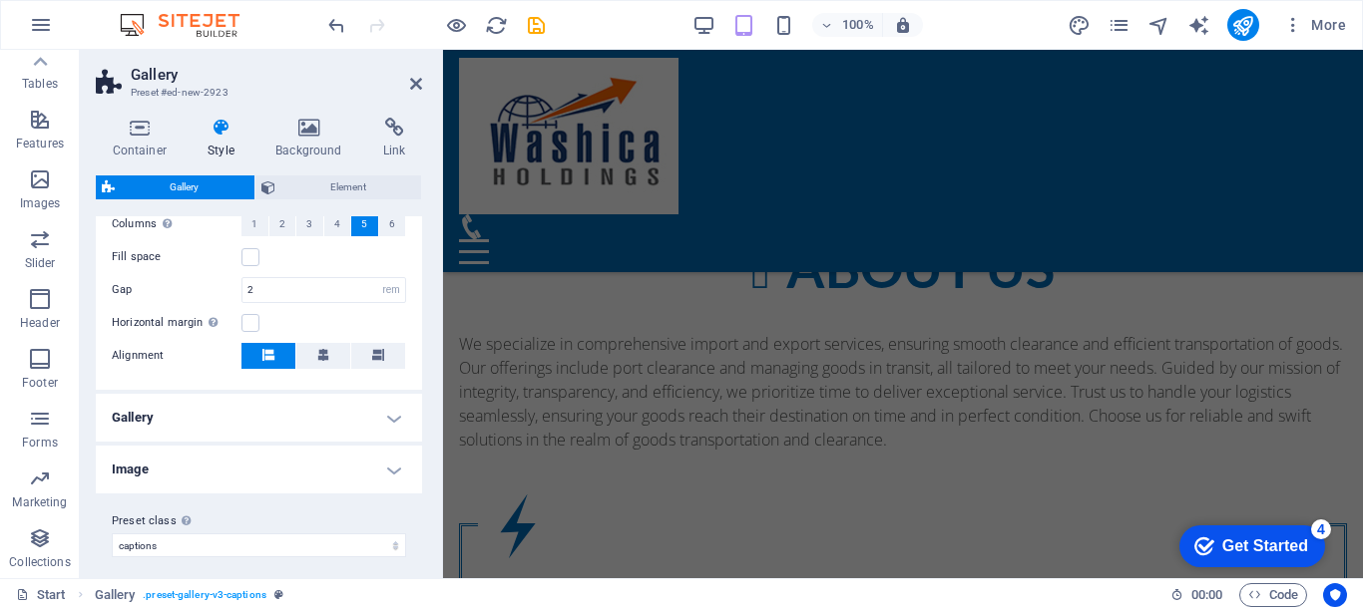
scroll to position [1209, 0]
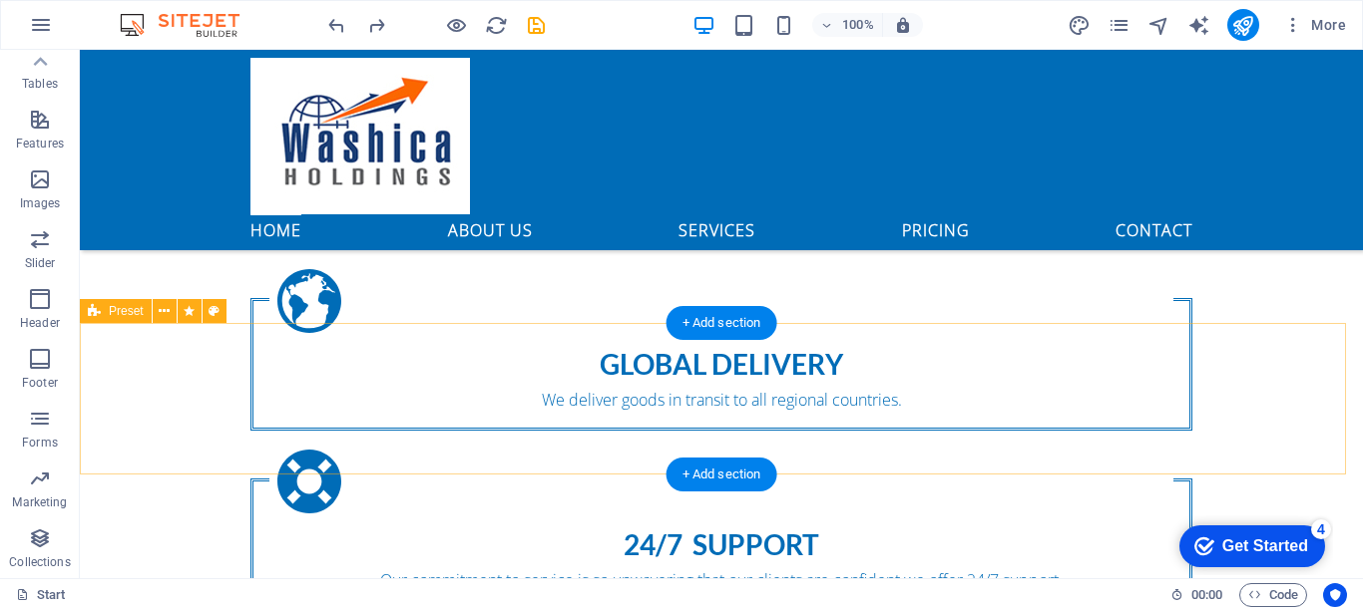
scroll to position [1359, 0]
